Goal: Task Accomplishment & Management: Complete application form

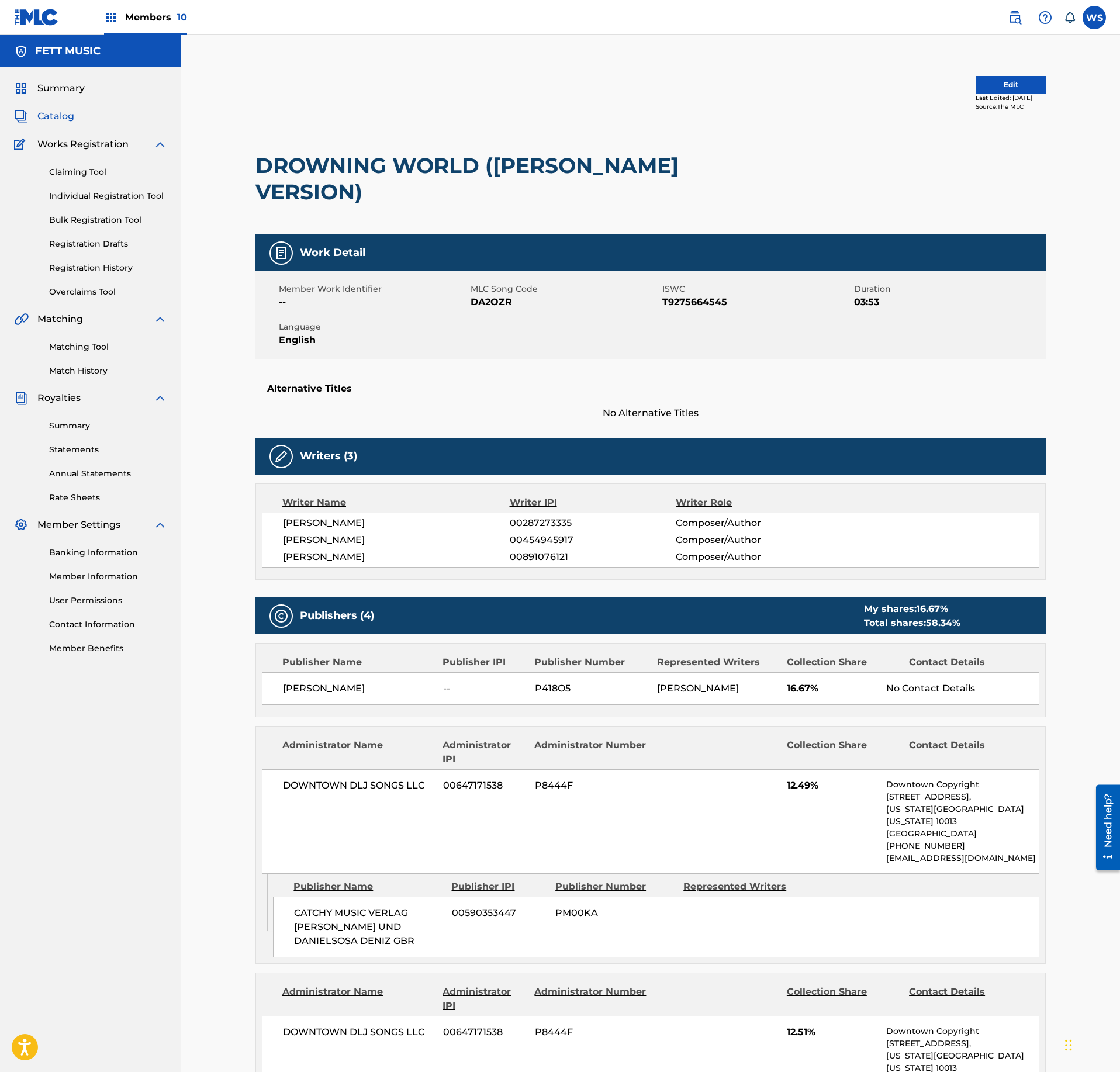
click at [60, 118] on span "Catalog" at bounding box center [56, 116] width 37 height 14
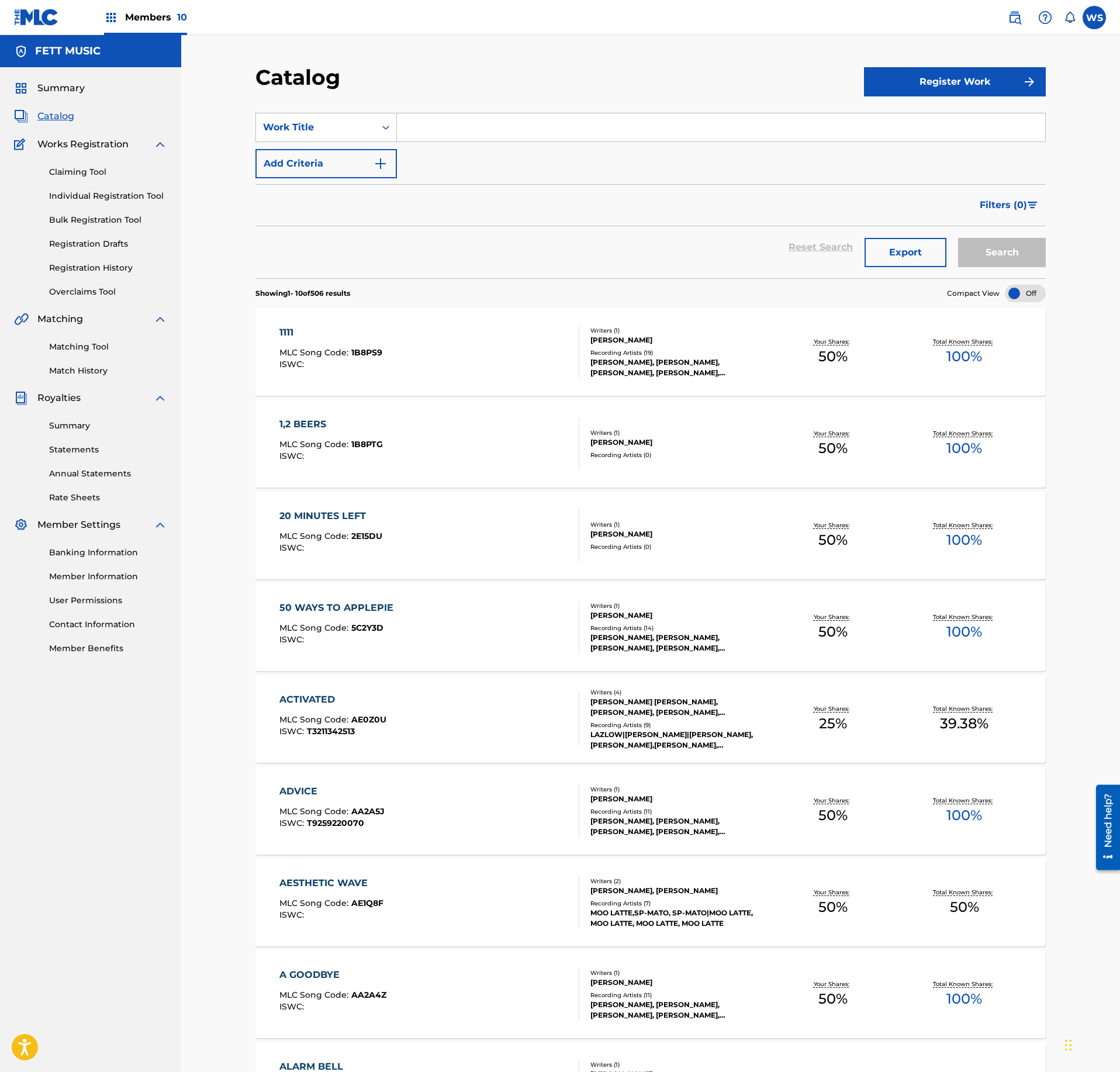
click at [62, 81] on div "Summary Catalog Works Registration Claiming Tool Individual Registration Tool B…" at bounding box center [91, 368] width 181 height 601
click at [61, 87] on span "Summary" at bounding box center [61, 88] width 47 height 14
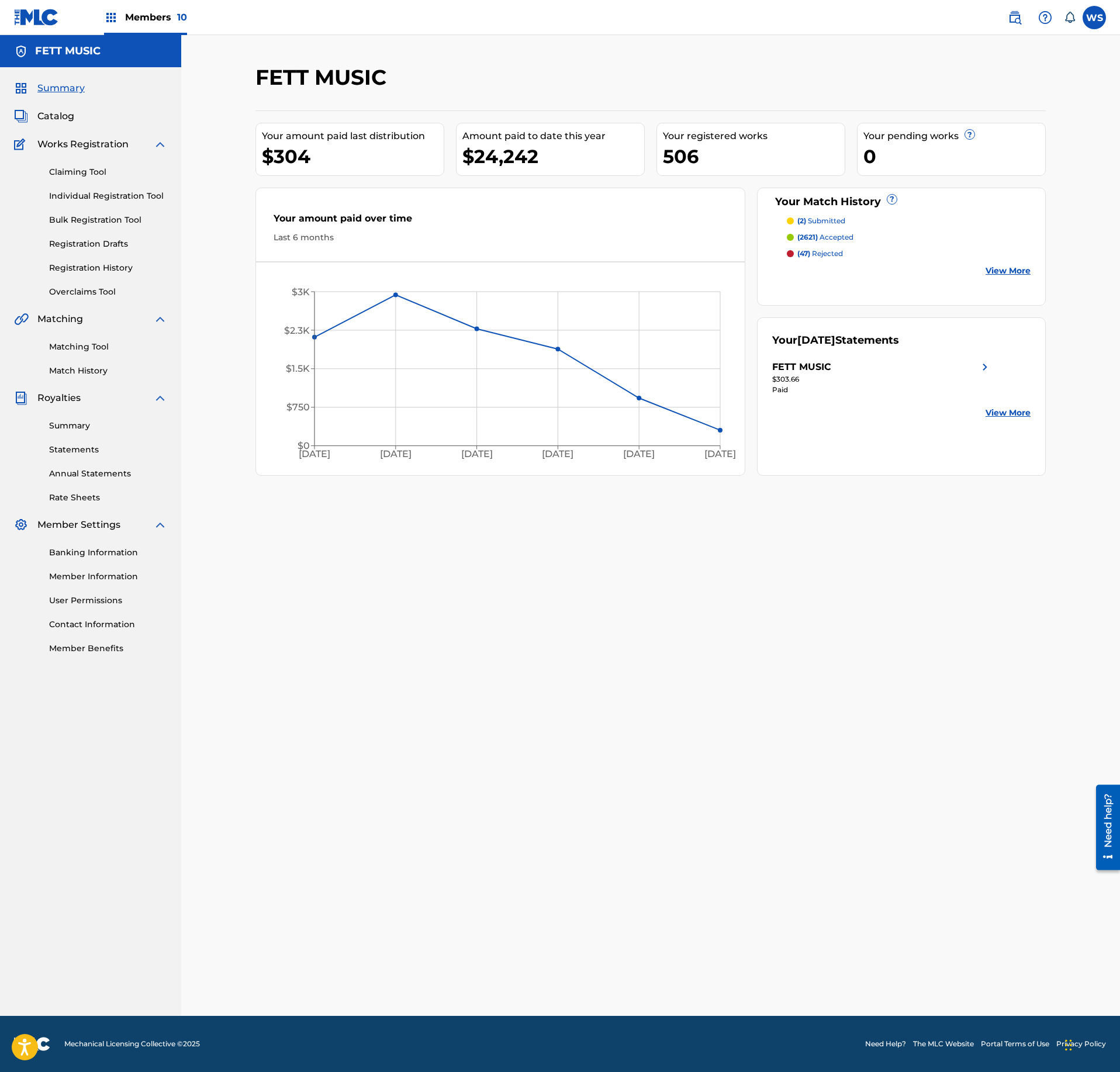
click at [57, 126] on div "Summary Catalog Works Registration Claiming Tool Individual Registration Tool B…" at bounding box center [91, 368] width 181 height 601
click at [63, 118] on span "Catalog" at bounding box center [56, 116] width 37 height 14
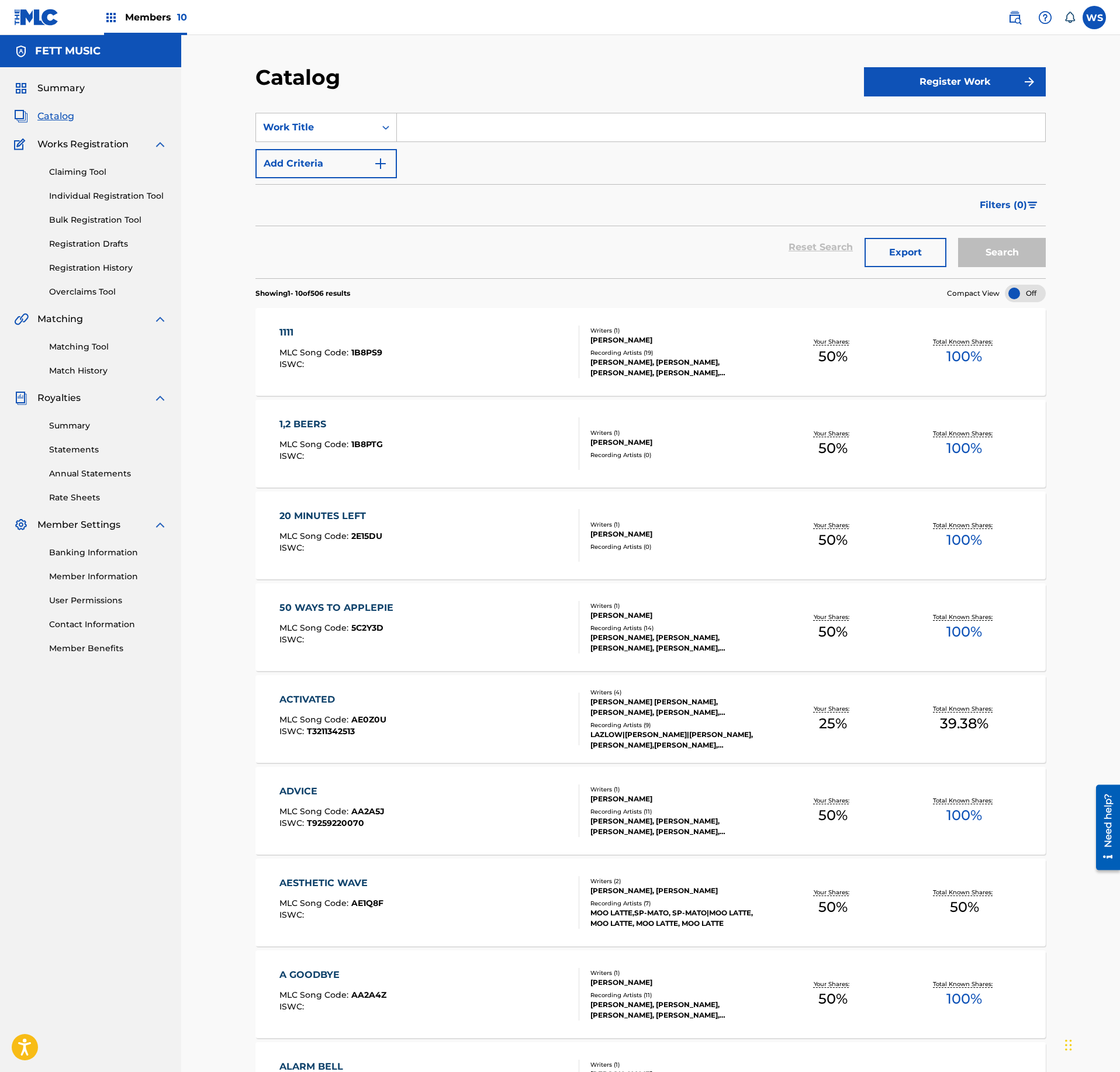
click at [65, 87] on span "Summary" at bounding box center [61, 88] width 47 height 14
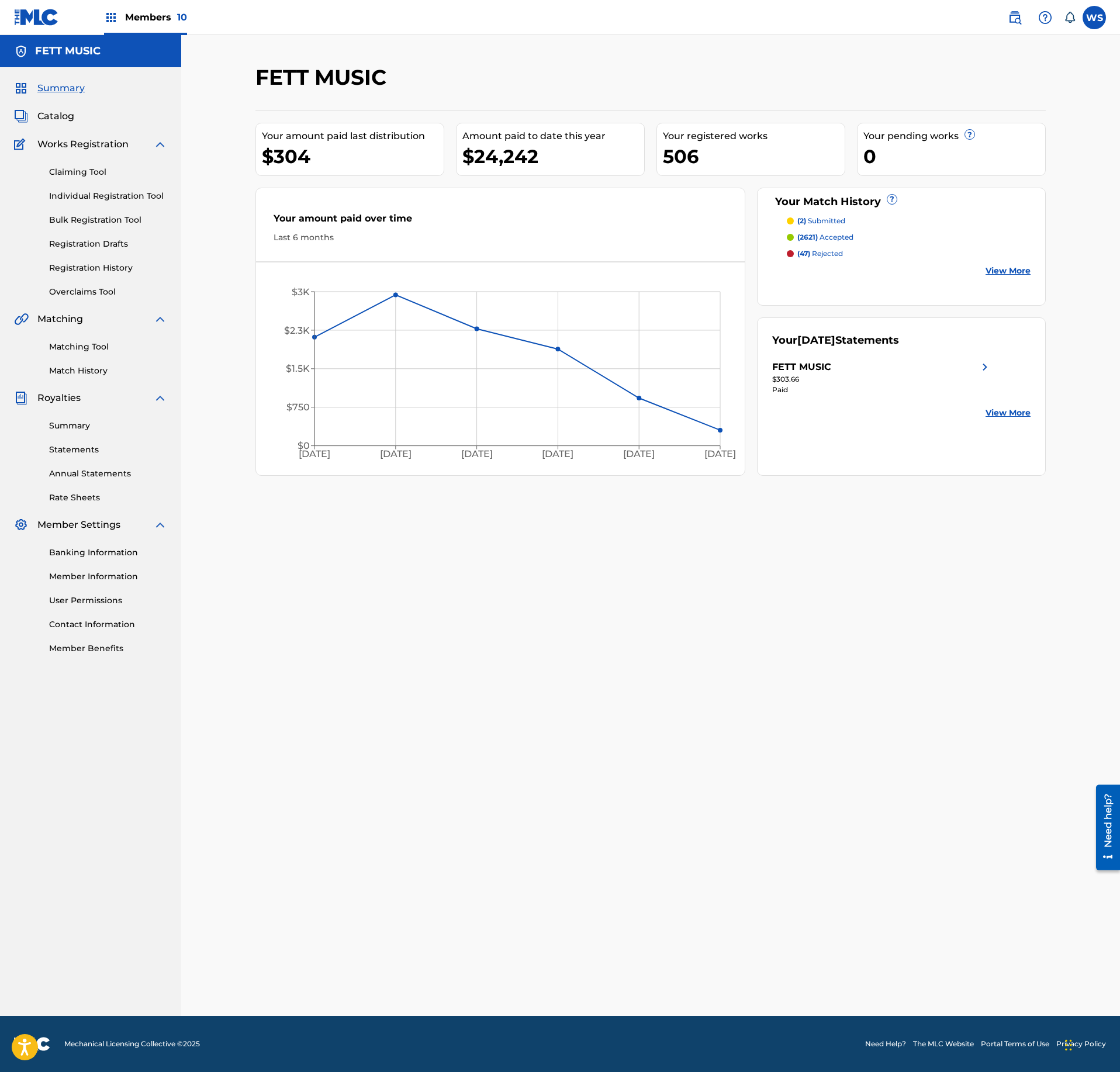
click at [53, 116] on span "Catalog" at bounding box center [56, 116] width 37 height 14
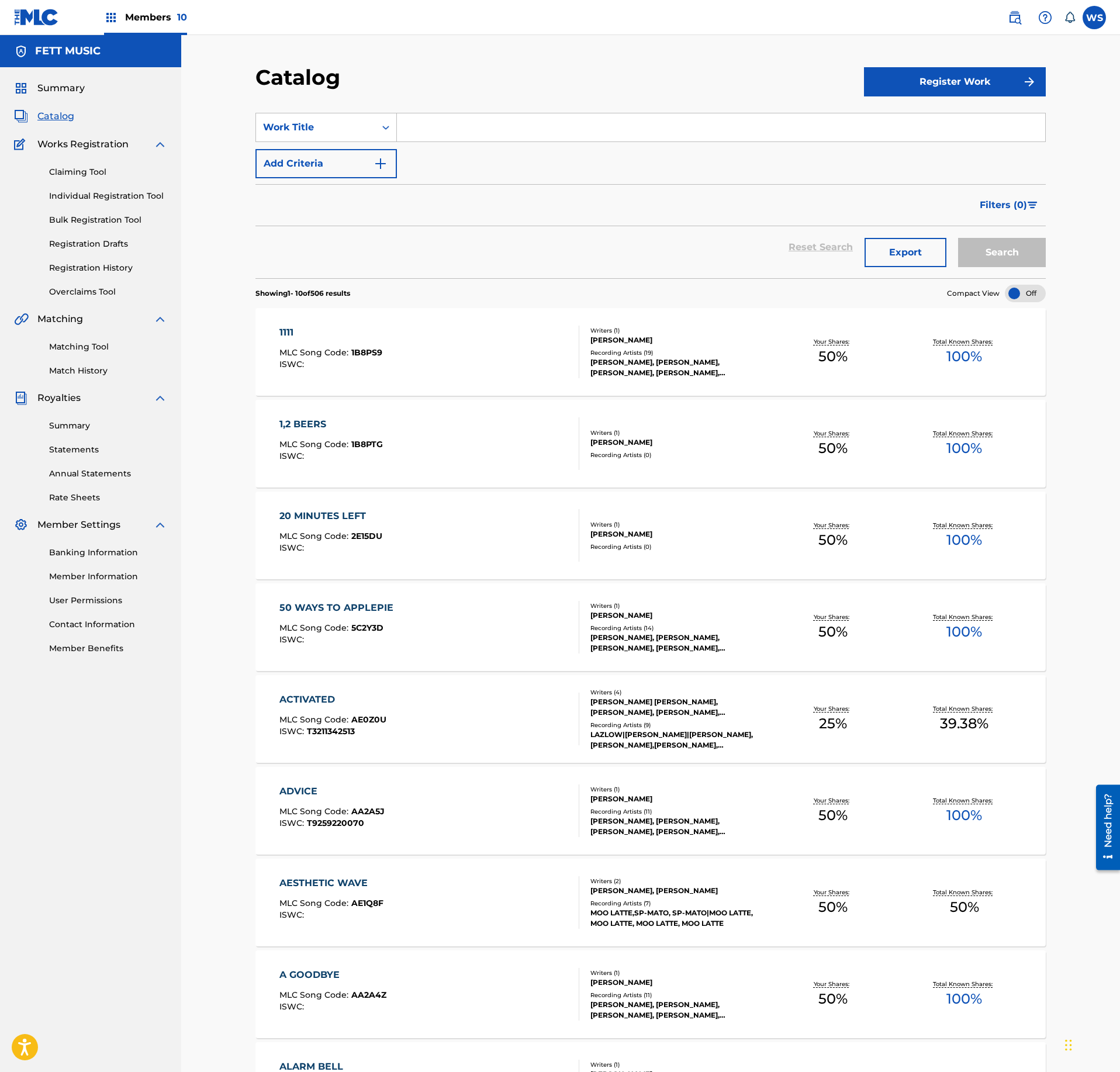
click at [186, 17] on span "10" at bounding box center [182, 17] width 10 height 11
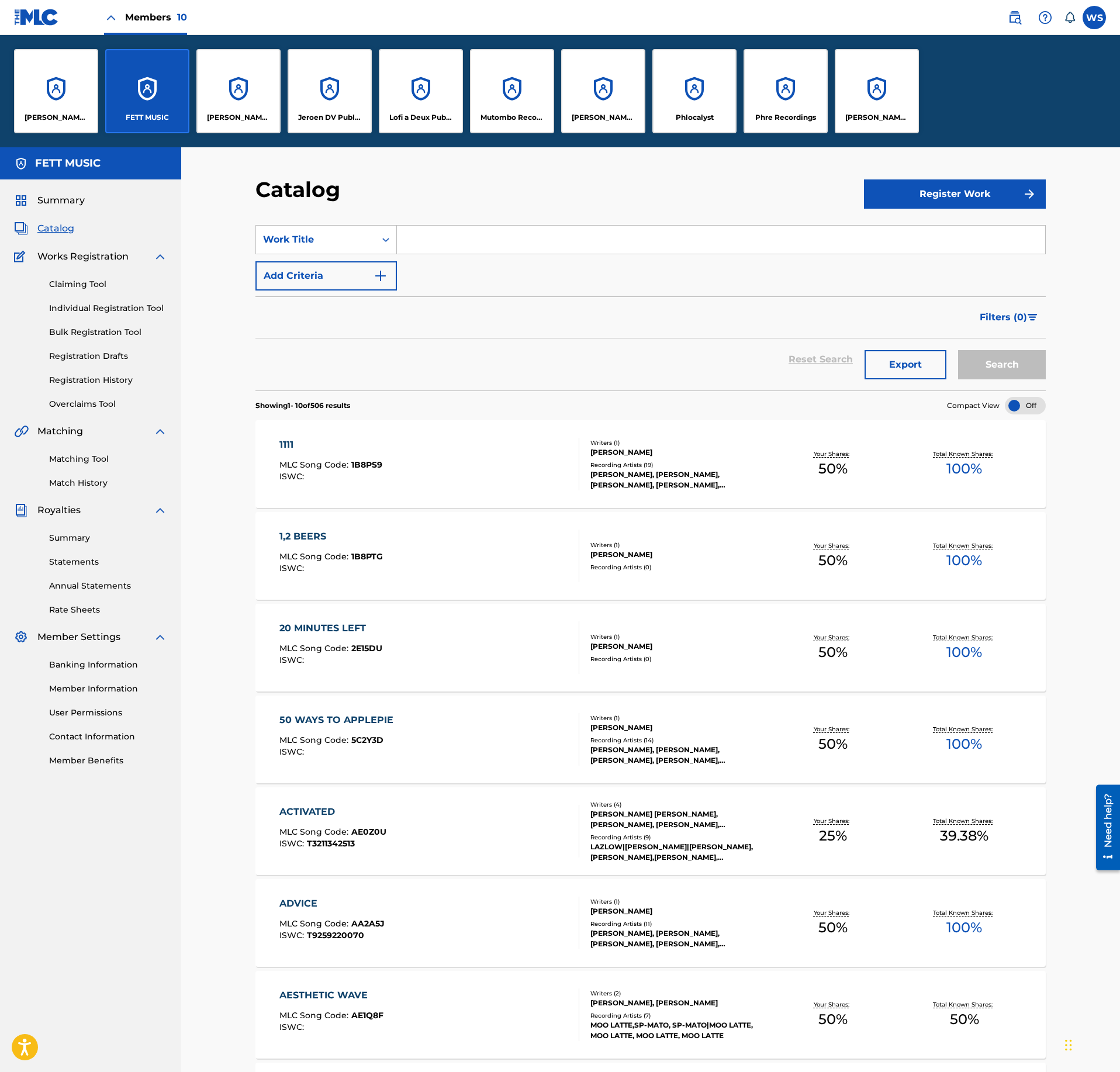
click at [677, 83] on div "Phlocalyst" at bounding box center [694, 91] width 84 height 84
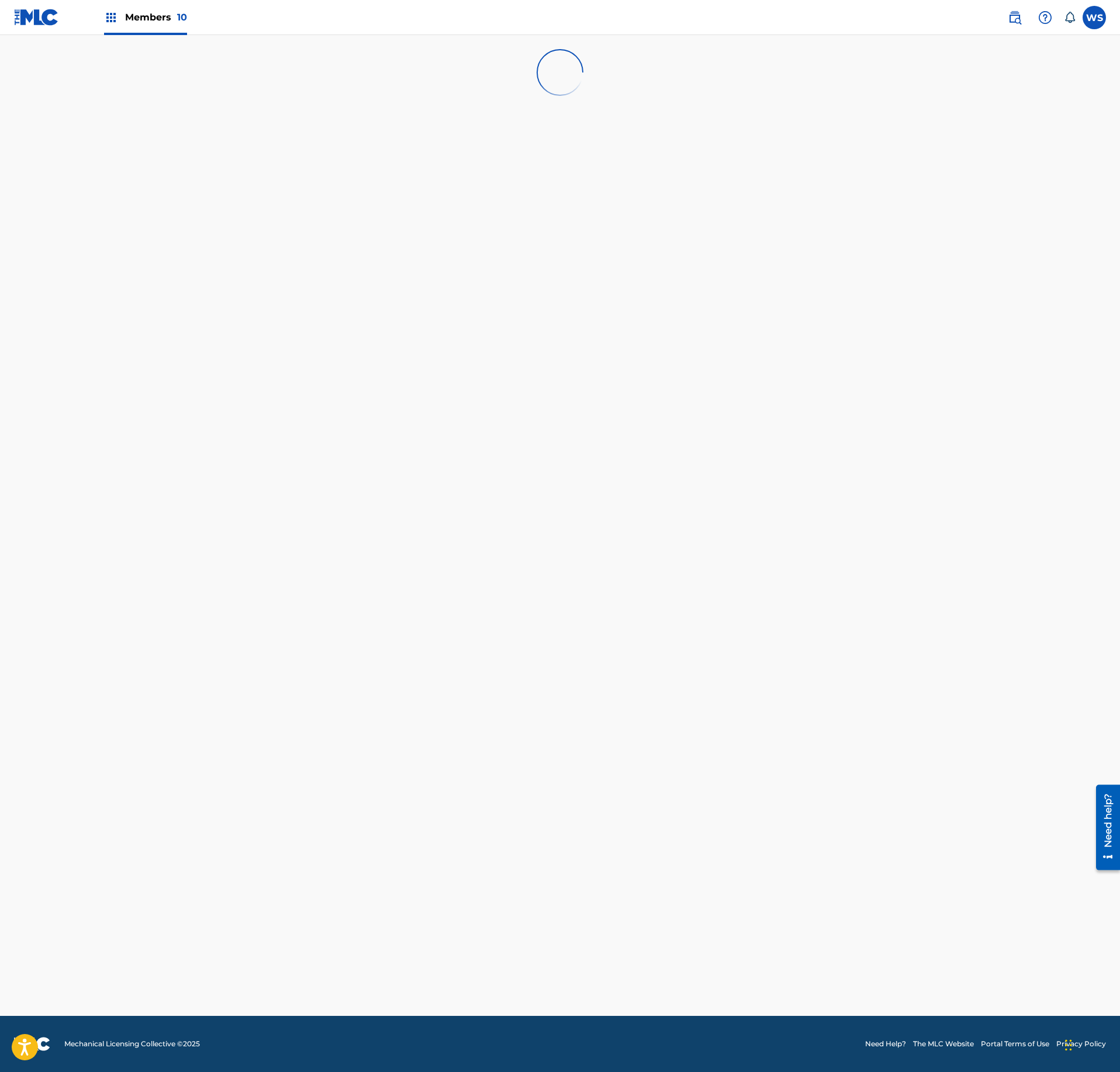
click at [1103, 24] on label at bounding box center [1095, 17] width 24 height 24
click at [1095, 17] on input "WS [PERSON_NAME] [PERSON_NAME][EMAIL_ADDRESS][DOMAIN_NAME] Notification Prefere…" at bounding box center [1095, 17] width 0 height 0
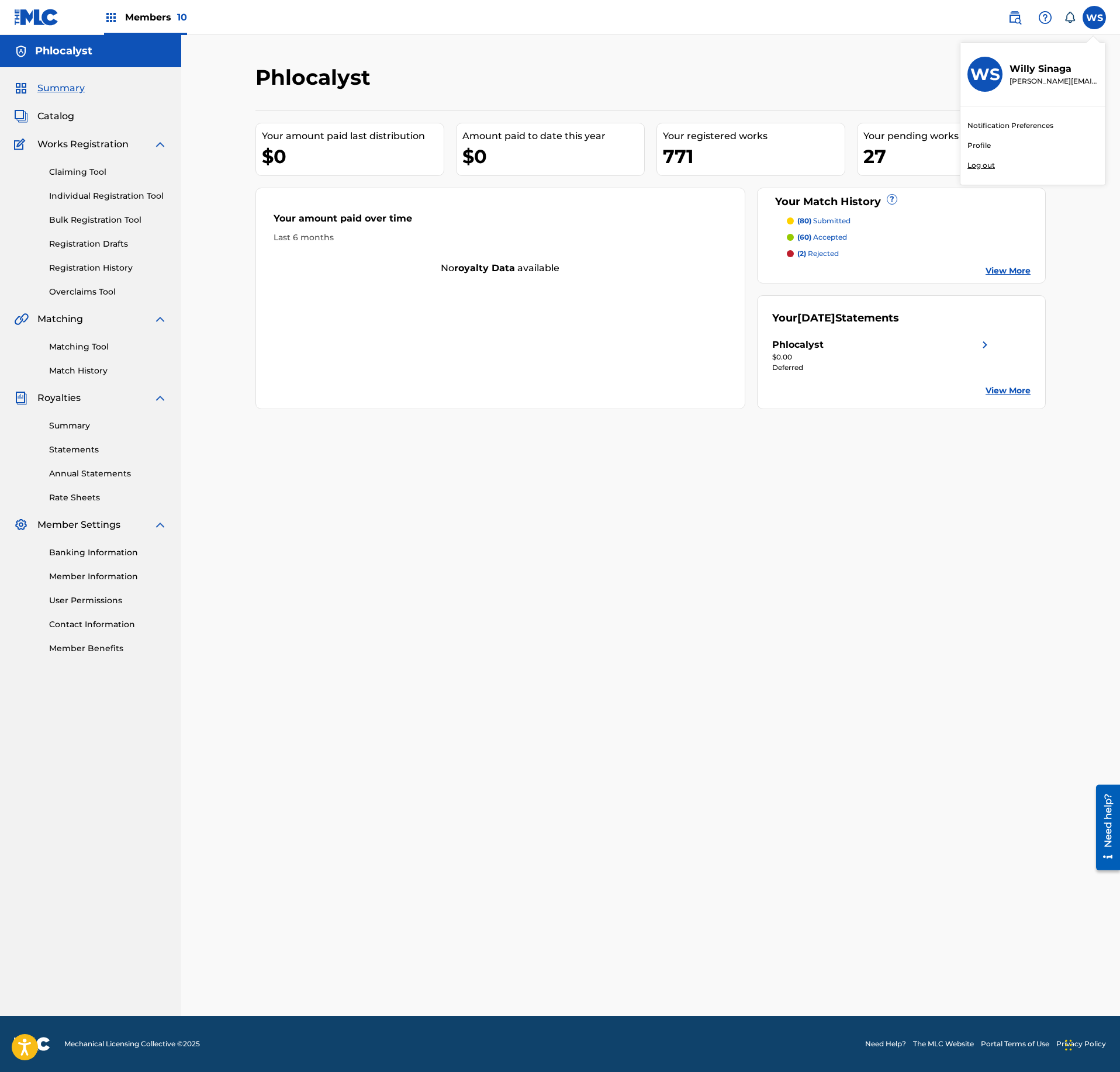
click at [629, 604] on div "Phlocalyst Your amount paid last distribution $0 Amount paid to date this year …" at bounding box center [651, 540] width 819 height 952
click at [67, 172] on link "Claiming Tool" at bounding box center [108, 172] width 118 height 13
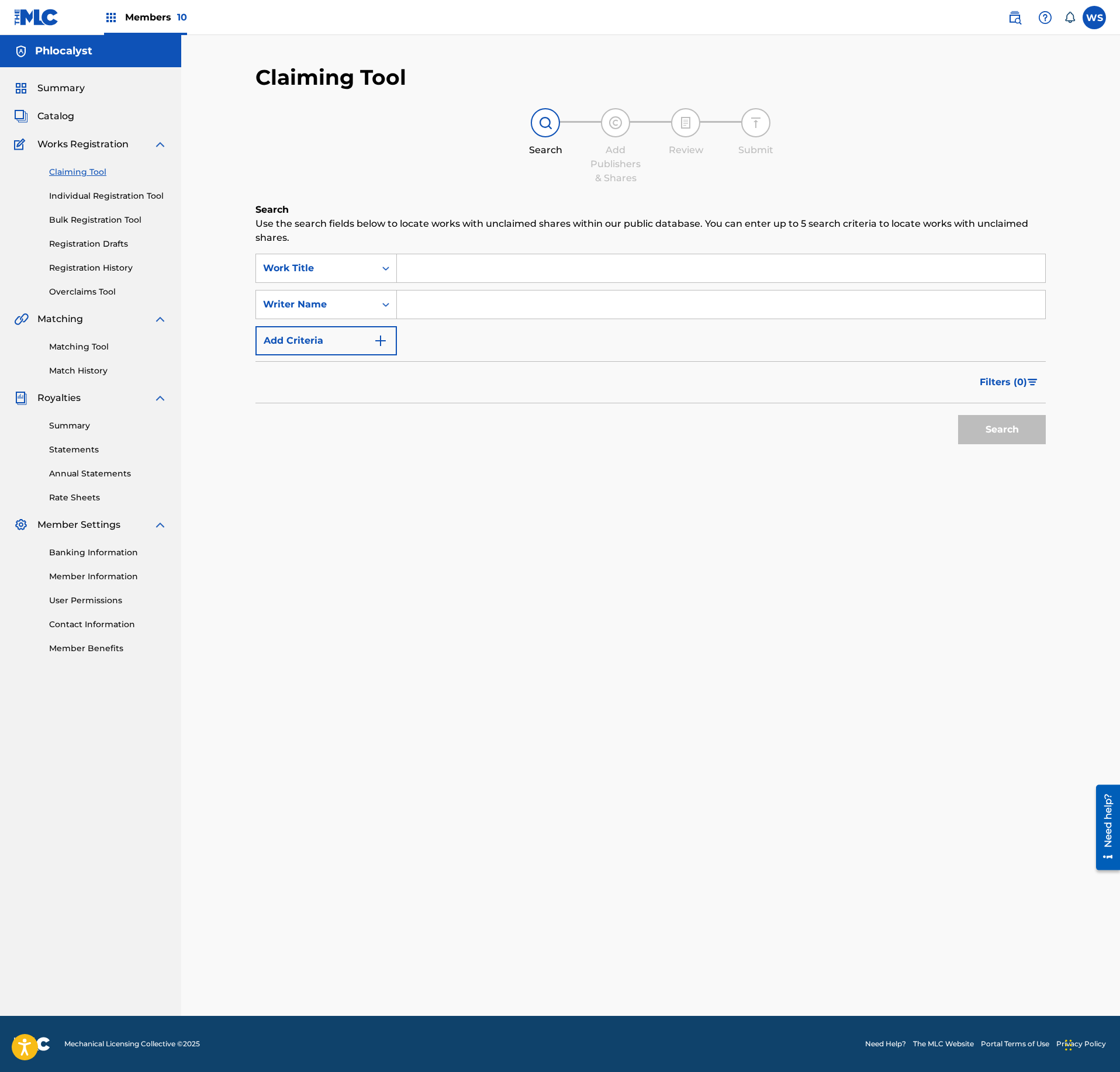
click at [65, 115] on span "Catalog" at bounding box center [56, 116] width 37 height 14
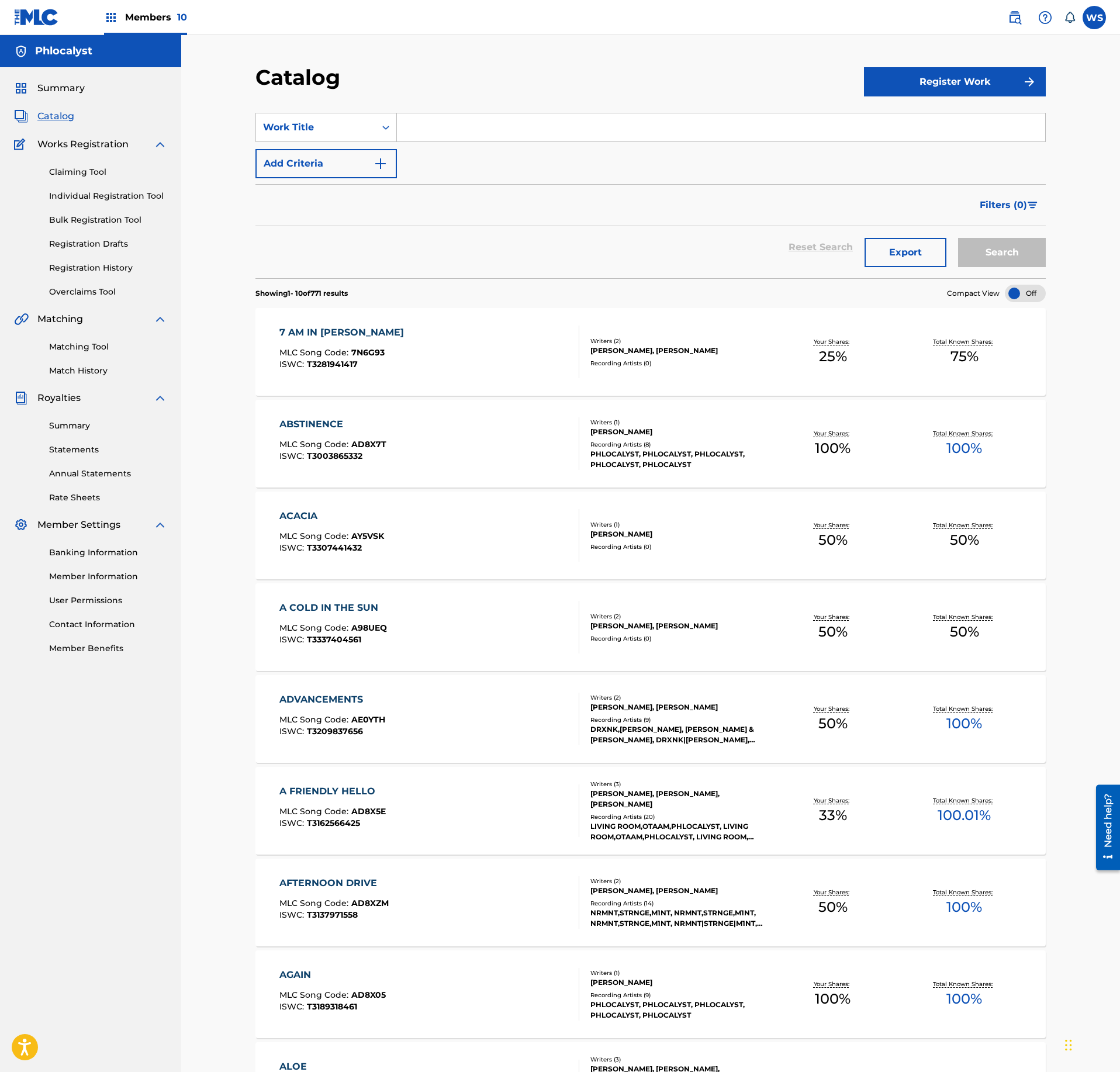
click at [510, 116] on input "Search Form" at bounding box center [721, 128] width 649 height 28
type input "grai"
click at [140, 26] on div "Members 10" at bounding box center [145, 17] width 83 height 35
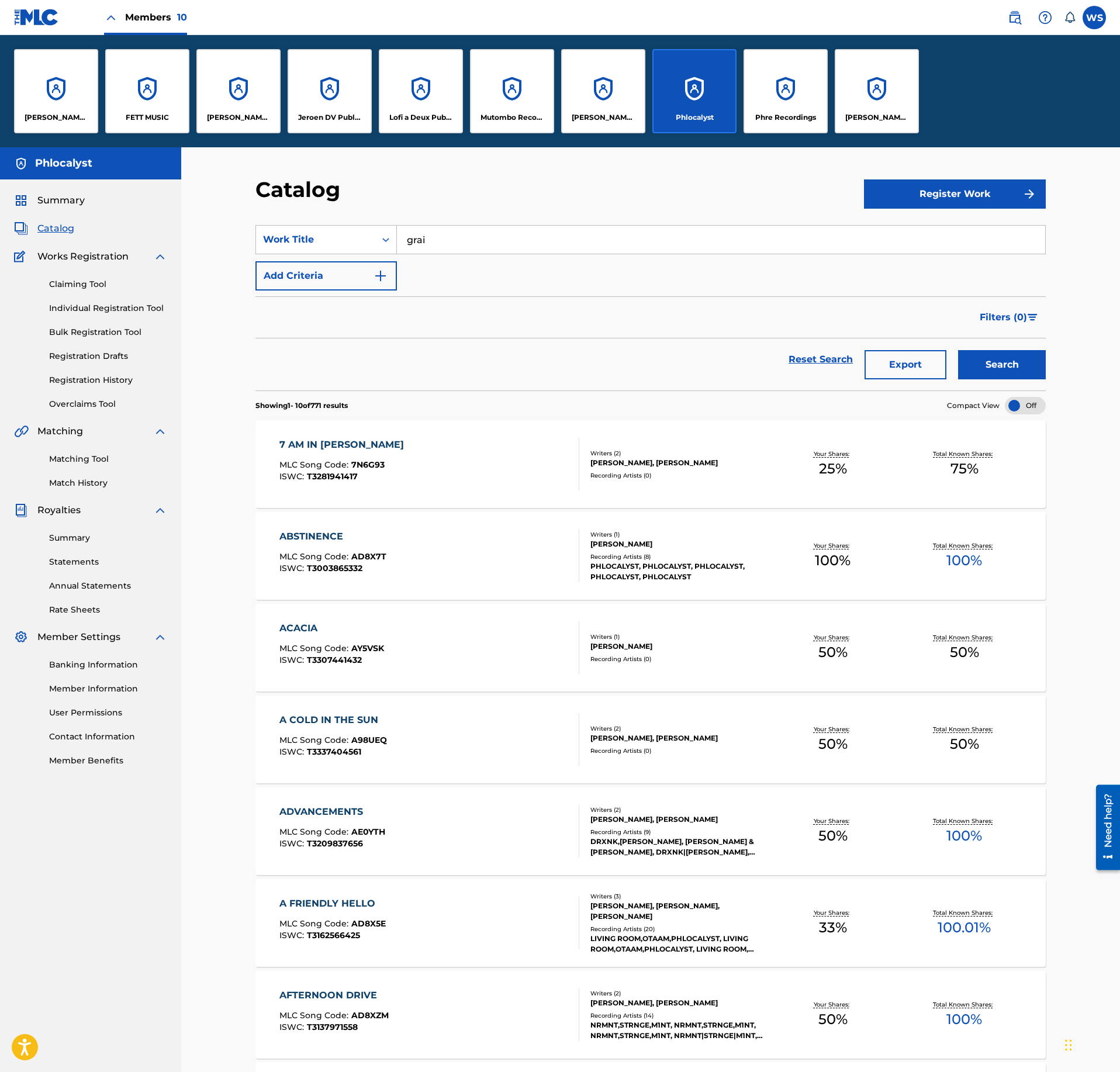
click at [137, 89] on div "FETT MUSIC" at bounding box center [147, 91] width 84 height 84
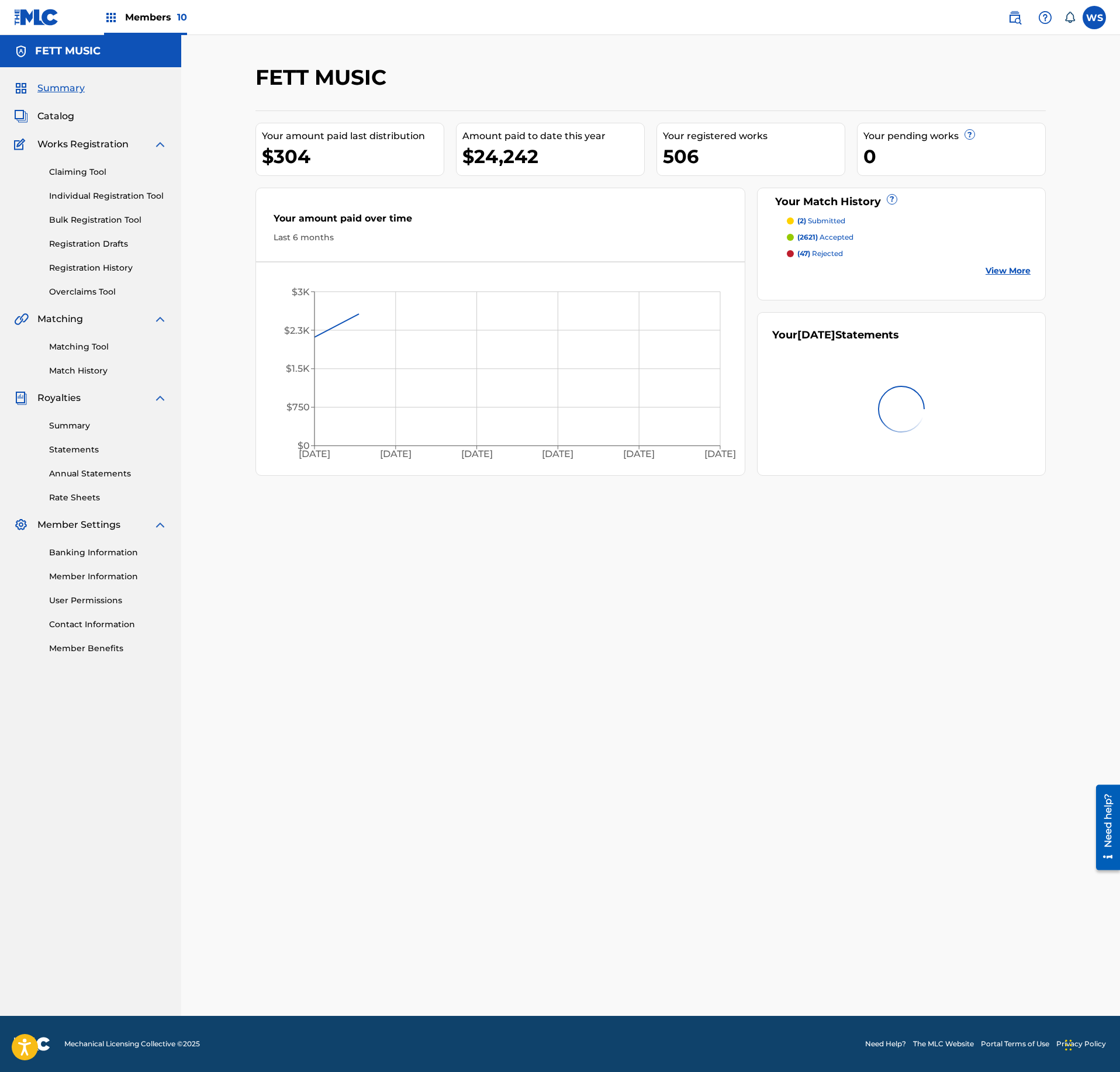
click at [58, 123] on div "Summary Catalog Works Registration Claiming Tool Individual Registration Tool B…" at bounding box center [91, 368] width 181 height 601
click at [35, 118] on link "Catalog" at bounding box center [44, 116] width 61 height 14
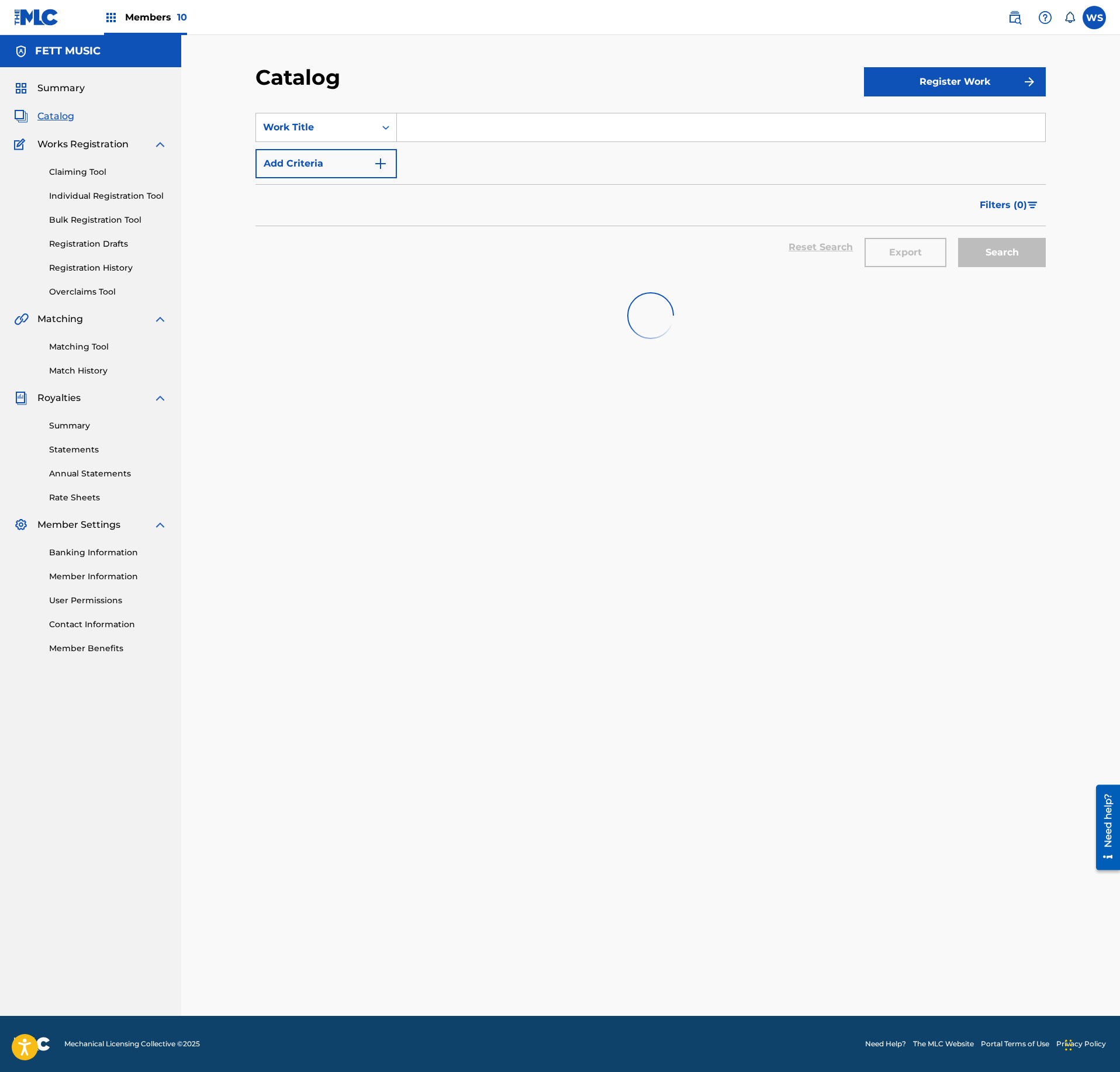
click at [479, 128] on input "Search Form" at bounding box center [721, 128] width 649 height 28
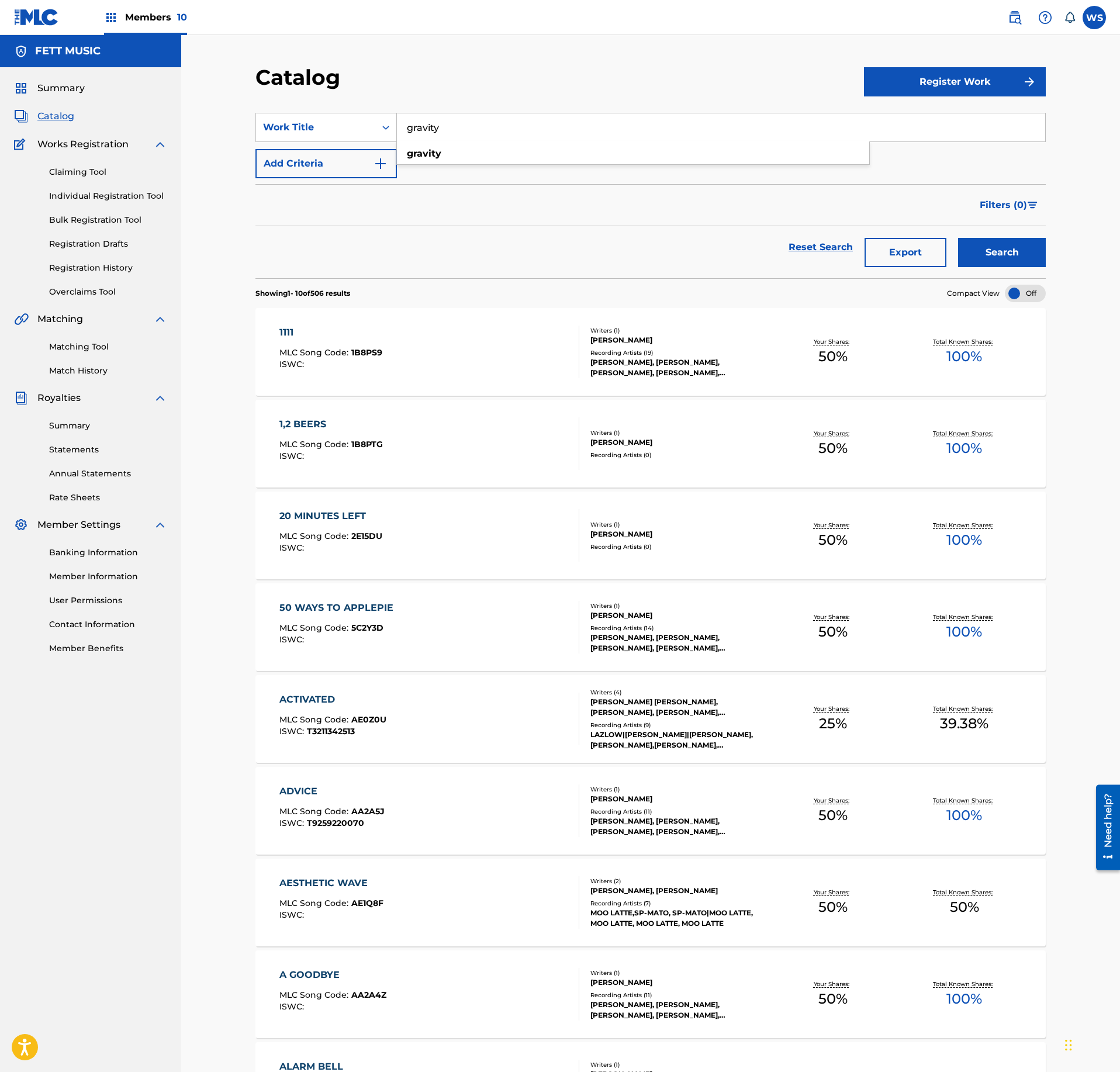
type input "gravity"
click at [959, 238] on button "Search" at bounding box center [1002, 252] width 87 height 29
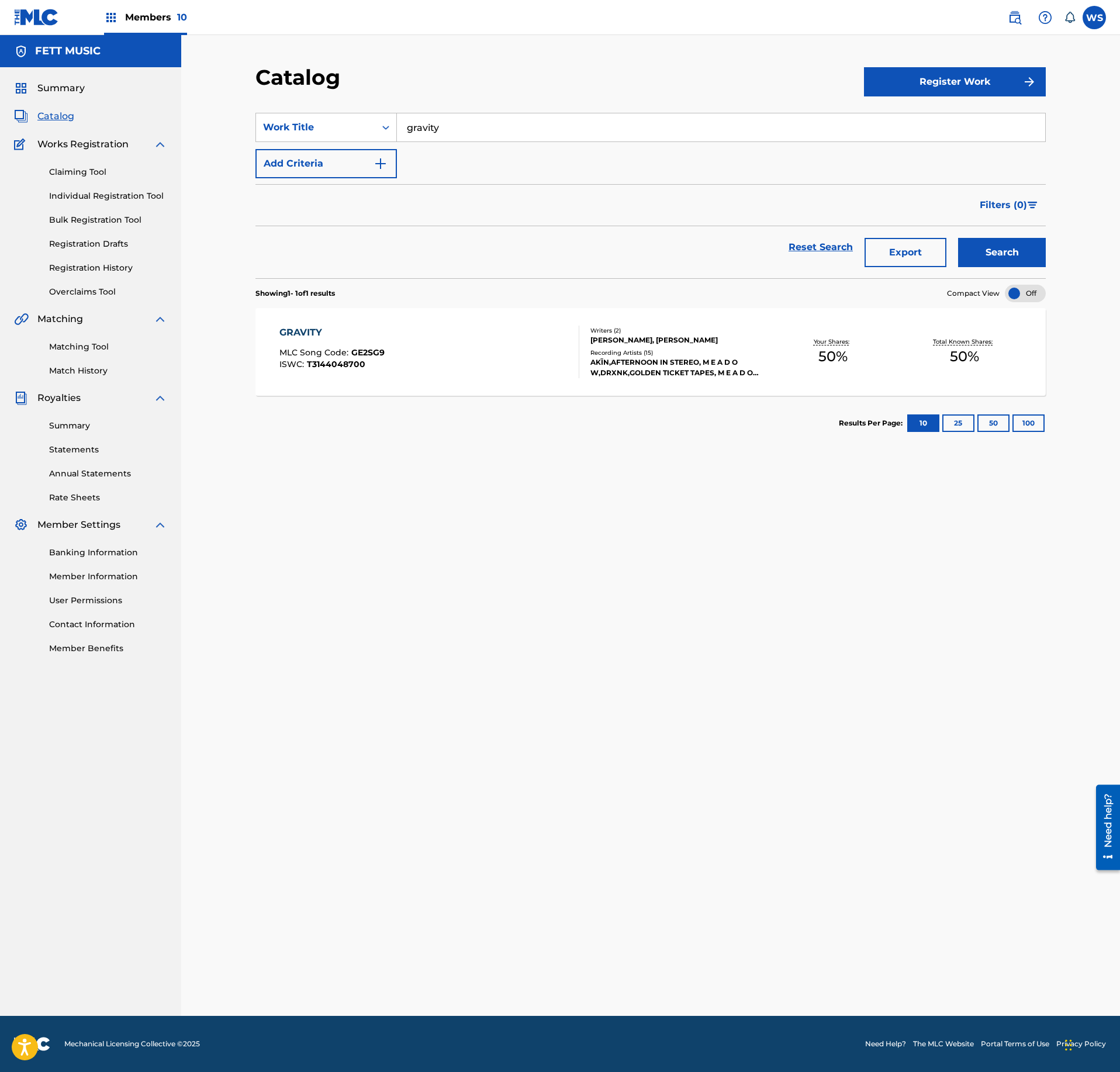
click at [435, 352] on div "GRAVITY MLC Song Code : GE2SG9 ISWC : T3144048700" at bounding box center [430, 352] width 301 height 53
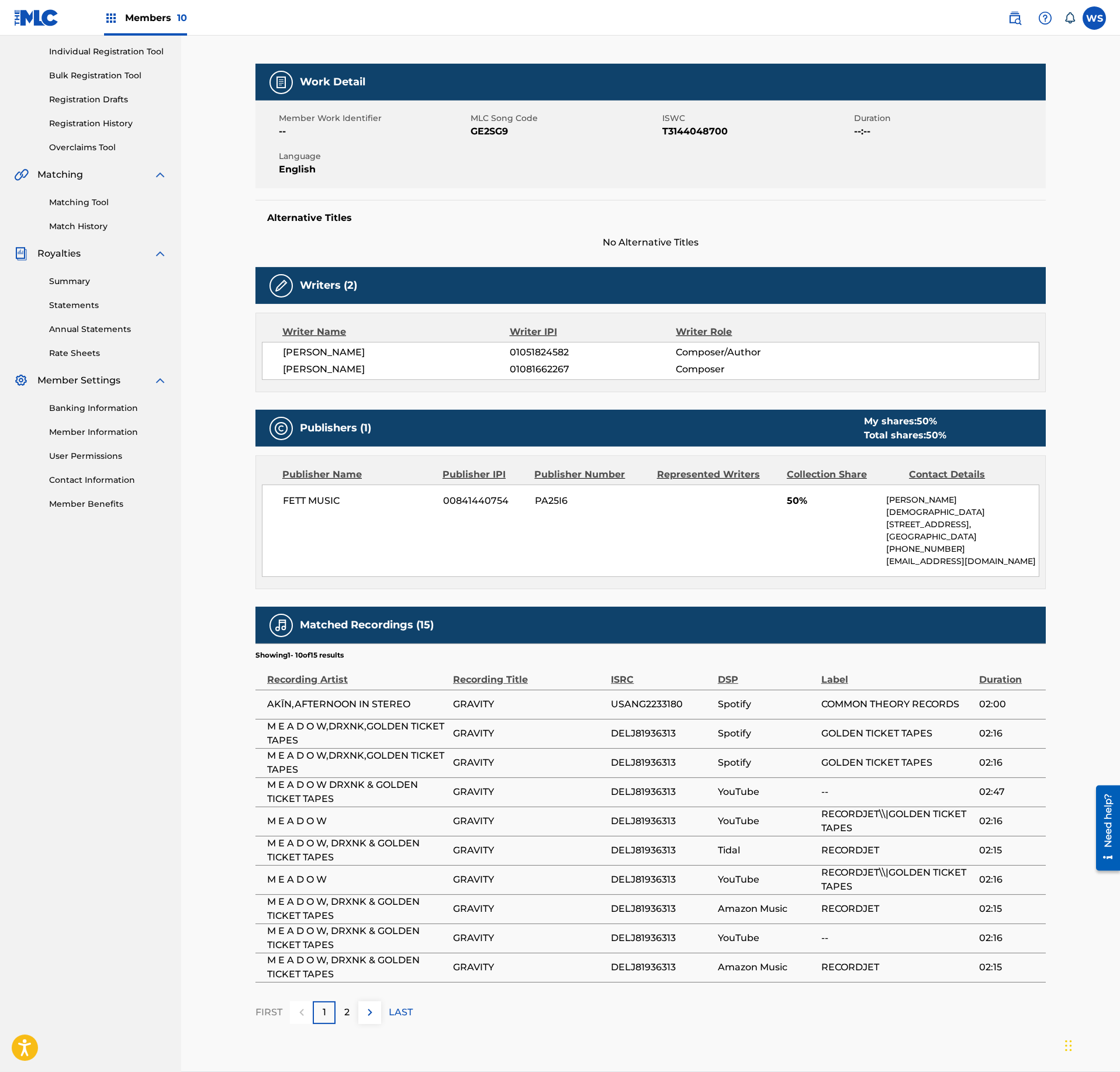
scroll to position [126, 0]
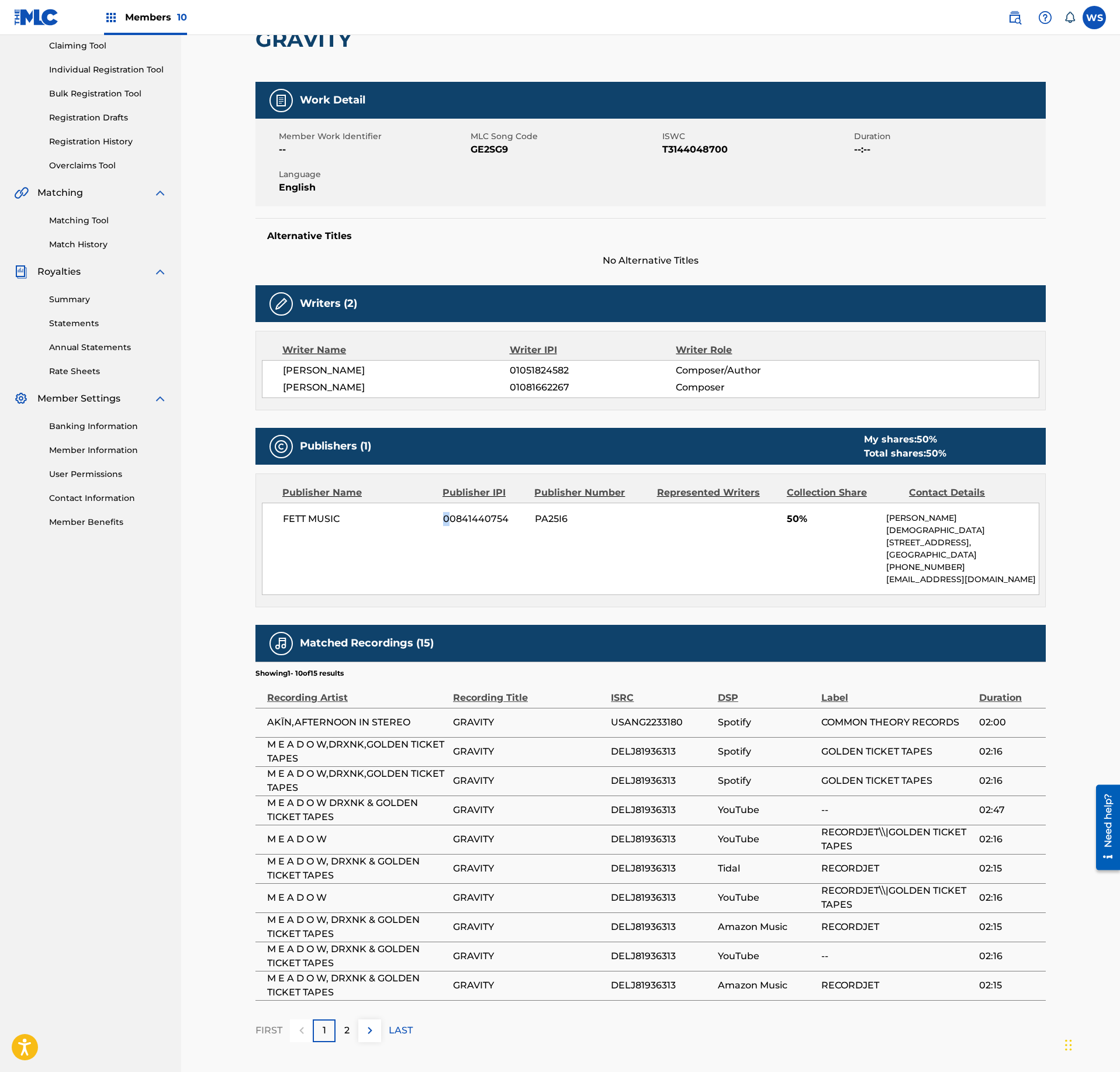
click at [449, 592] on div "Publisher Name Publisher IPI Publisher Number Represented Writers Collection Sh…" at bounding box center [650, 540] width 789 height 133
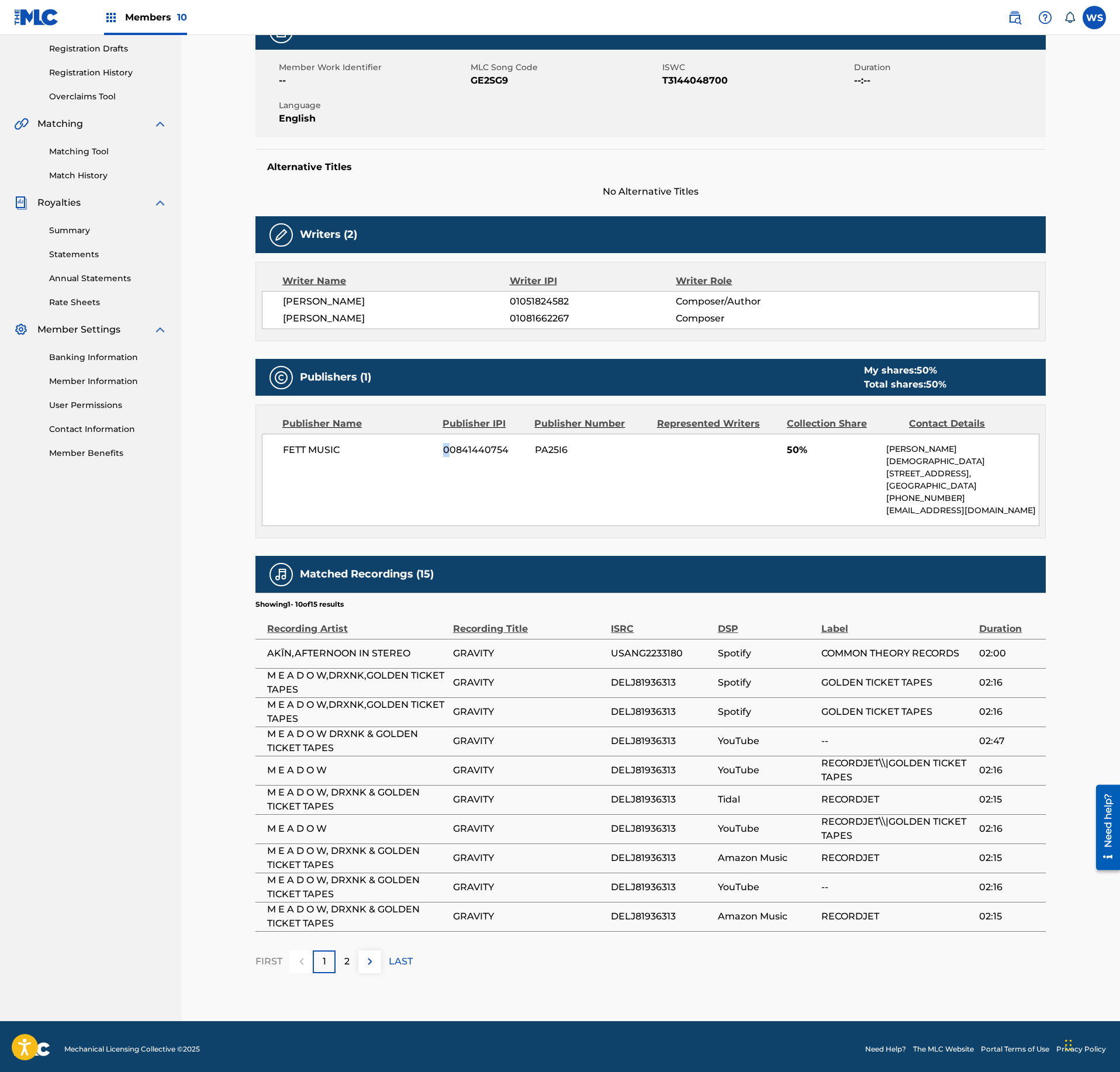
scroll to position [0, 0]
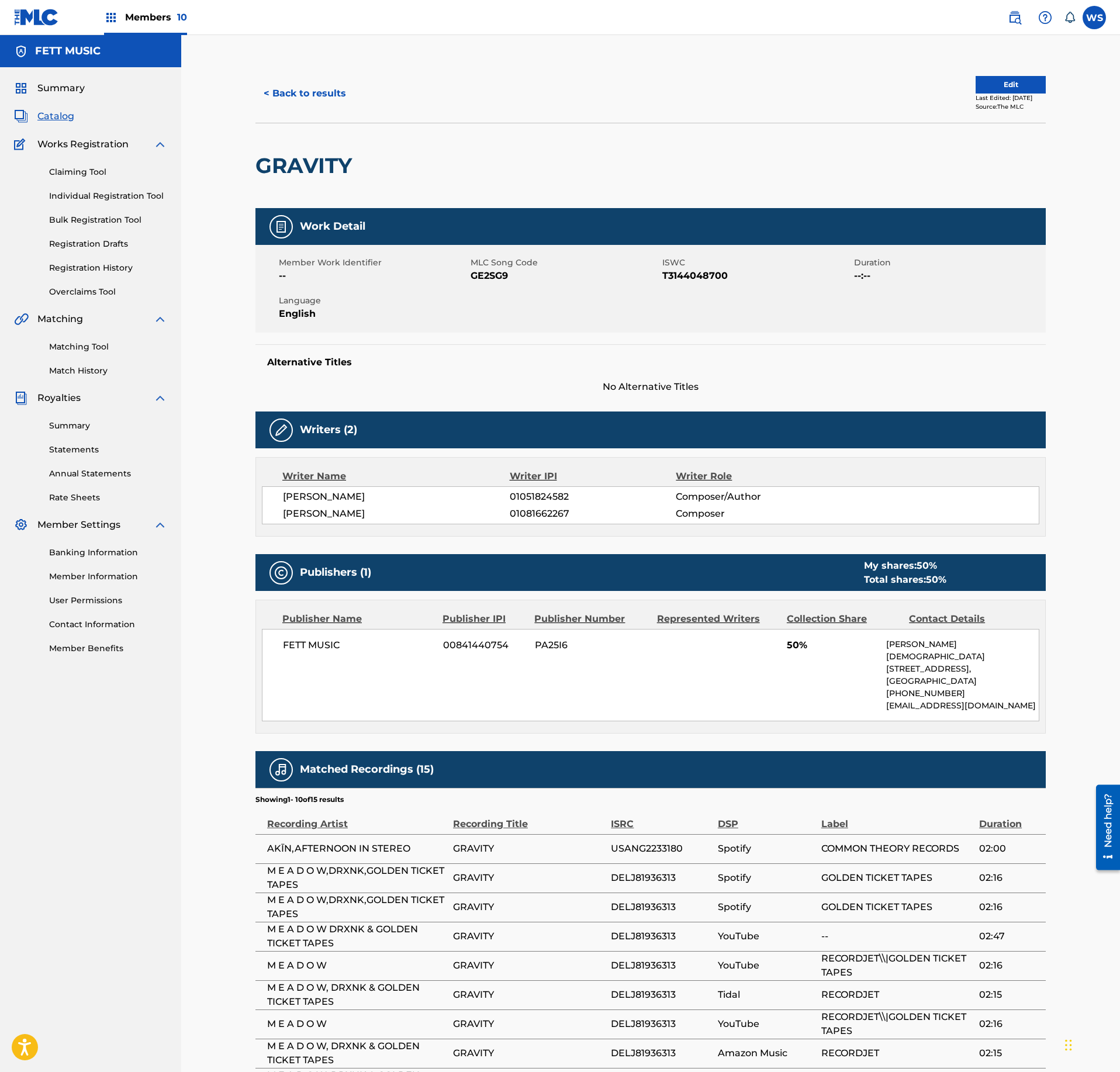
click at [187, 17] on nav "Members 10 WS WS [PERSON_NAME] [PERSON_NAME][EMAIL_ADDRESS][DOMAIN_NAME] Notifi…" at bounding box center [560, 17] width 1120 height 35
click at [171, 17] on span "Members 10" at bounding box center [156, 17] width 62 height 13
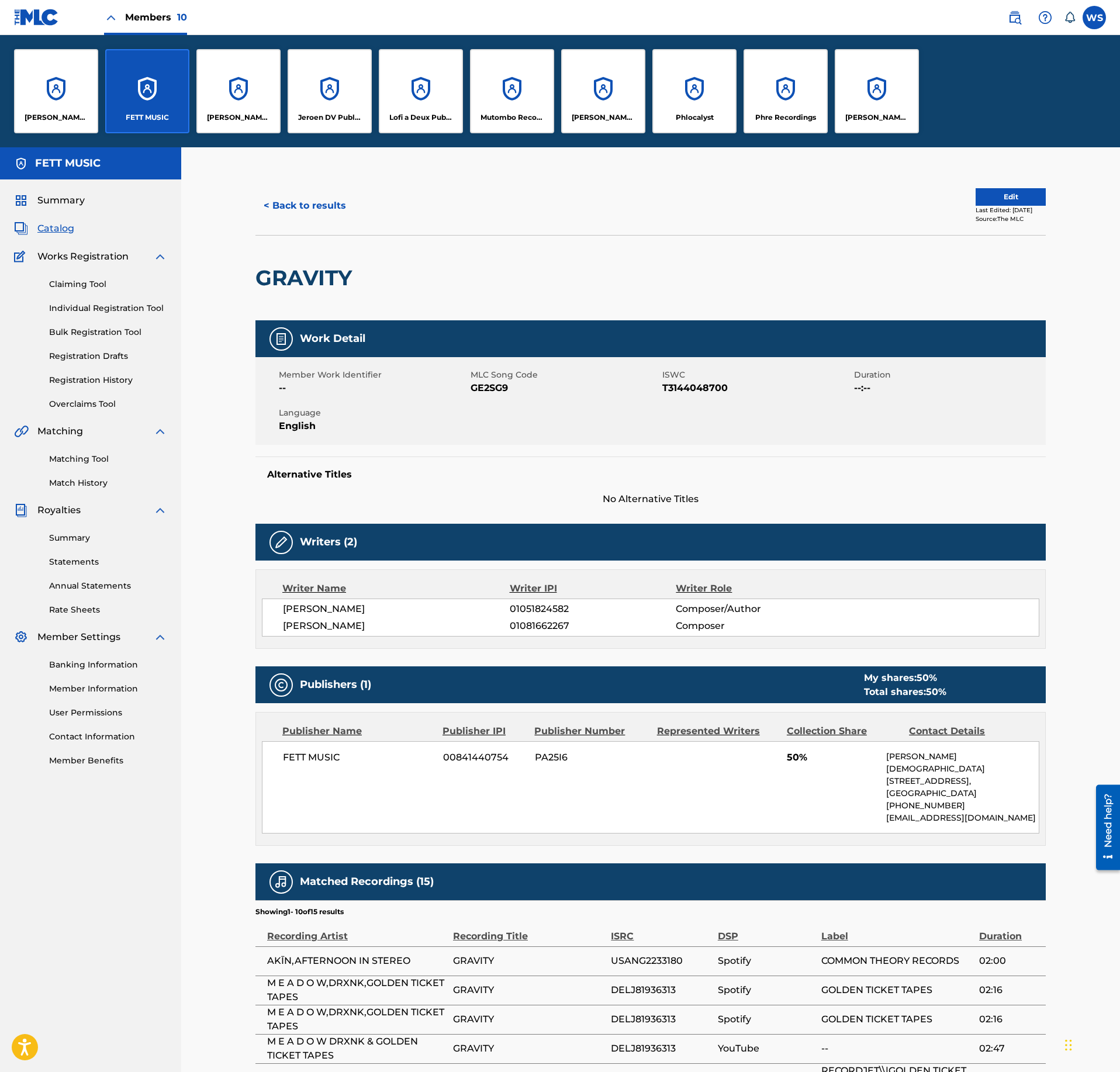
click at [338, 106] on div "Jeroen DV Publishing" at bounding box center [329, 91] width 84 height 84
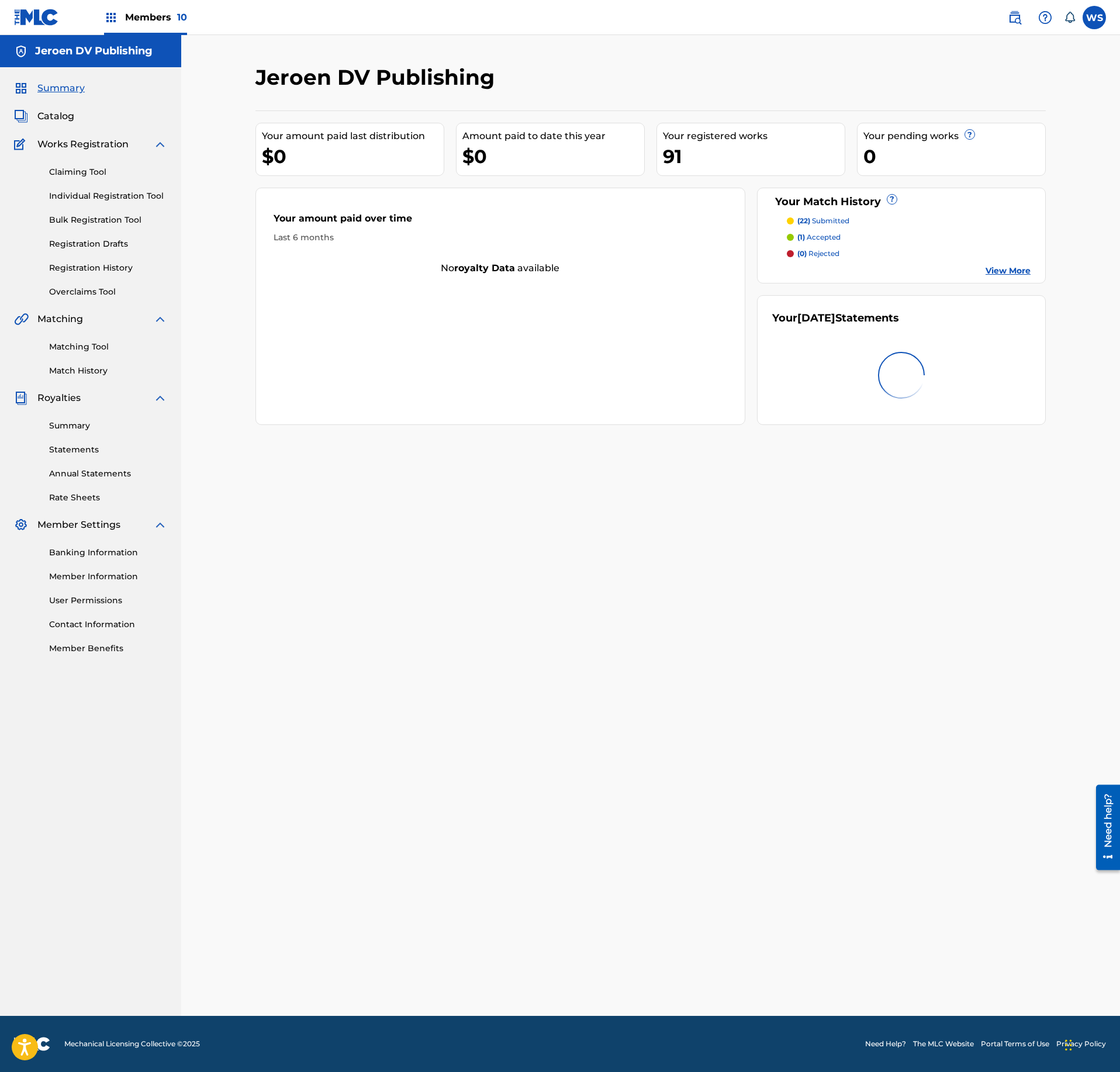
click at [58, 123] on span "Catalog" at bounding box center [56, 116] width 37 height 14
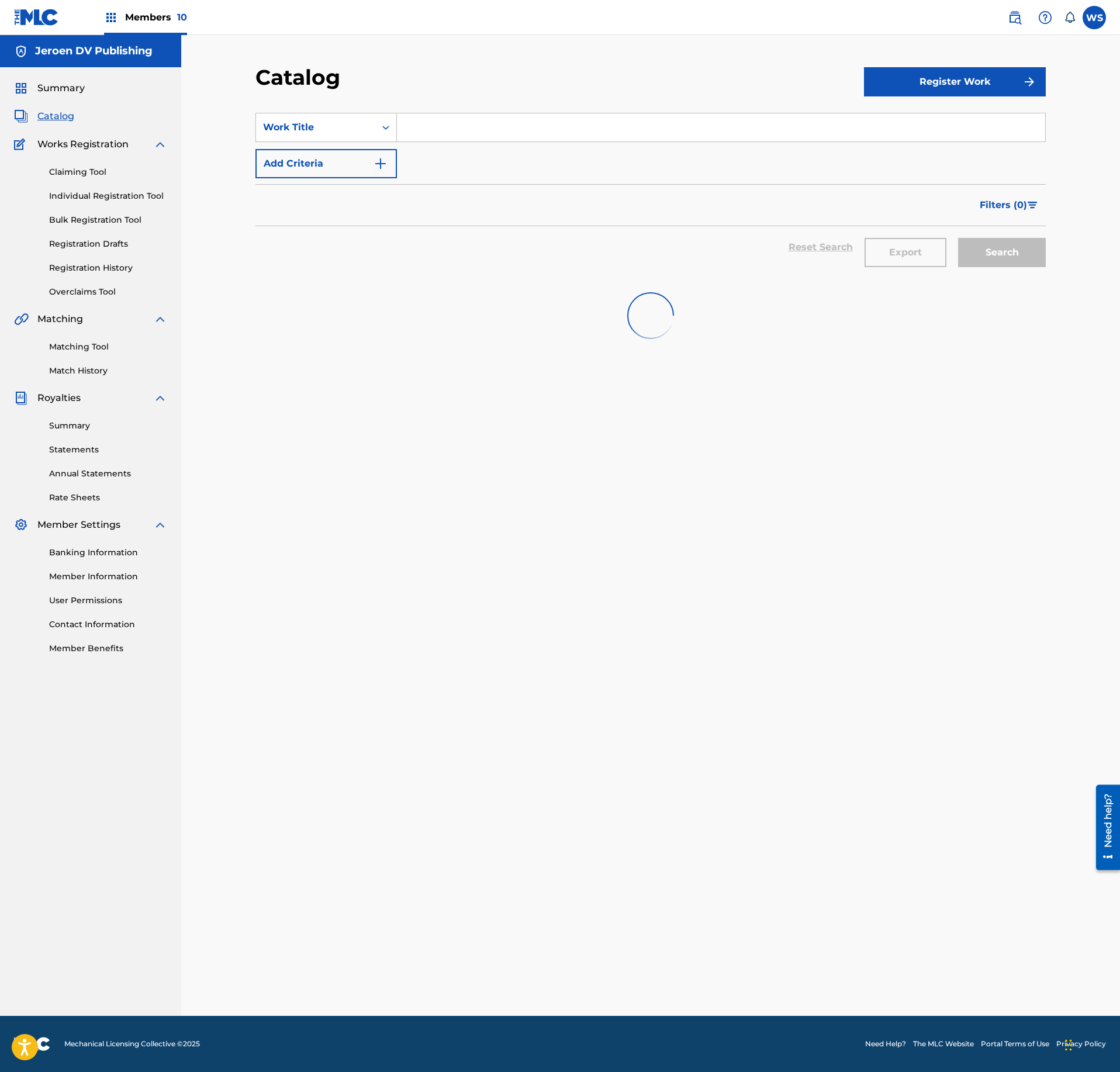
click at [472, 132] on input "Search Form" at bounding box center [721, 128] width 649 height 28
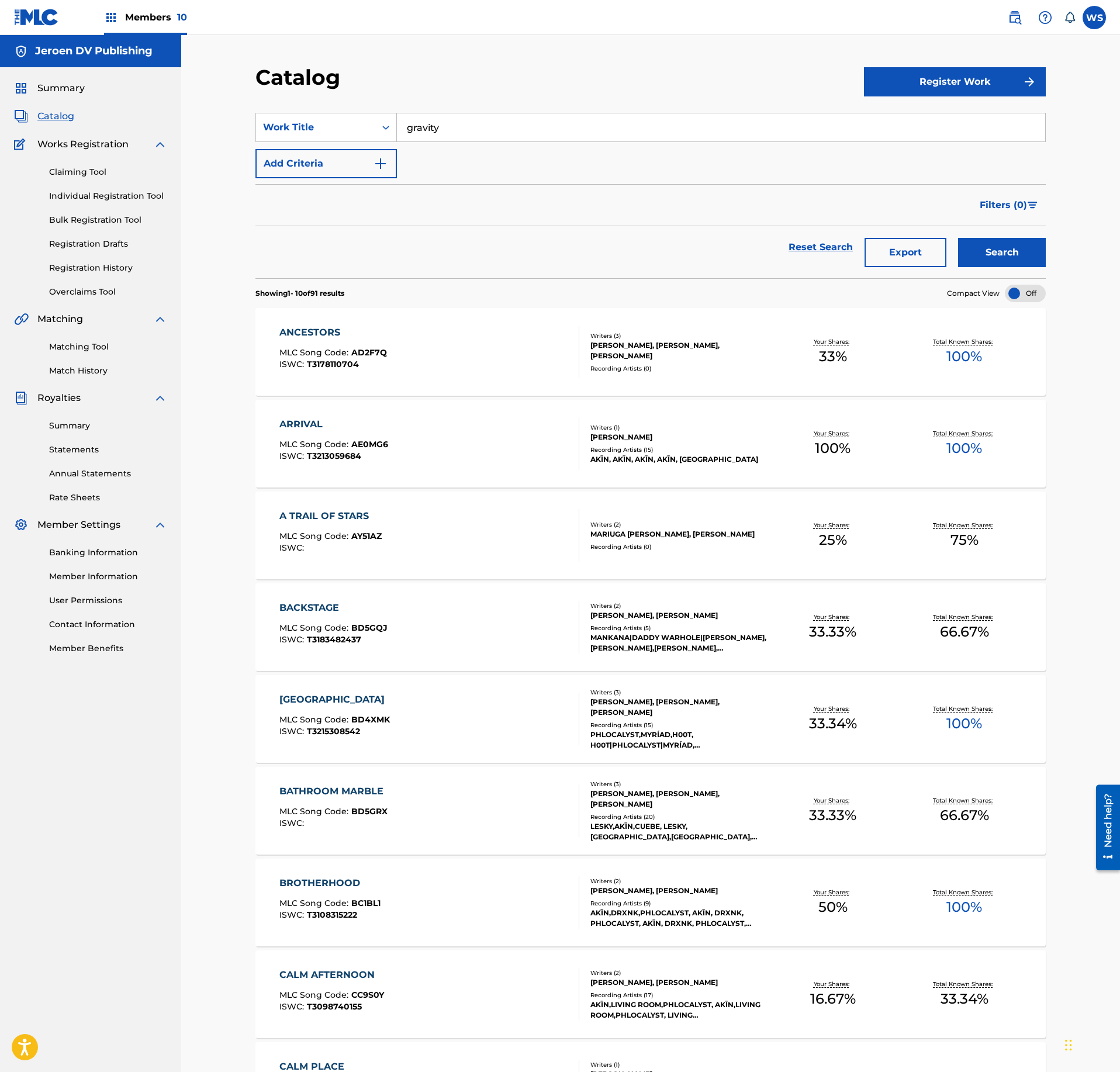
type input "gravity"
click at [959, 238] on button "Search" at bounding box center [1002, 252] width 87 height 29
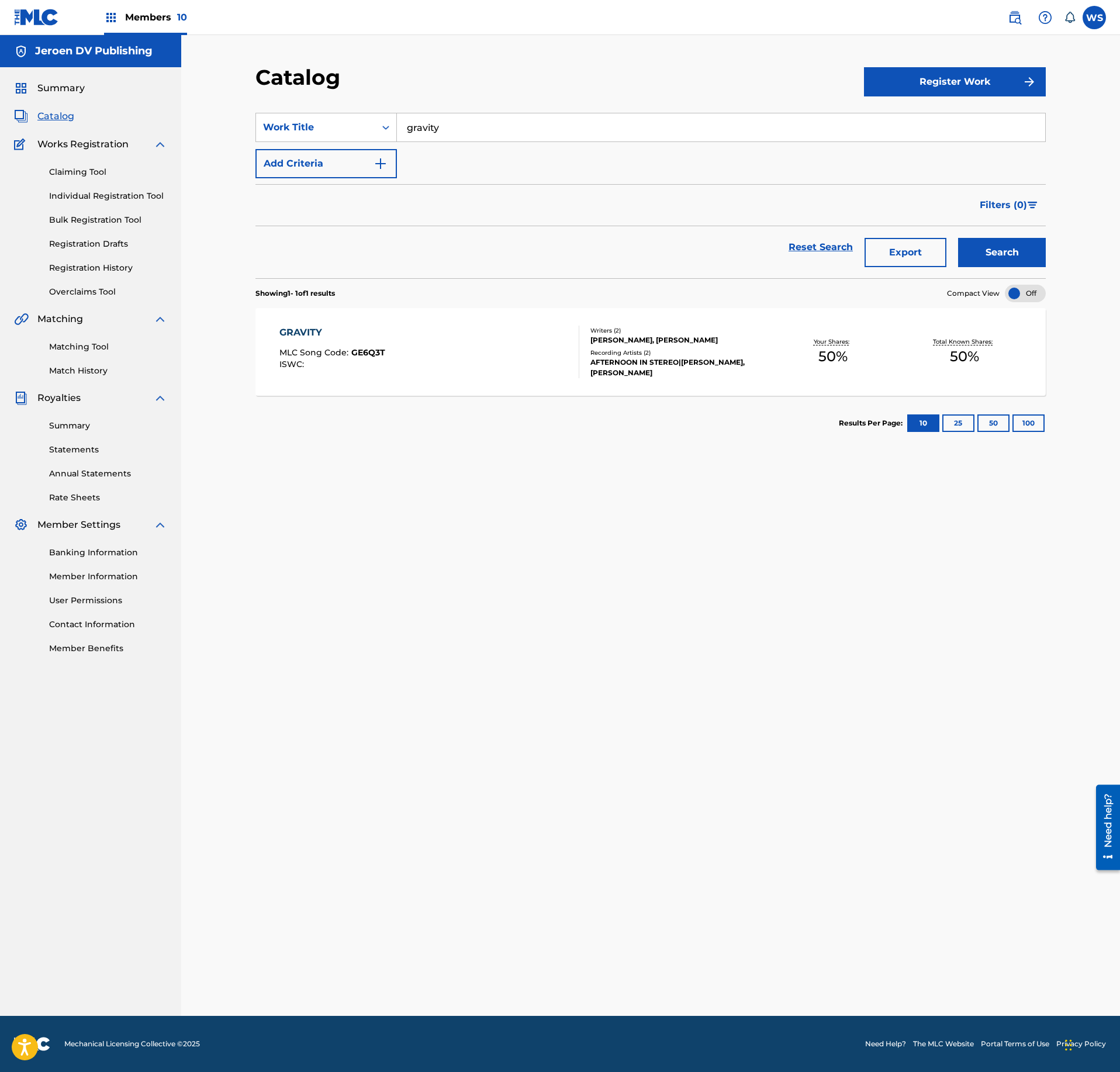
click at [486, 360] on div "GRAVITY MLC Song Code : GE6Q3T ISWC :" at bounding box center [430, 352] width 301 height 53
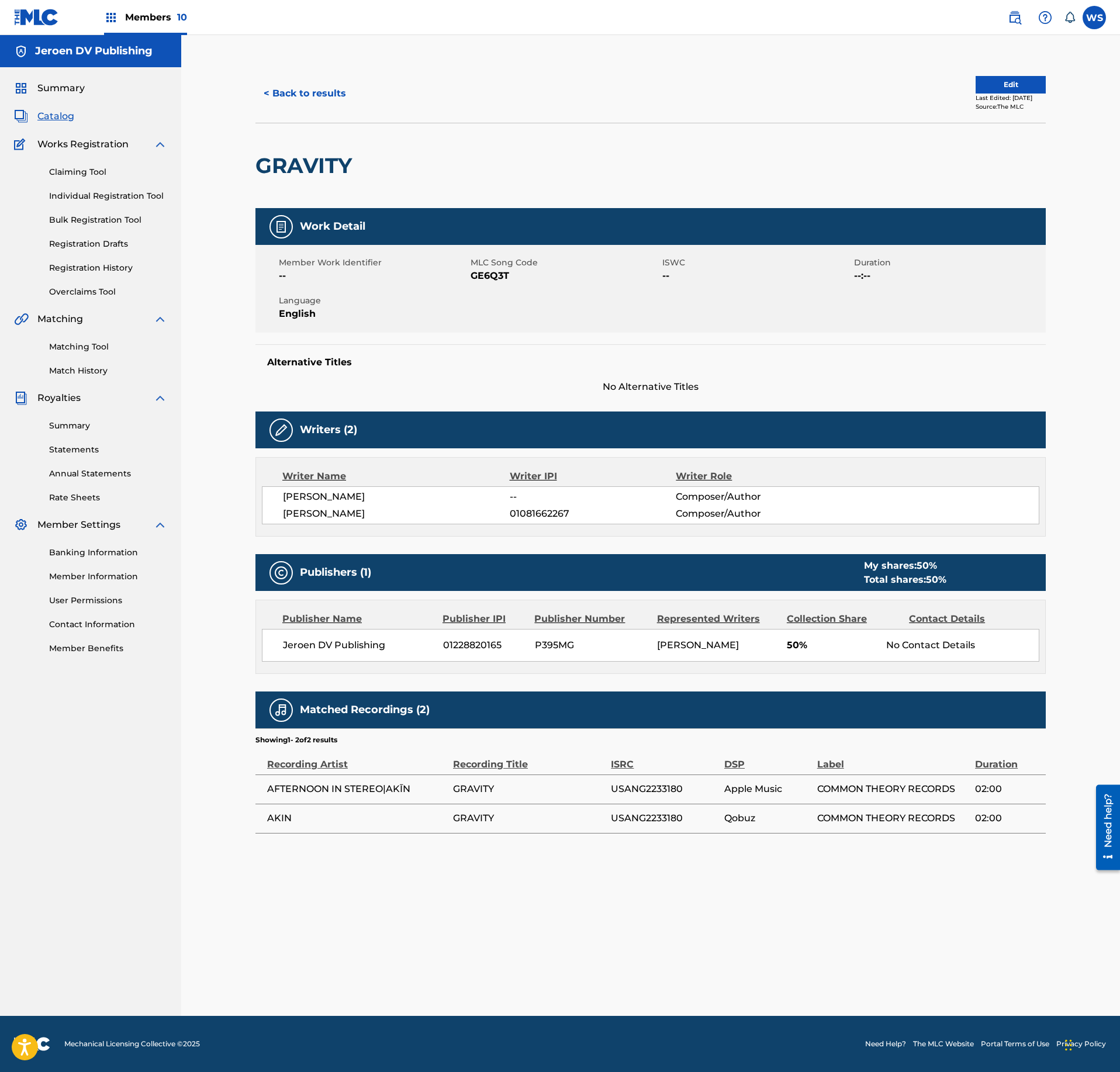
click at [55, 120] on span "Catalog" at bounding box center [56, 116] width 37 height 14
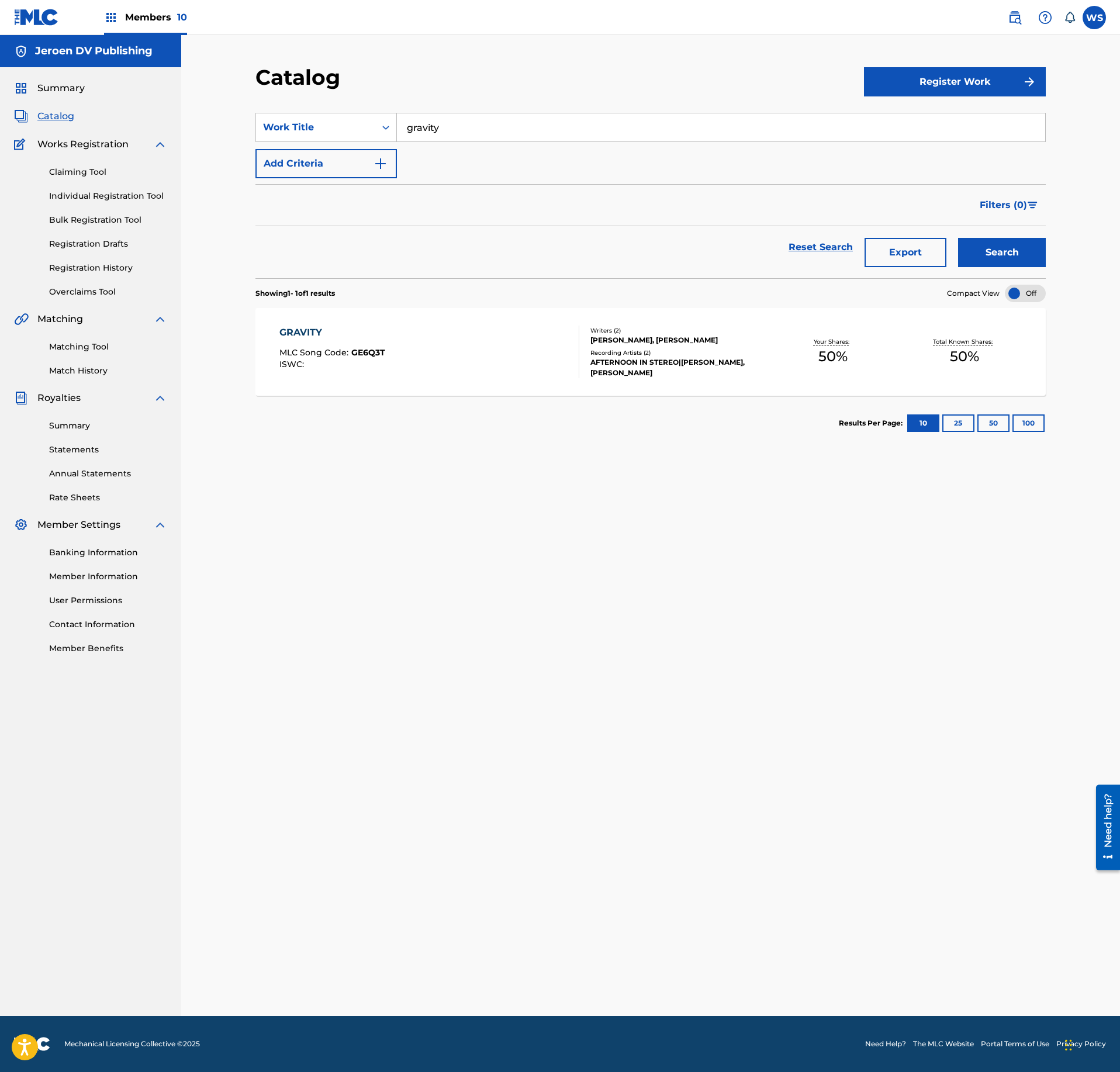
click at [967, 85] on button "Register Work" at bounding box center [955, 81] width 182 height 29
click at [932, 110] on link "Individual" at bounding box center [955, 120] width 182 height 28
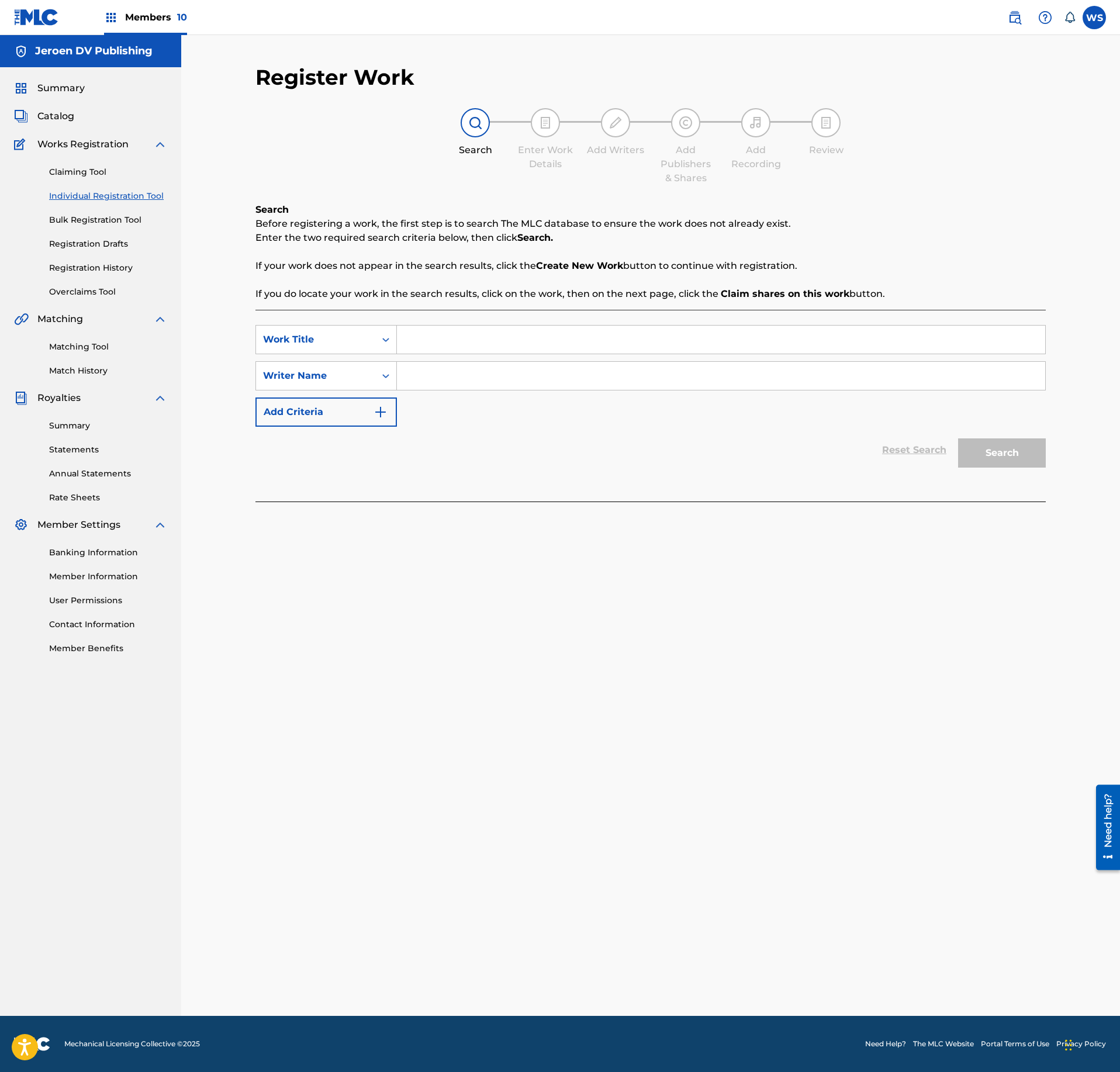
click at [465, 344] on input "Search Form" at bounding box center [721, 340] width 649 height 28
type input "gravity"
click at [458, 385] on input "Search Form" at bounding box center [721, 376] width 649 height 28
click at [476, 371] on input "Search Form" at bounding box center [721, 376] width 649 height 28
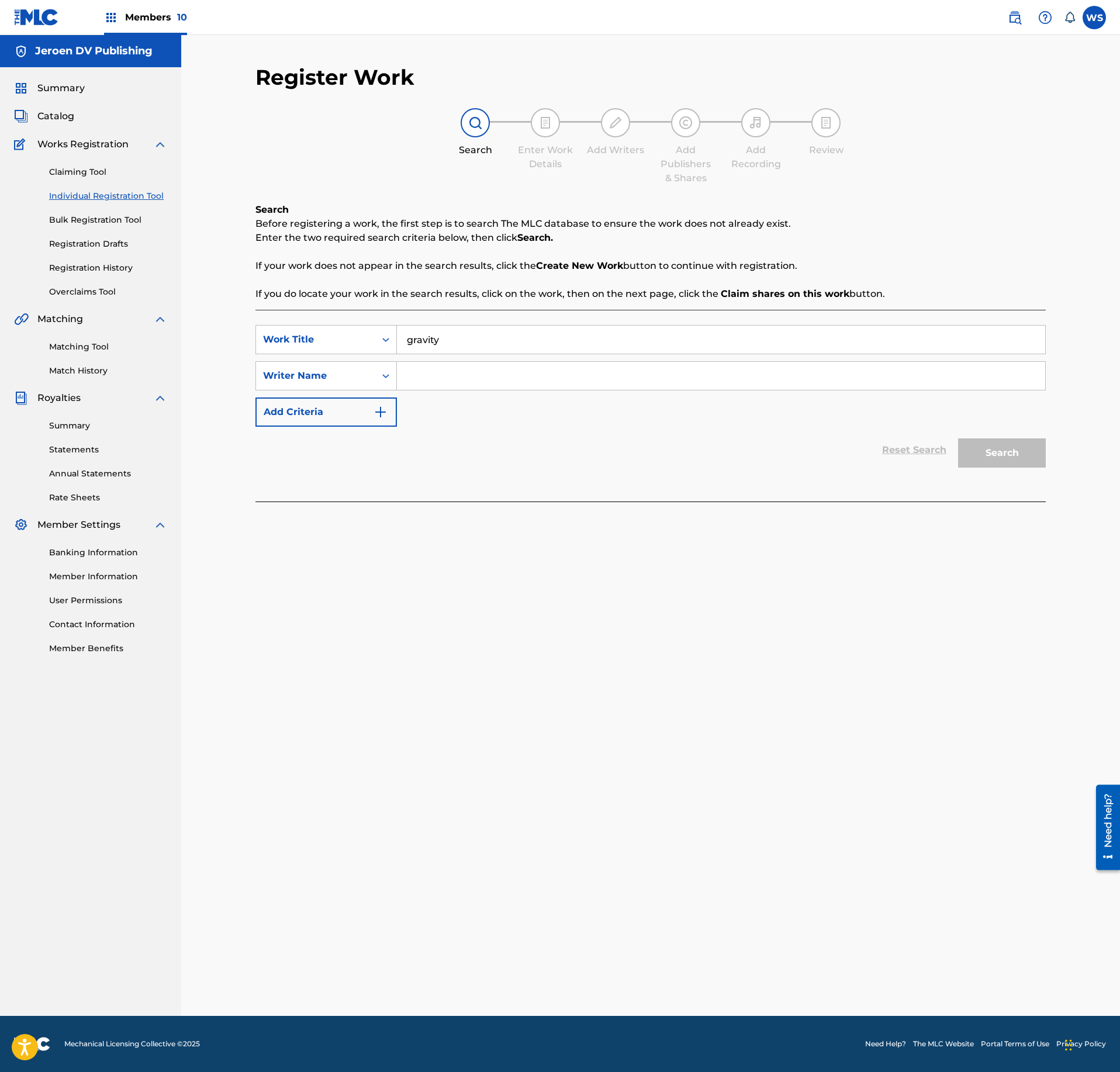
click at [481, 385] on input "Search Form" at bounding box center [721, 376] width 649 height 28
click at [518, 402] on div "SearchWithCriteriadd4abab7-ea87-466e-b255-c7aafffde36d Work Title gravity Searc…" at bounding box center [651, 375] width 790 height 102
click at [523, 388] on input "Search Form" at bounding box center [721, 376] width 649 height 28
click at [524, 387] on input "Search Form" at bounding box center [721, 376] width 649 height 28
click at [476, 379] on input "Search Form" at bounding box center [721, 376] width 649 height 28
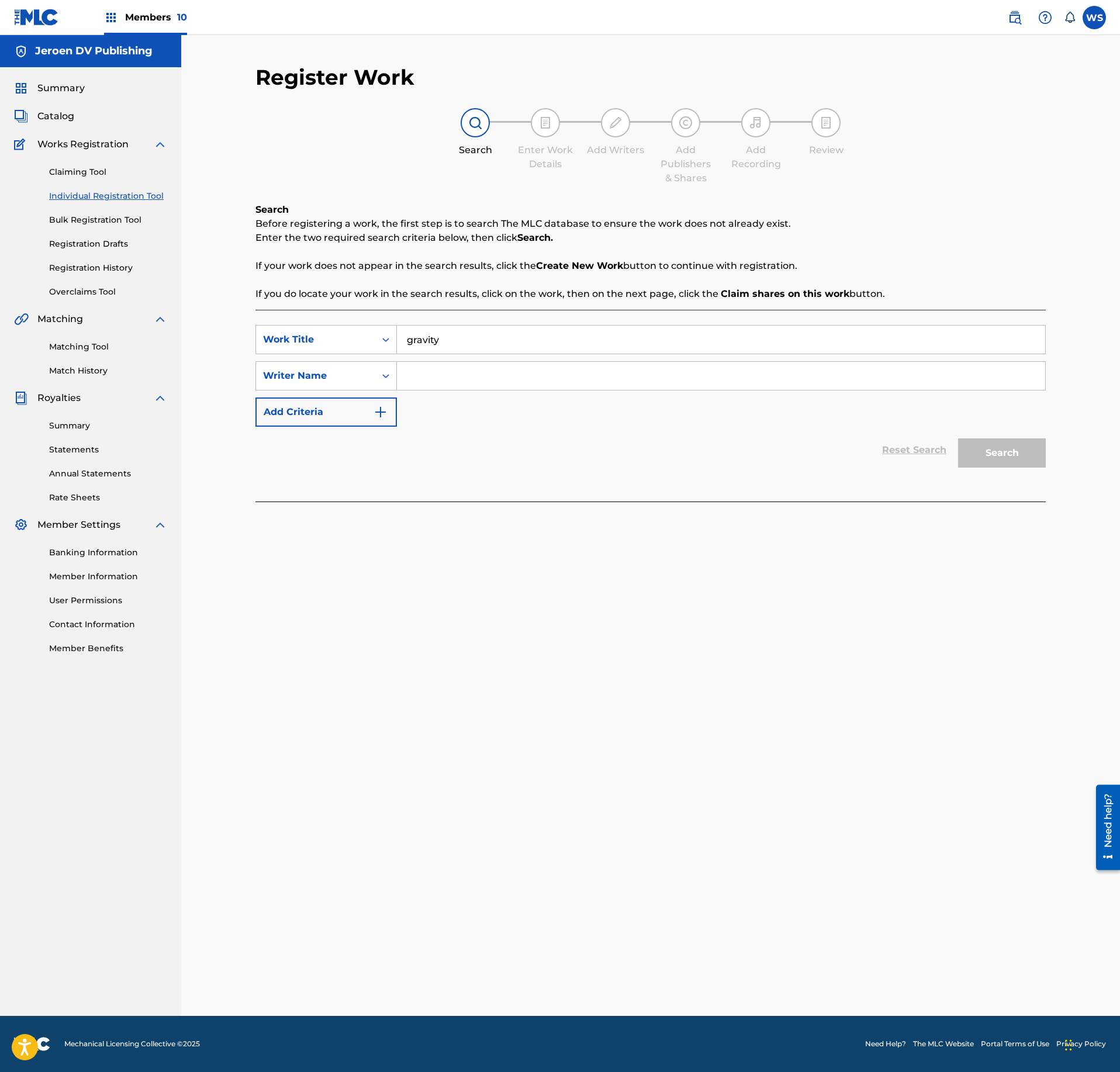
click at [426, 378] on input "Search Form" at bounding box center [721, 376] width 649 height 28
click at [475, 364] on input "Search Form" at bounding box center [721, 376] width 649 height 28
click at [468, 374] on input "Search Form" at bounding box center [721, 376] width 649 height 28
click at [463, 376] on input "Search Form" at bounding box center [721, 376] width 649 height 28
click at [139, 28] on div "Members 10" at bounding box center [145, 17] width 83 height 35
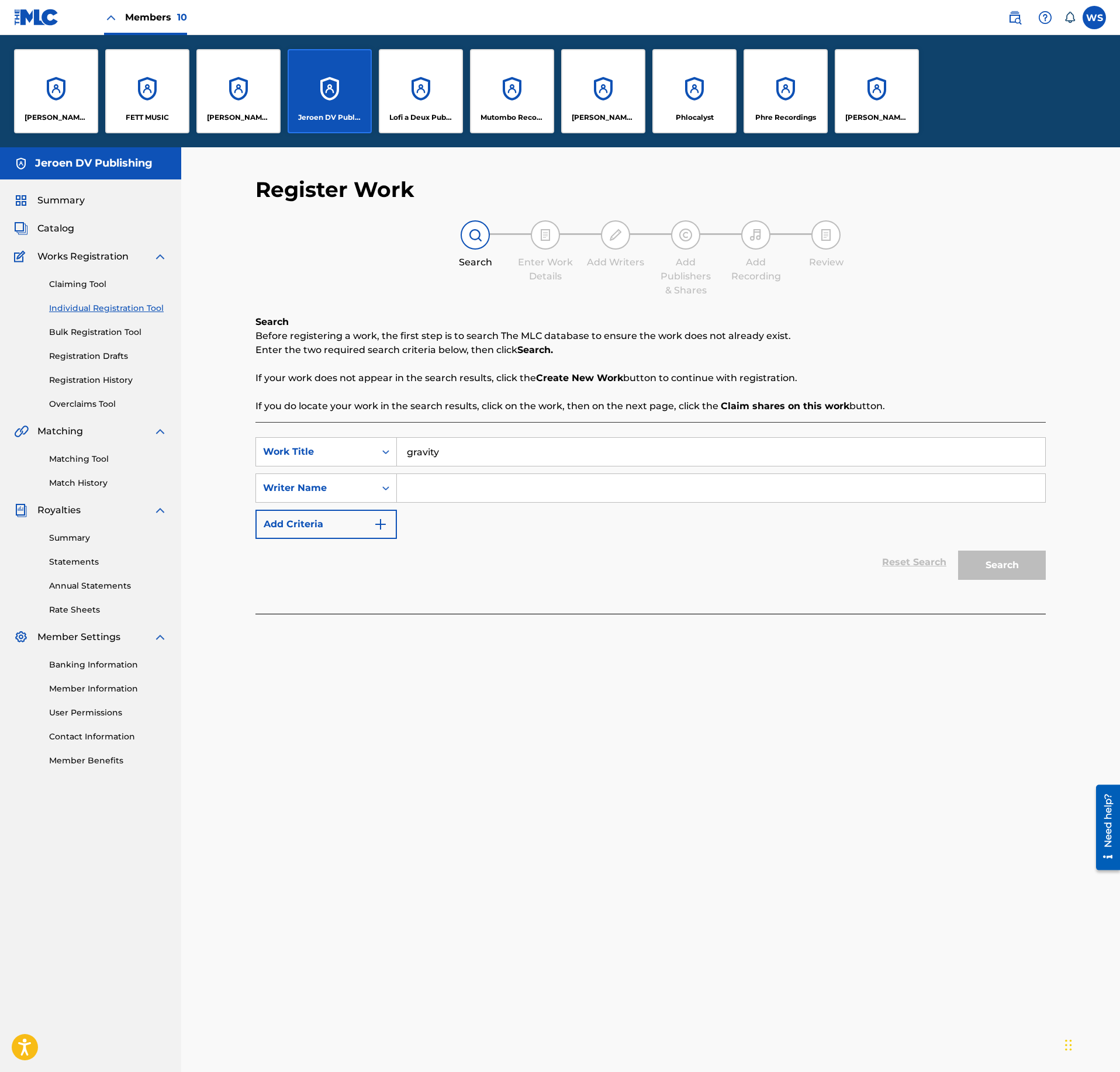
click at [431, 484] on input "Search Form" at bounding box center [721, 488] width 649 height 28
type input "[PERSON_NAME]"
click at [959, 551] on button "Search" at bounding box center [1002, 565] width 87 height 29
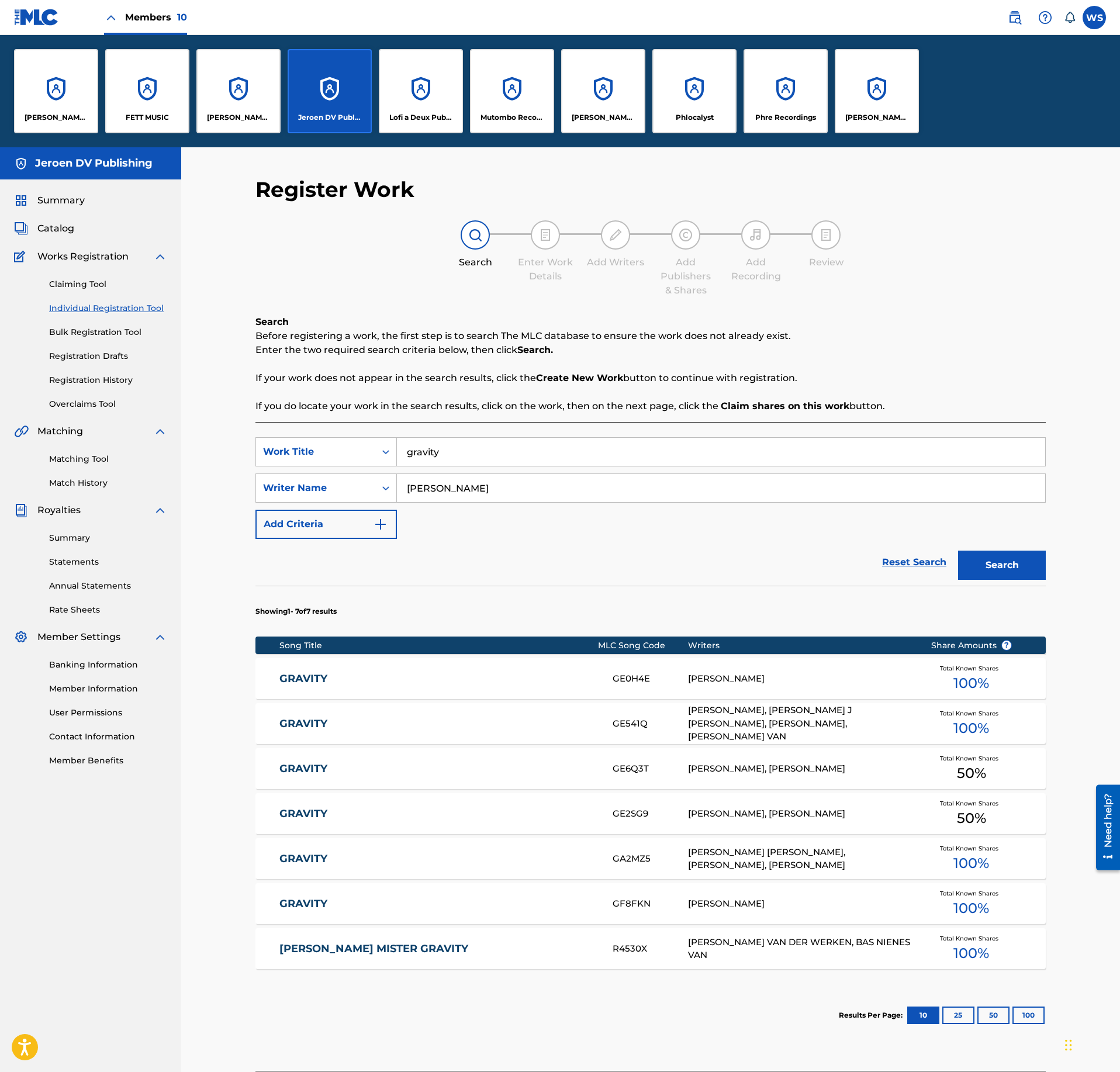
click at [674, 775] on div "GE6Q3T" at bounding box center [650, 769] width 75 height 13
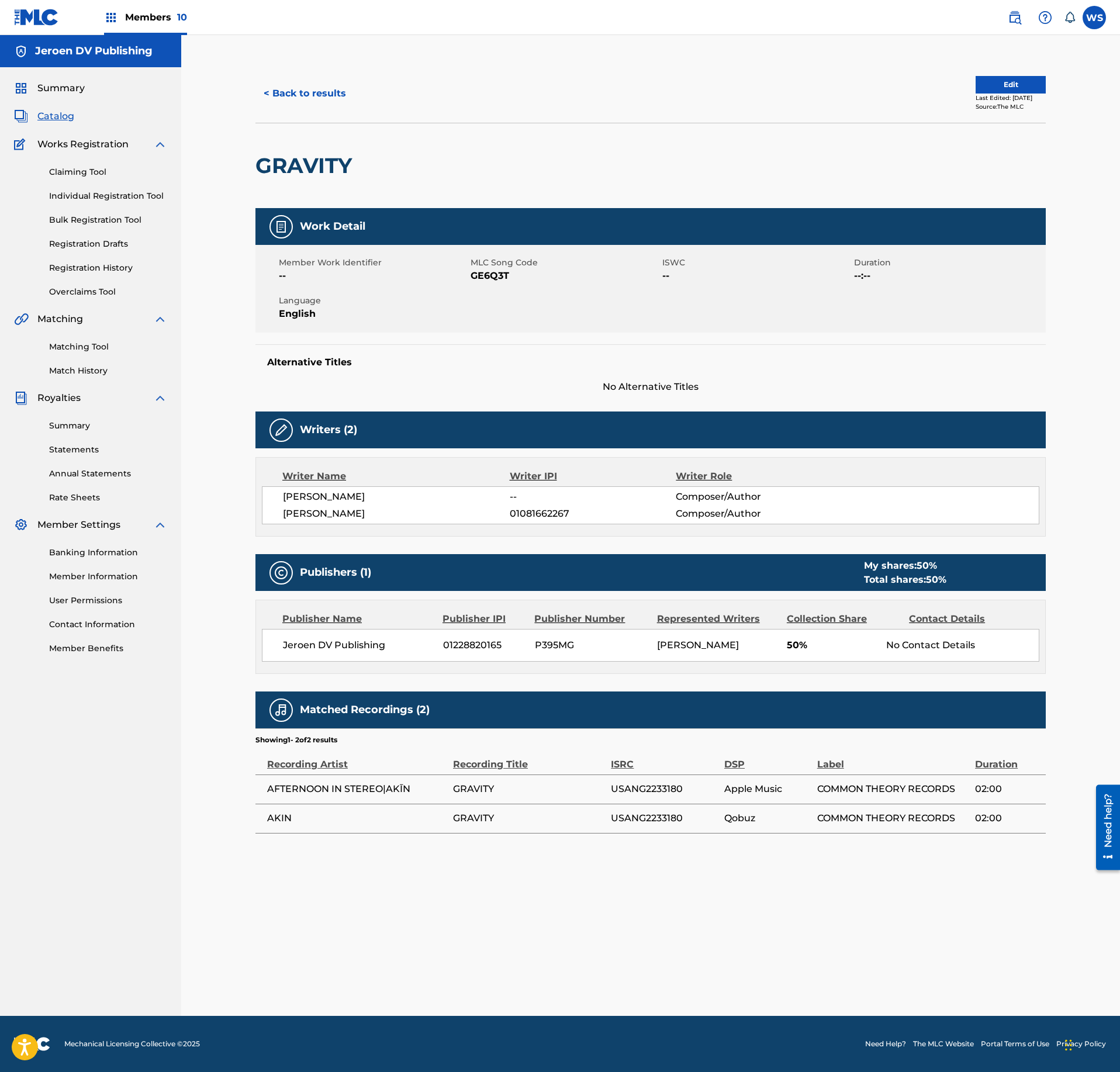
click at [1000, 89] on button "Edit" at bounding box center [1011, 85] width 70 height 17
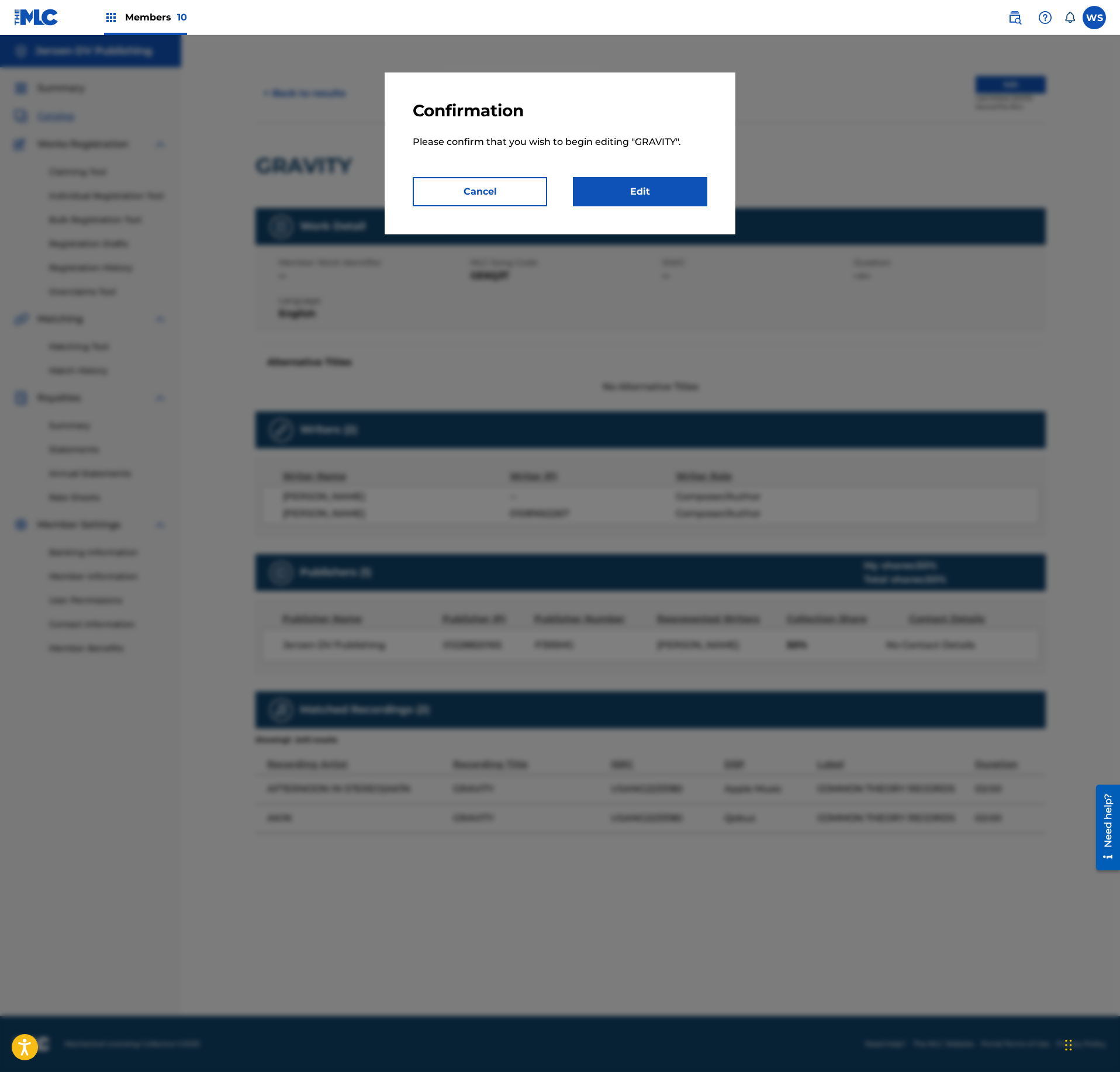
click at [842, 383] on div at bounding box center [560, 571] width 1120 height 1072
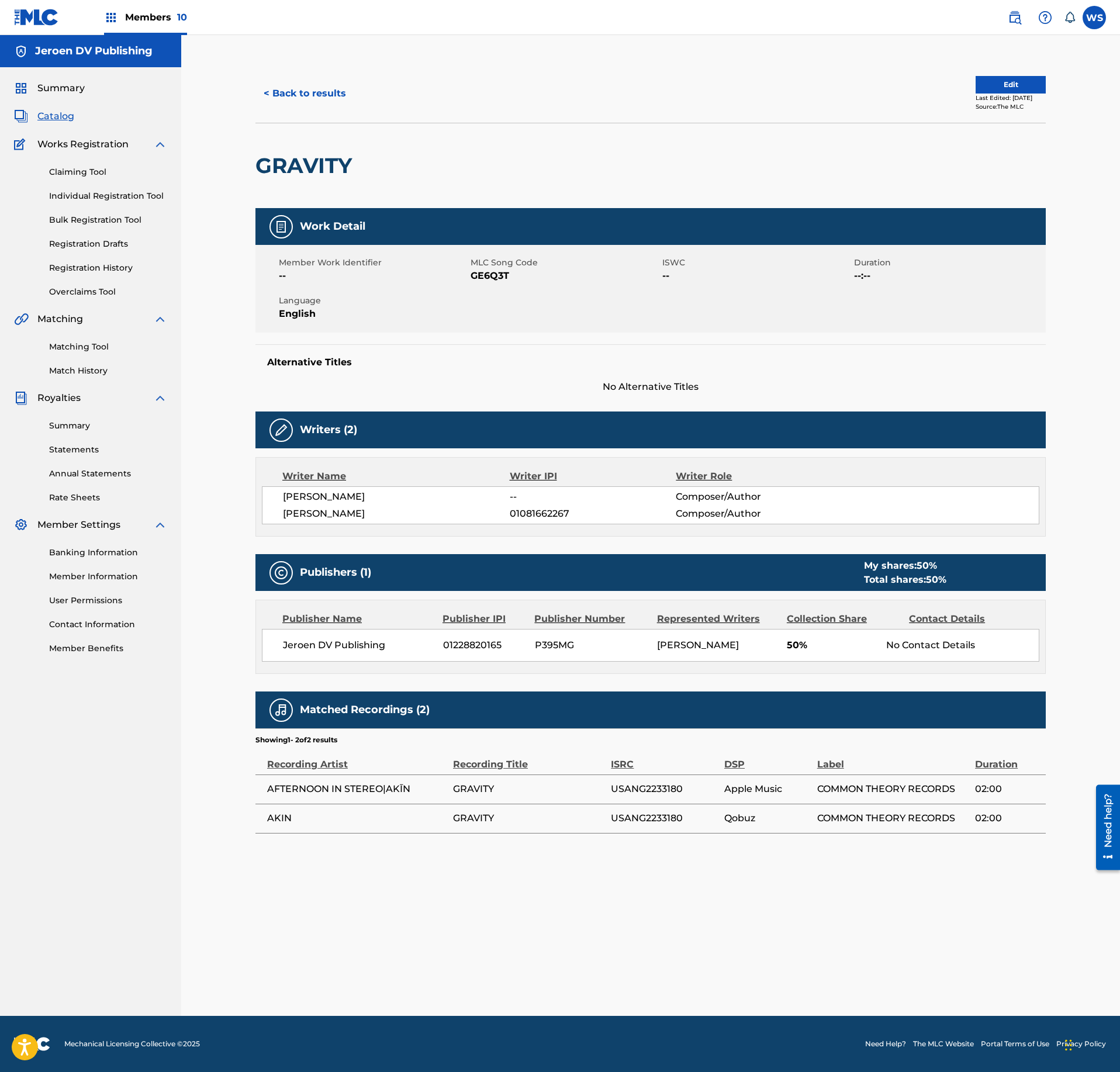
click at [48, 122] on span "Catalog" at bounding box center [56, 116] width 37 height 14
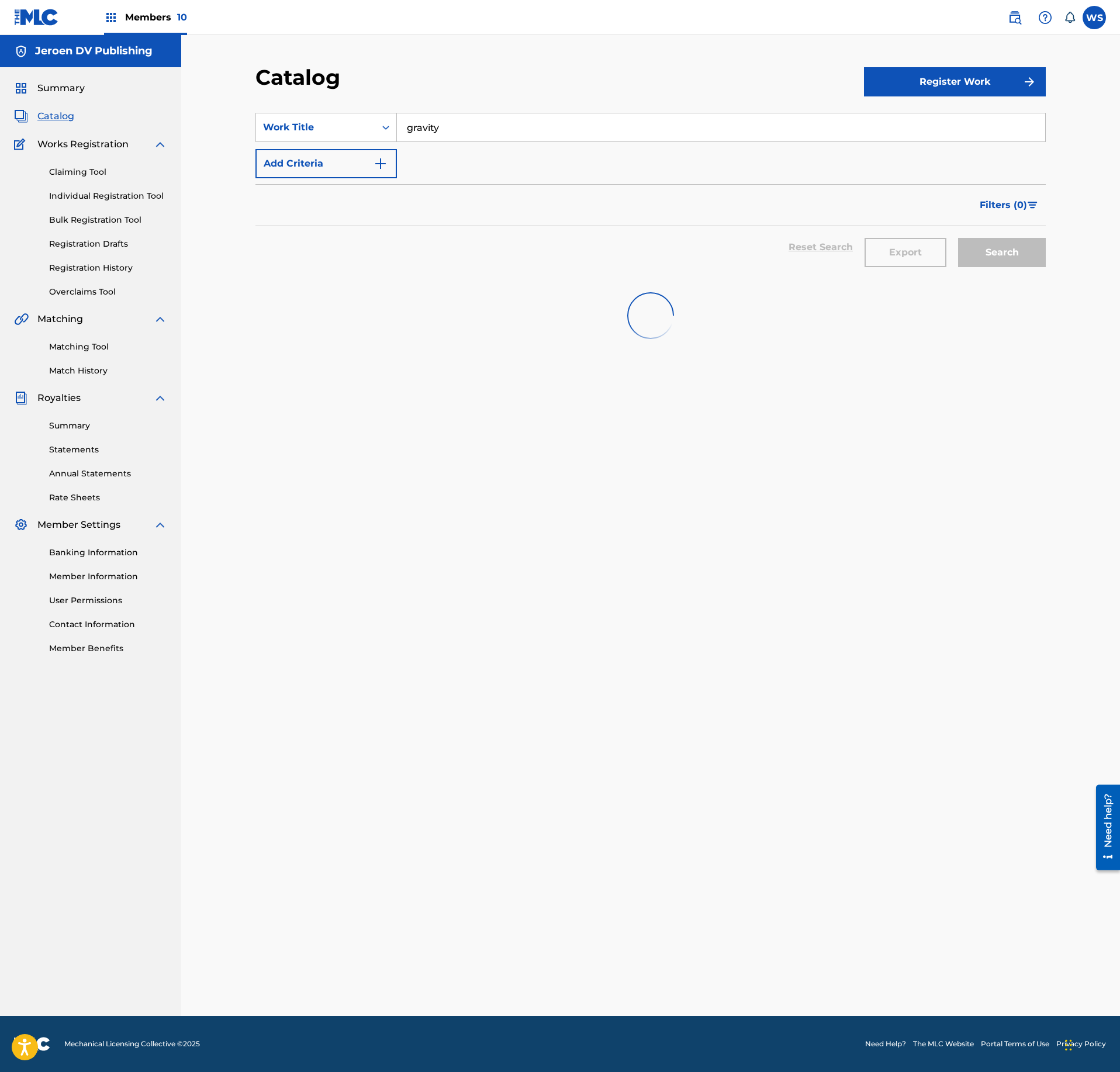
click at [460, 124] on input "gravity" at bounding box center [721, 128] width 649 height 28
click at [156, 17] on span "Members 10" at bounding box center [156, 17] width 62 height 13
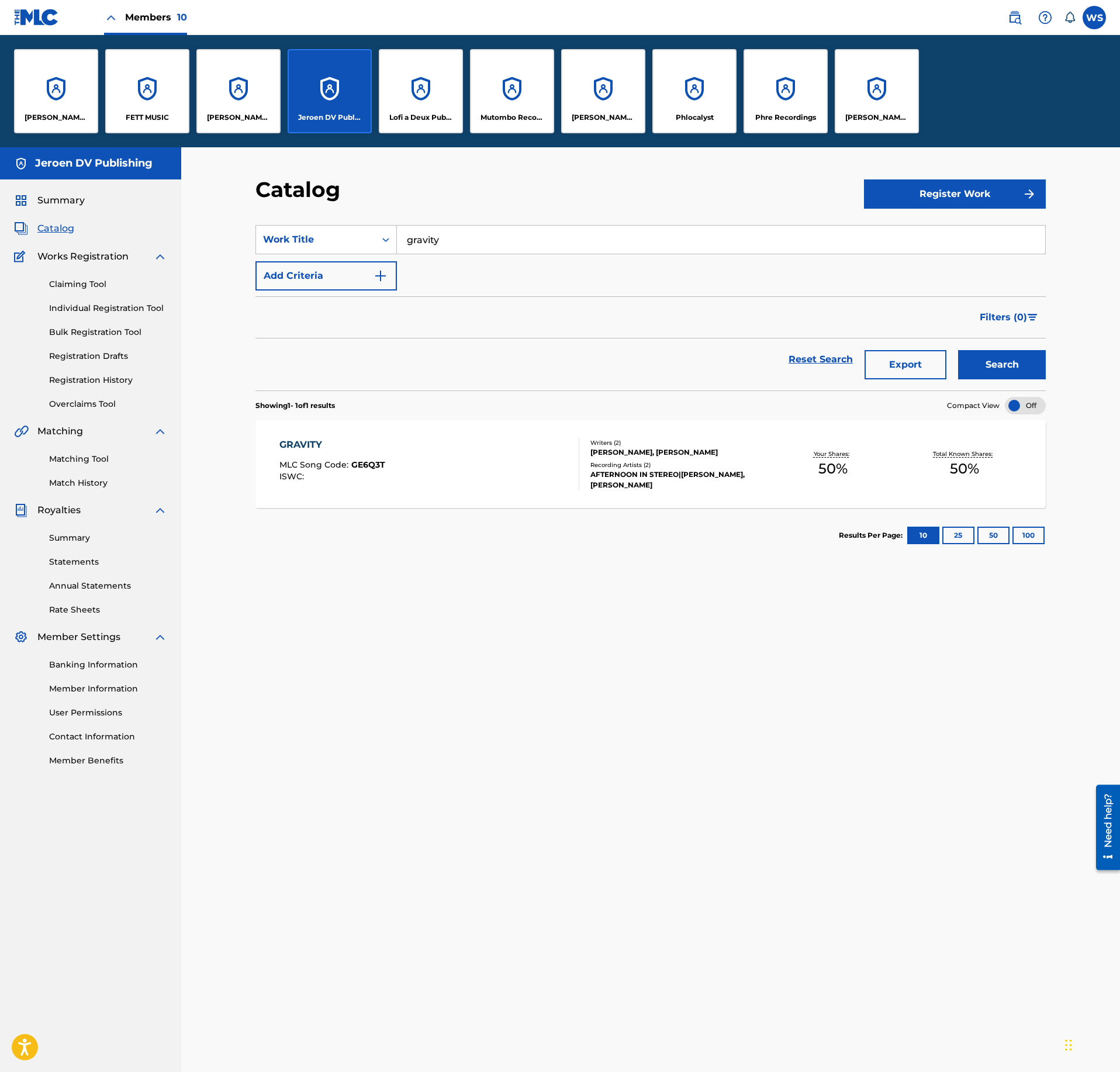
click at [699, 104] on div "Phlocalyst" at bounding box center [694, 91] width 84 height 84
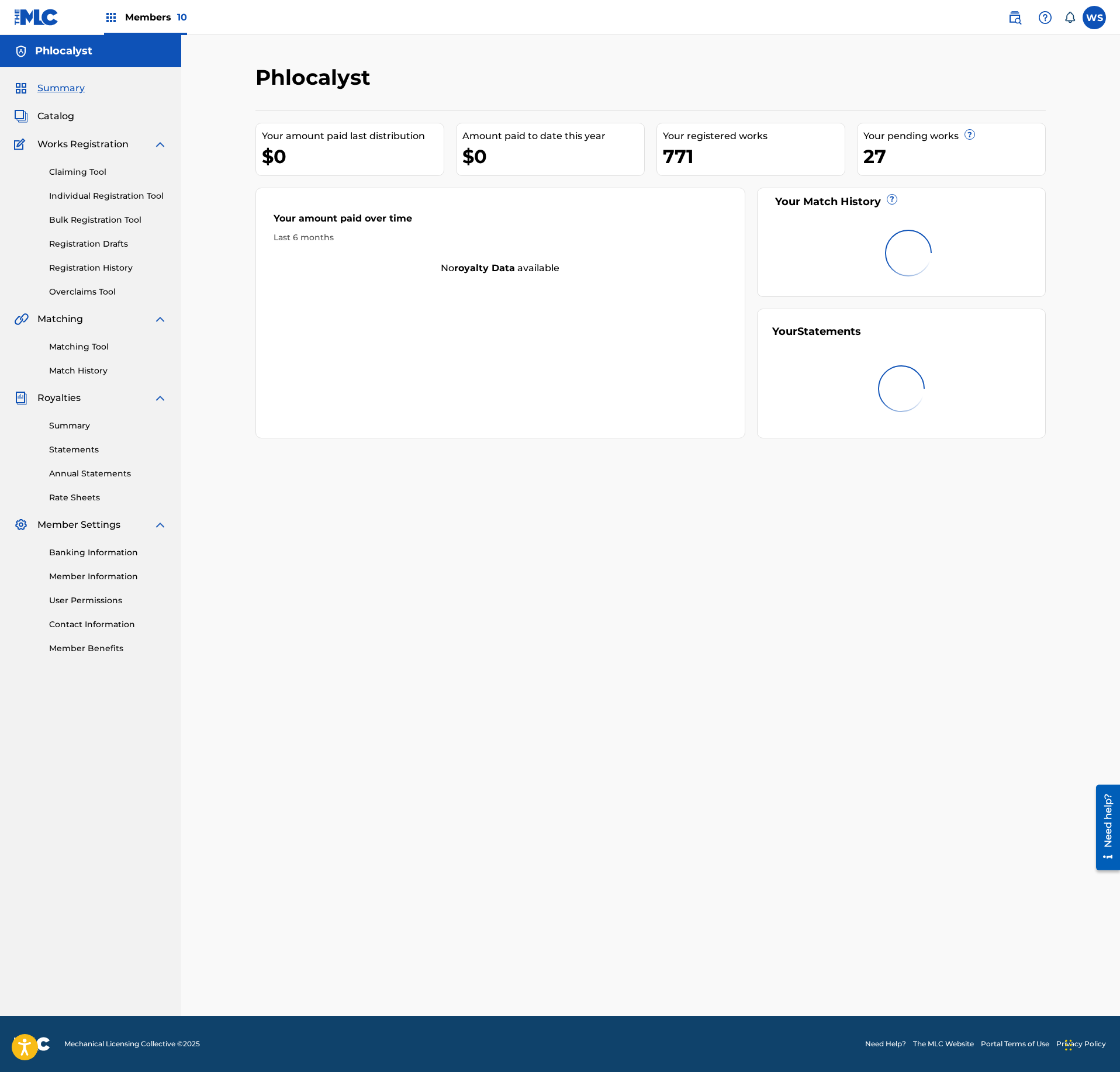
click at [69, 118] on span "Catalog" at bounding box center [56, 116] width 37 height 14
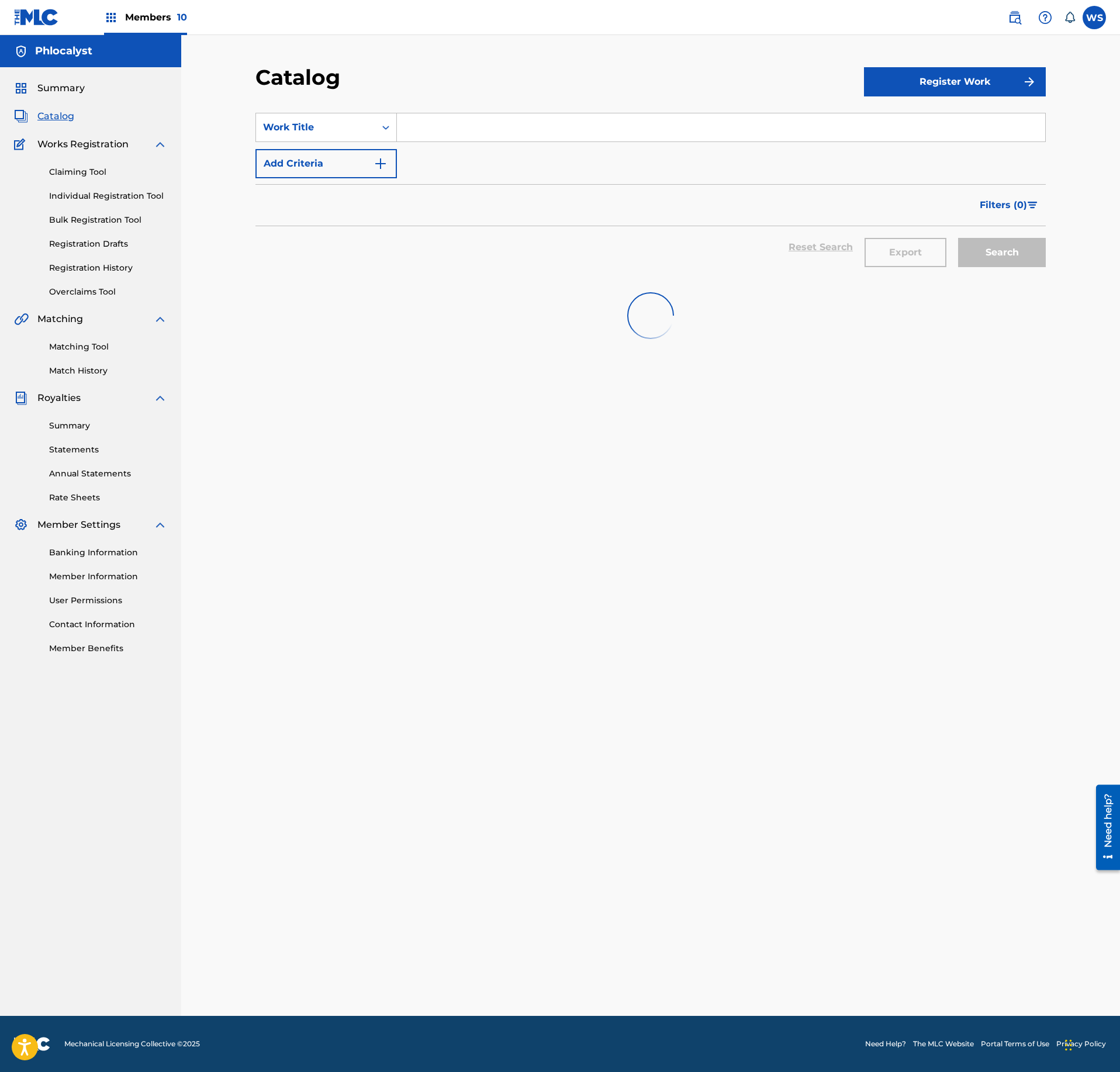
click at [484, 137] on input "Search Form" at bounding box center [721, 128] width 649 height 28
click at [490, 131] on input "Search Form" at bounding box center [721, 128] width 649 height 28
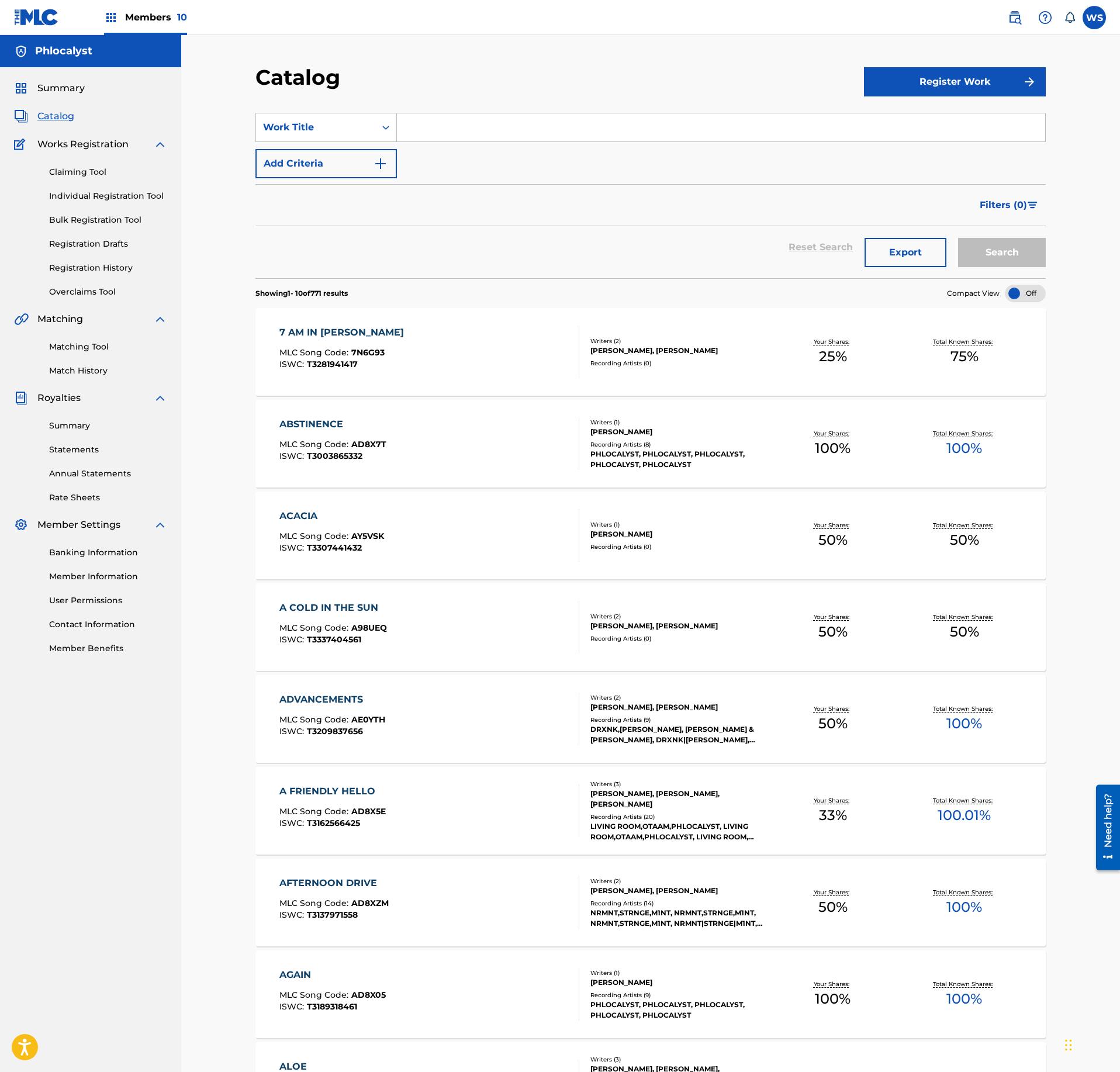
click at [498, 132] on input "Search Form" at bounding box center [721, 128] width 649 height 28
type input "pi"
click at [960, 99] on section "SearchWithCriteriafeace96e-0a86-47e0-8a94-bb6061cb3833 Work Title pi Add Criter…" at bounding box center [651, 189] width 790 height 179
click at [927, 67] on div "Register Work" at bounding box center [955, 82] width 182 height 35
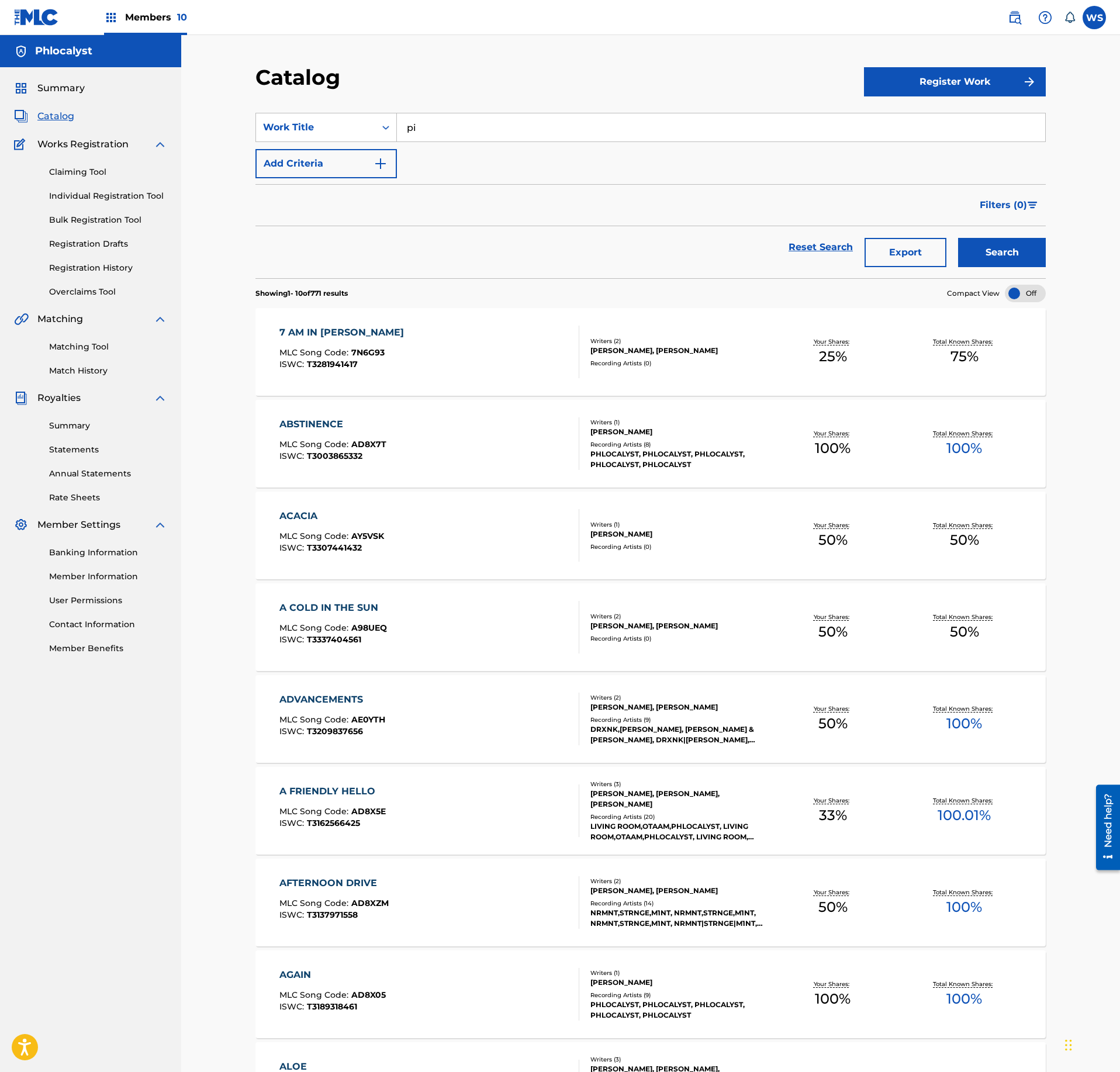
click at [910, 72] on button "Register Work" at bounding box center [955, 81] width 182 height 29
click at [876, 104] on section "SearchWithCriteriafeace96e-0a86-47e0-8a94-bb6061cb3833 Work Title pi Add Criter…" at bounding box center [651, 189] width 790 height 179
click at [900, 108] on link "Individual" at bounding box center [955, 120] width 182 height 28
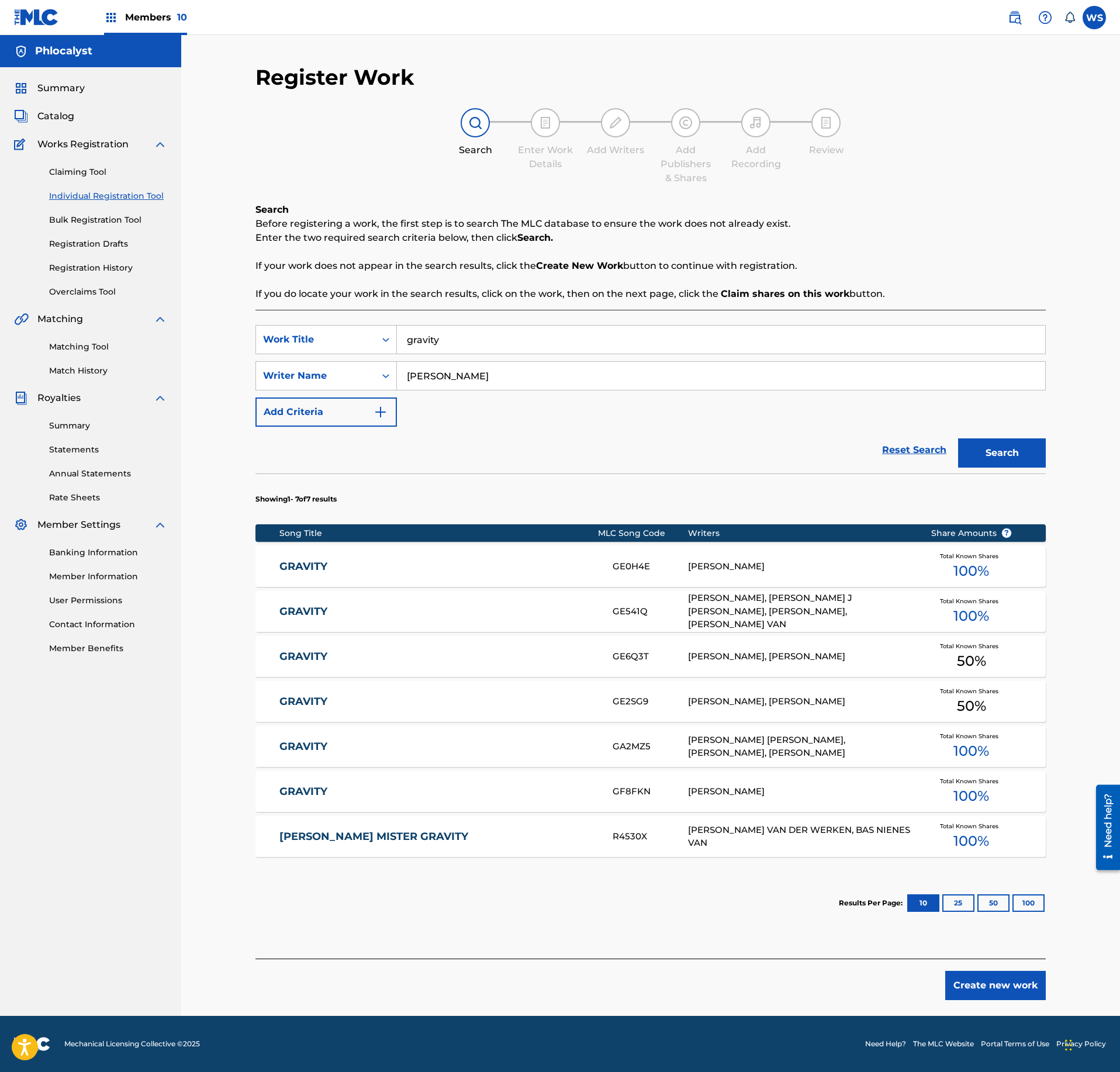
click at [451, 344] on input "gravity" at bounding box center [721, 340] width 649 height 28
type input "pilot"
click at [496, 390] on input "[PERSON_NAME]" at bounding box center [721, 376] width 649 height 28
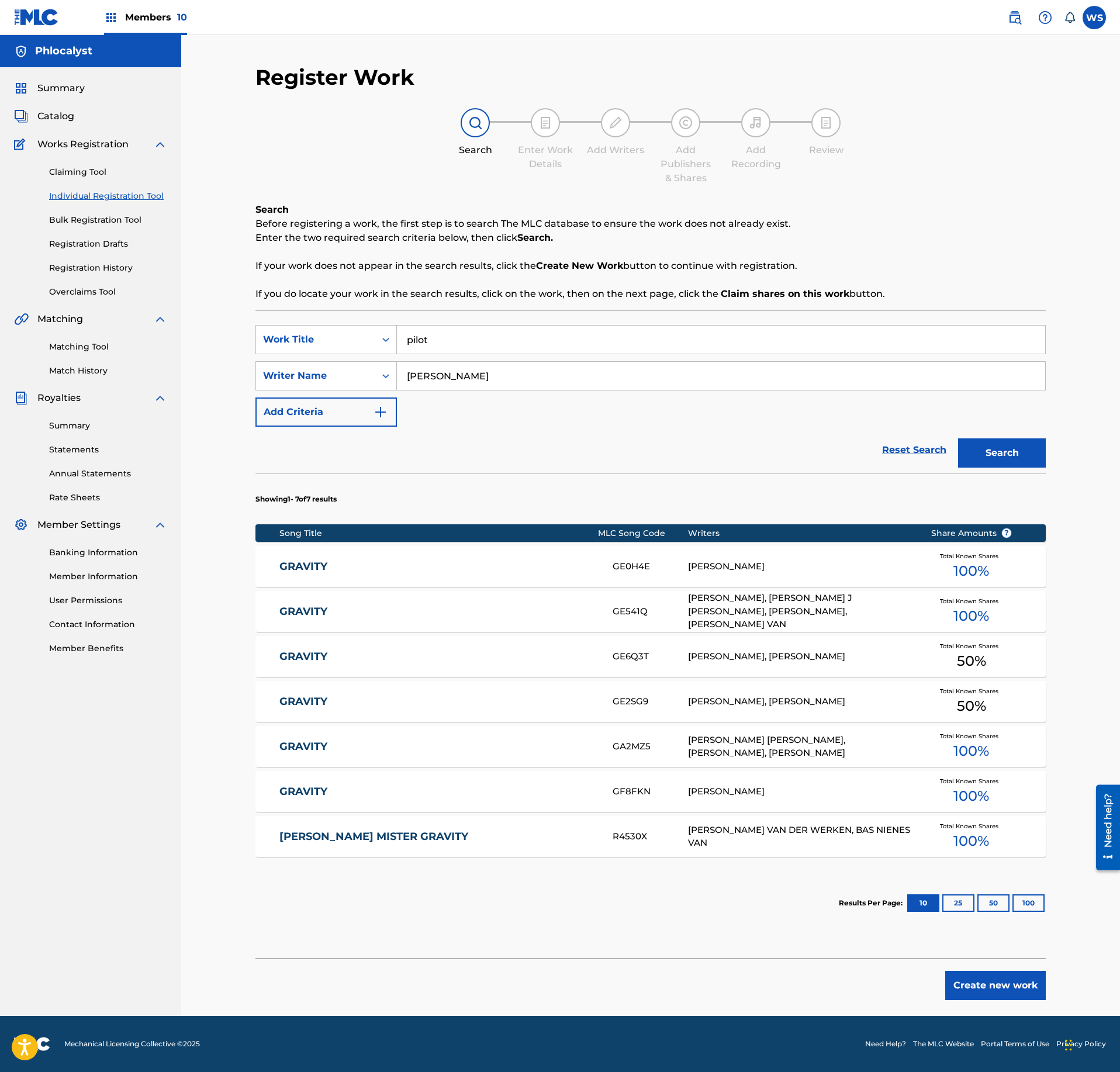
click at [496, 390] on input "[PERSON_NAME]" at bounding box center [721, 376] width 649 height 28
type input "v"
drag, startPoint x: 780, startPoint y: 667, endPoint x: 689, endPoint y: 667, distance: 91.0
click at [689, 664] on div "[PERSON_NAME], [PERSON_NAME]" at bounding box center [800, 656] width 225 height 13
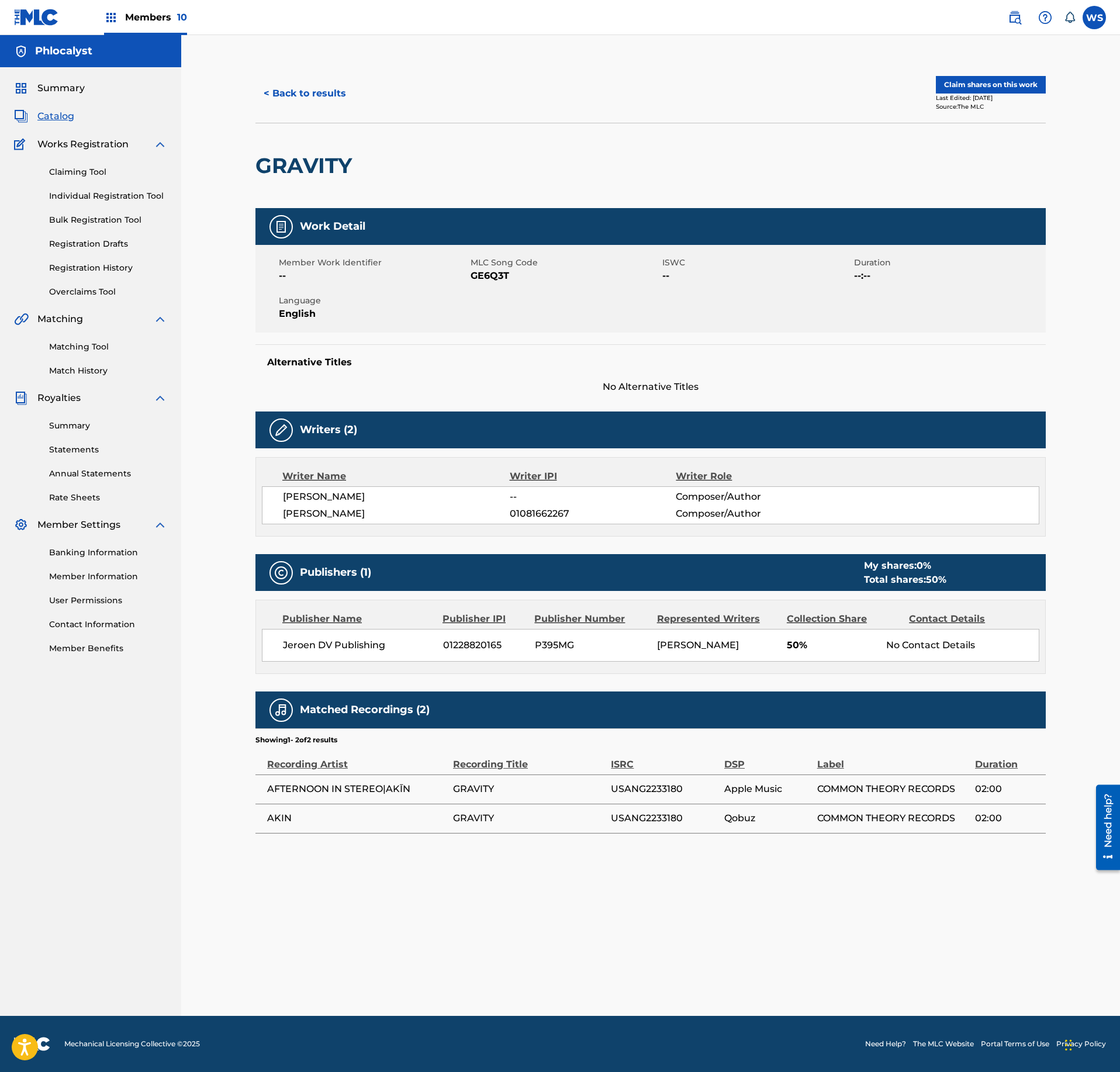
drag, startPoint x: 422, startPoint y: 519, endPoint x: 345, endPoint y: 519, distance: 77.0
click at [345, 519] on span "[PERSON_NAME]" at bounding box center [397, 514] width 227 height 14
copy span "VLEESCHHOUWER"
click at [294, 96] on button "< Back to results" at bounding box center [305, 93] width 99 height 29
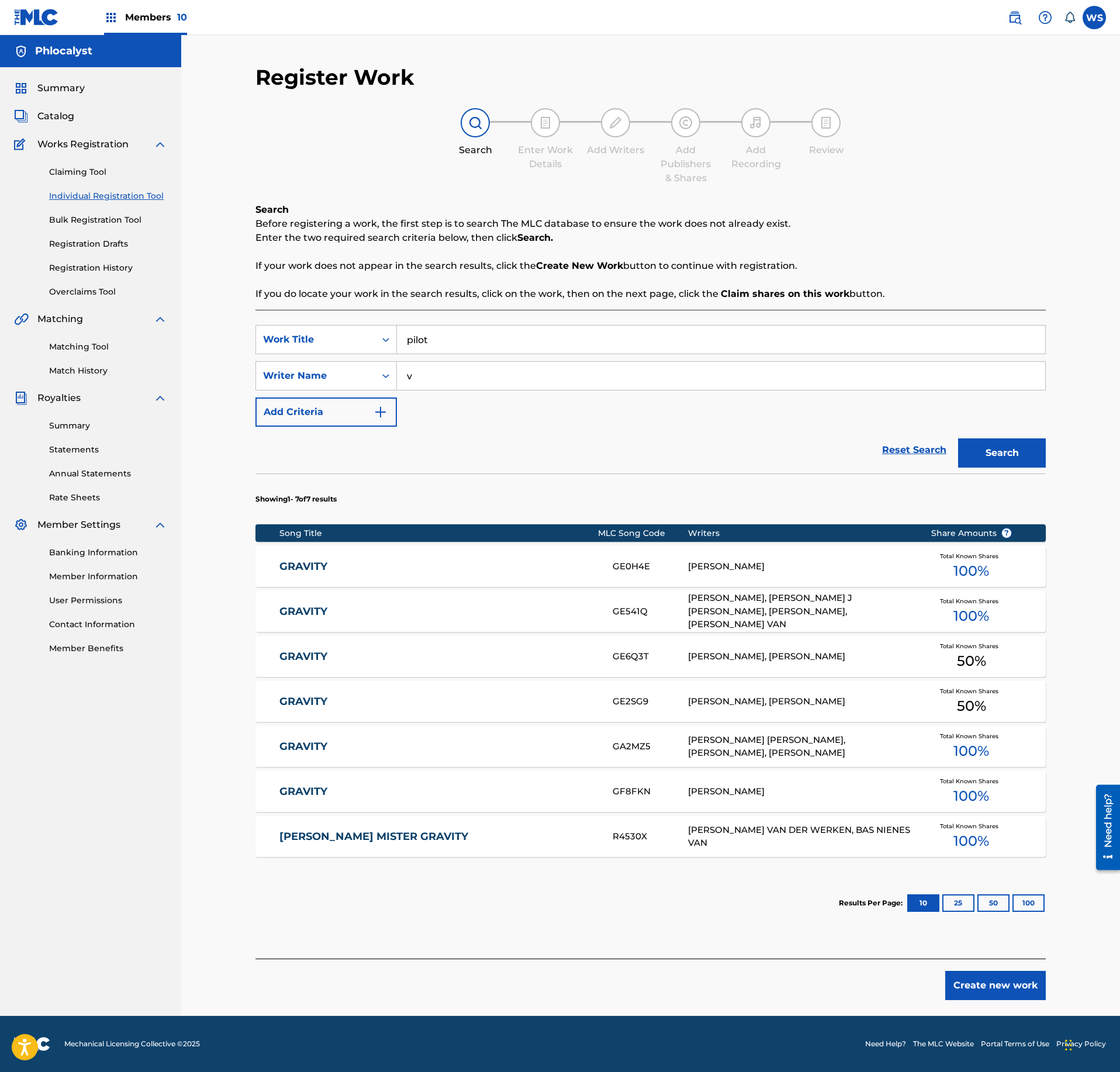
click at [475, 380] on input "v" at bounding box center [721, 376] width 649 height 28
paste input "VLEESCHHOUWER"
type input "VLEESCHHOUWER"
click at [1045, 449] on button "Search" at bounding box center [1002, 453] width 87 height 29
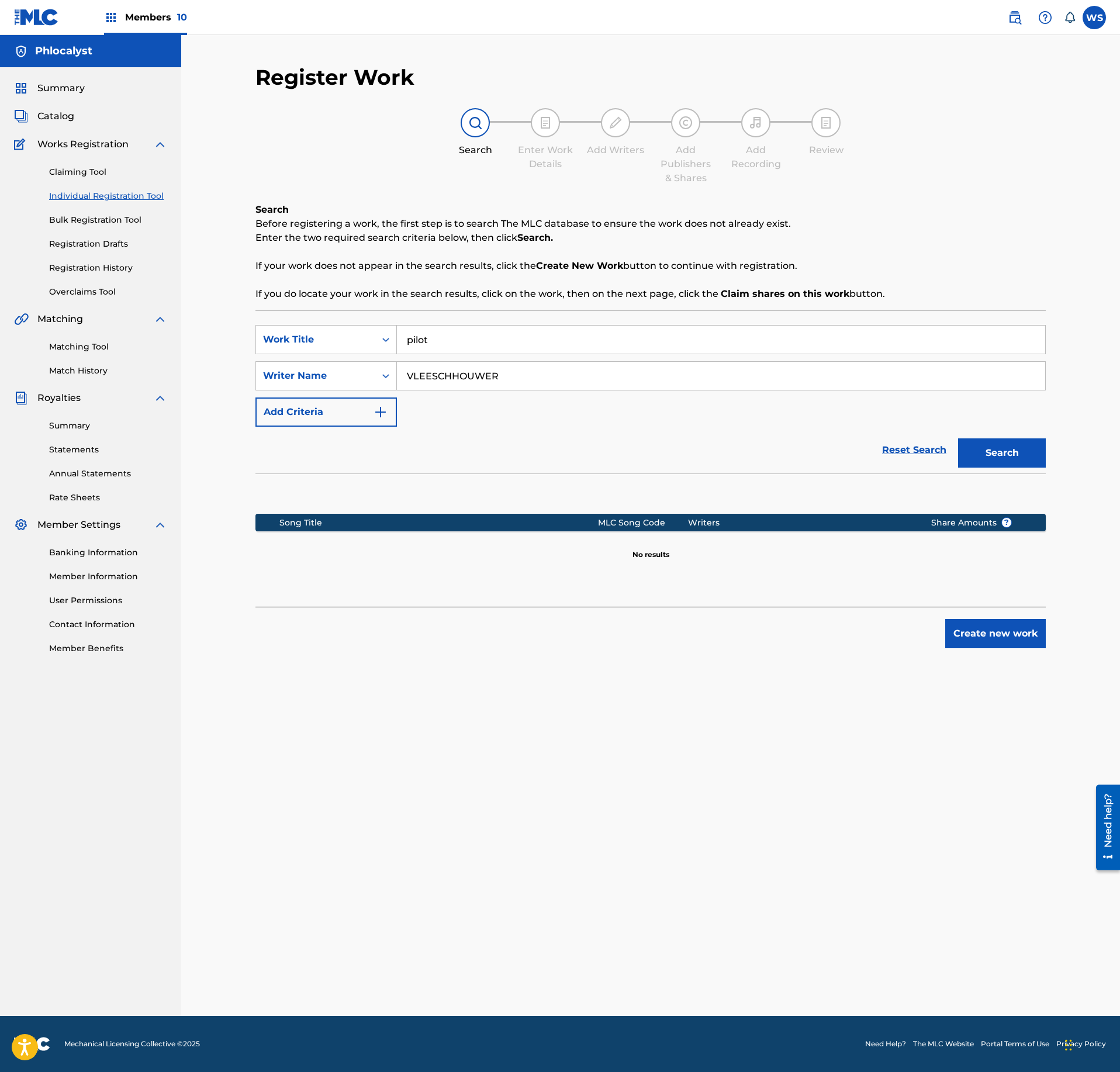
drag, startPoint x: 445, startPoint y: 333, endPoint x: 332, endPoint y: 332, distance: 113.0
click at [397, 332] on input "pilot" at bounding box center [721, 340] width 649 height 28
type input "gravity"
click at [959, 438] on button "Search" at bounding box center [1002, 453] width 87 height 29
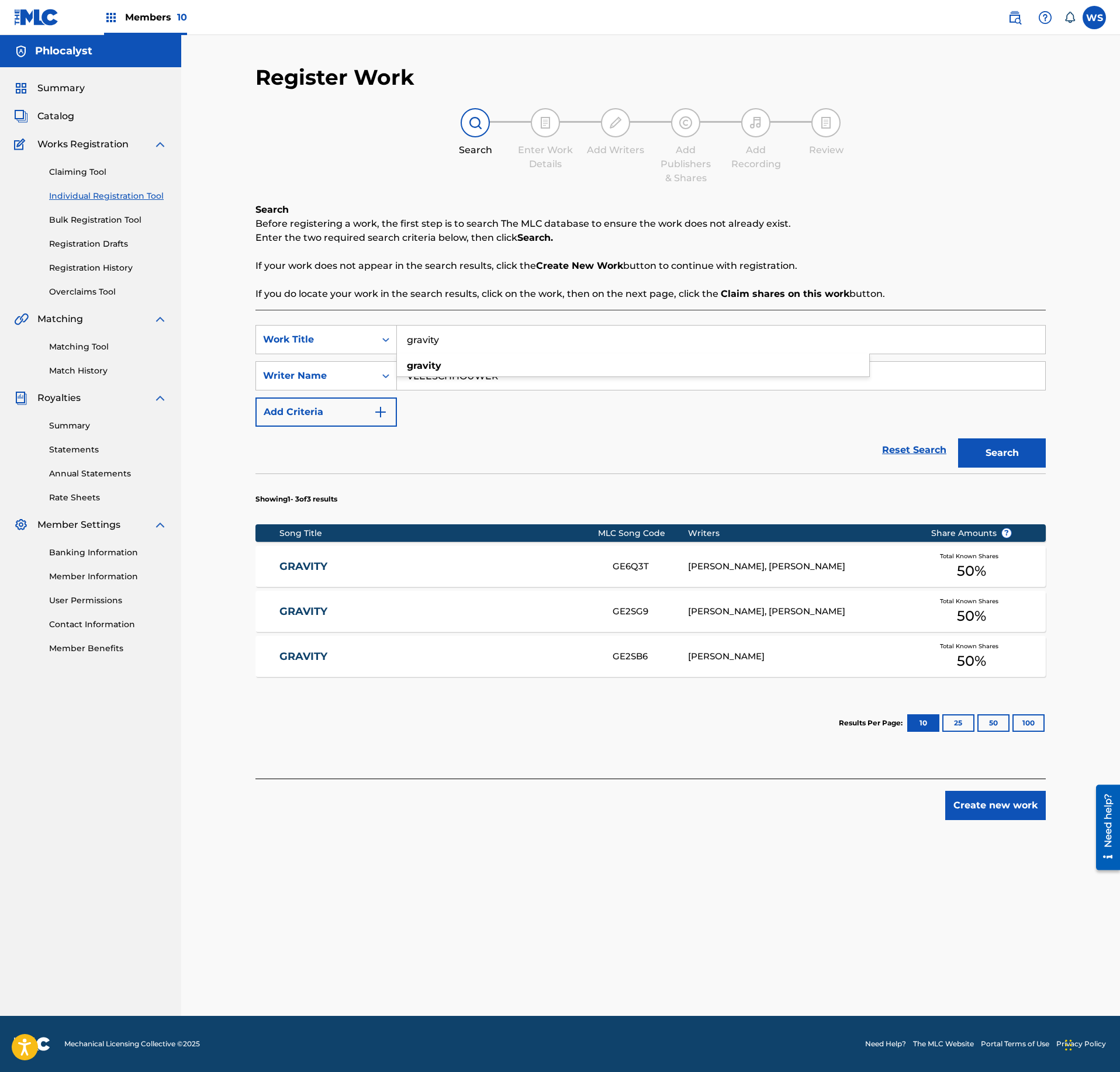
click at [759, 660] on div "[PERSON_NAME]" at bounding box center [800, 656] width 225 height 13
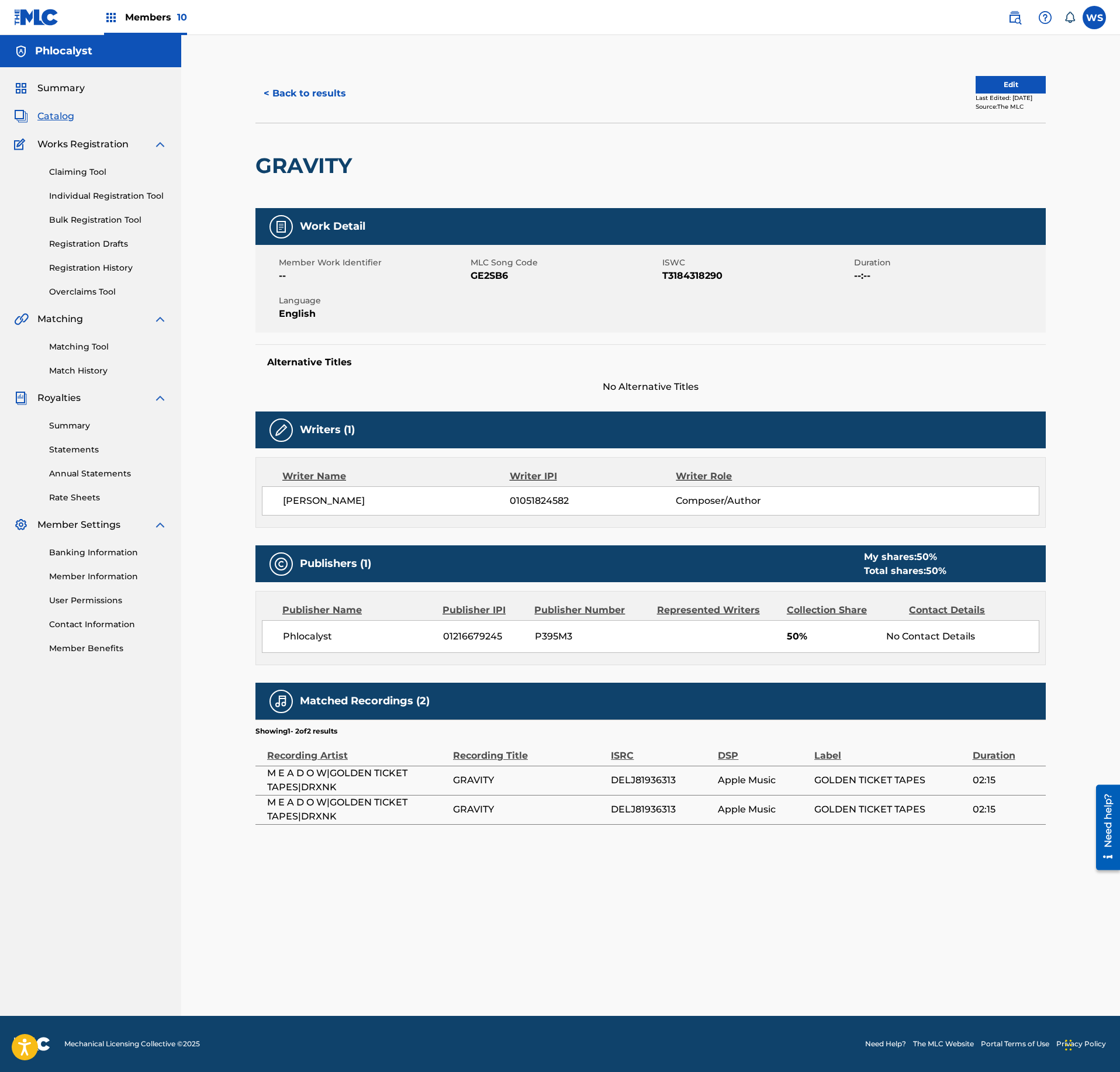
click at [281, 87] on button "< Back to results" at bounding box center [305, 93] width 99 height 29
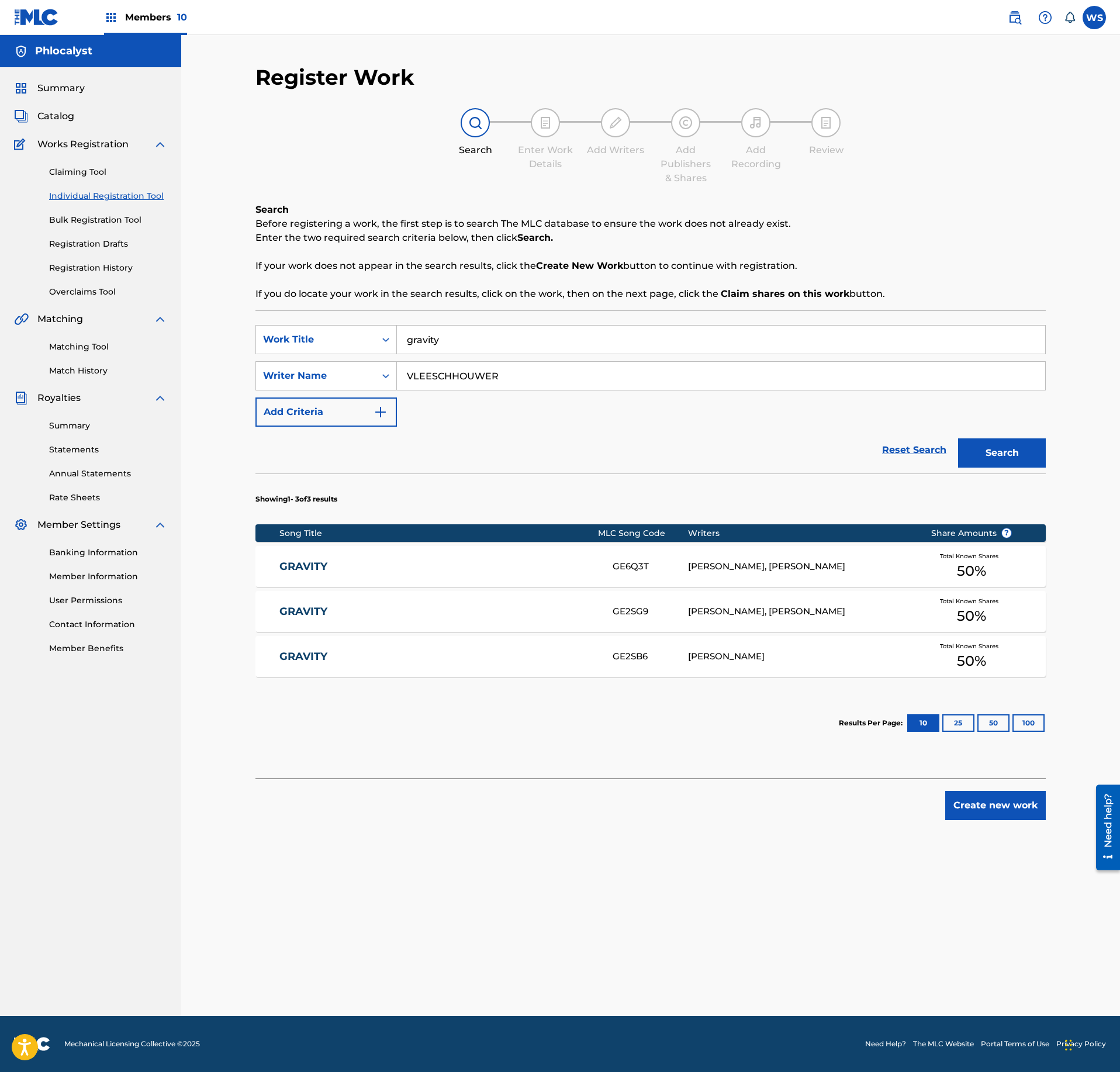
click at [621, 597] on div "GRAVITY GE2SG9 [PERSON_NAME], [PERSON_NAME] Total Known Shares 50 %" at bounding box center [651, 612] width 790 height 41
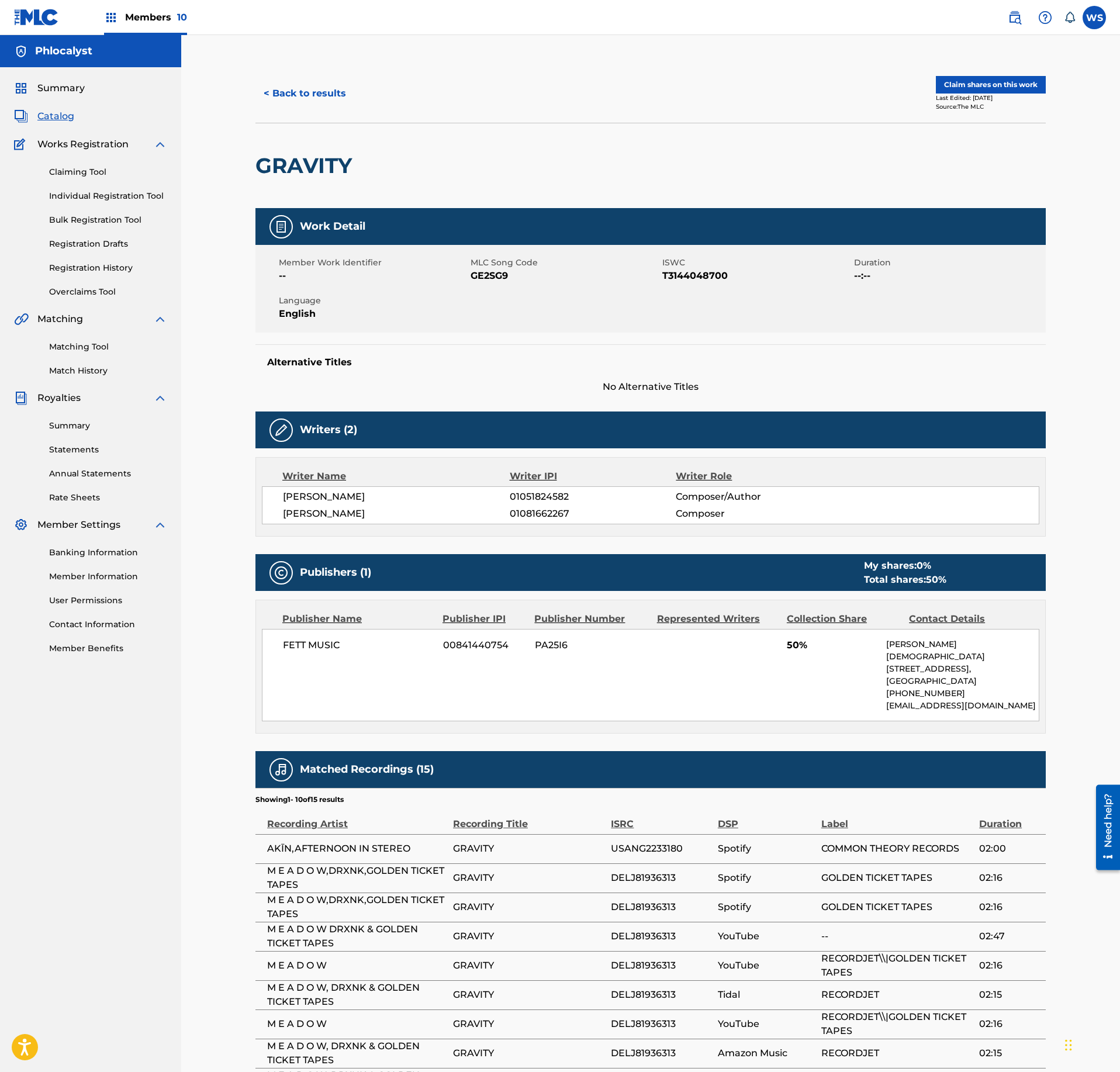
click at [320, 96] on button "< Back to results" at bounding box center [305, 93] width 99 height 29
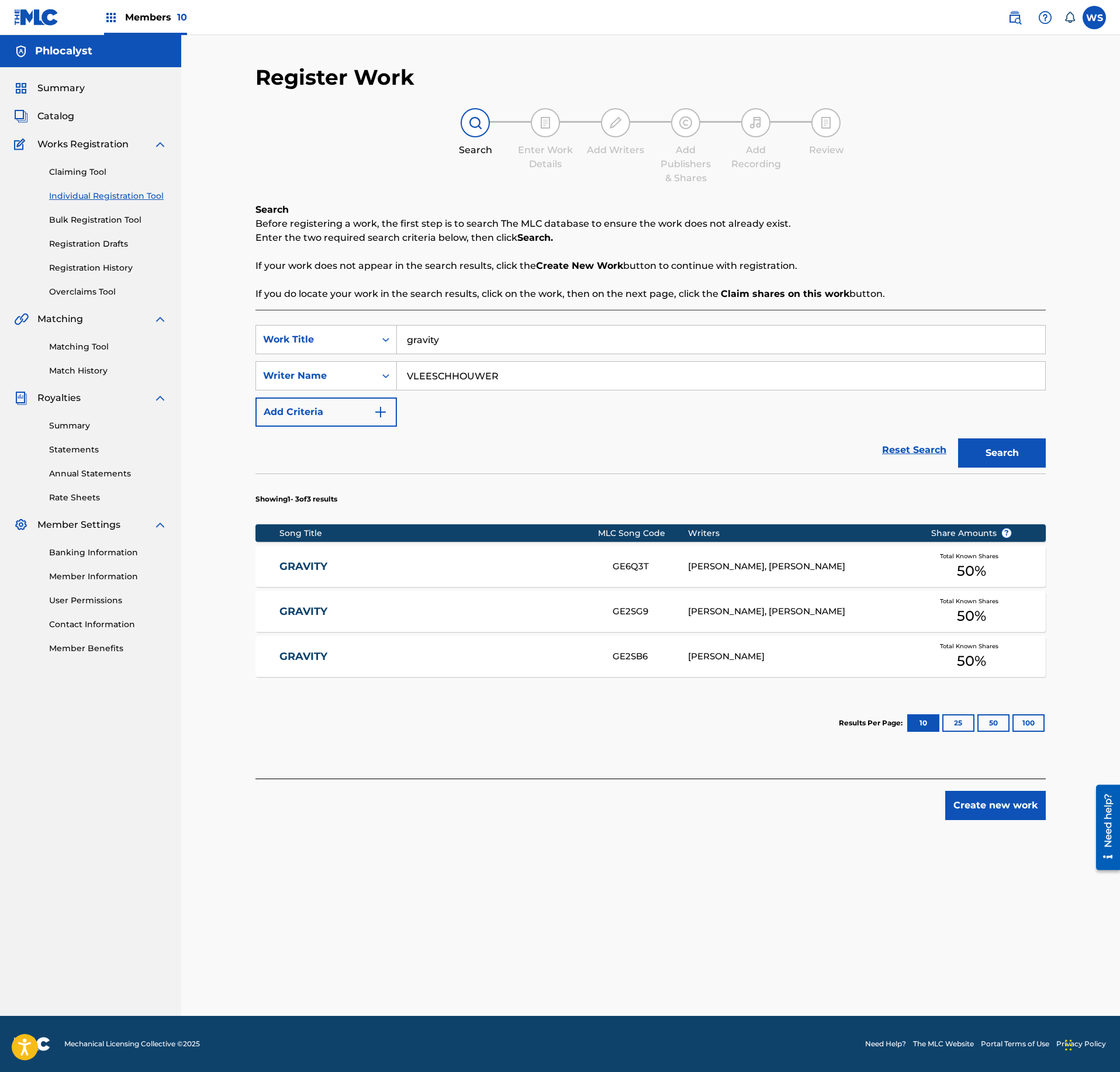
click at [704, 605] on div "[PERSON_NAME], [PERSON_NAME]" at bounding box center [800, 612] width 225 height 13
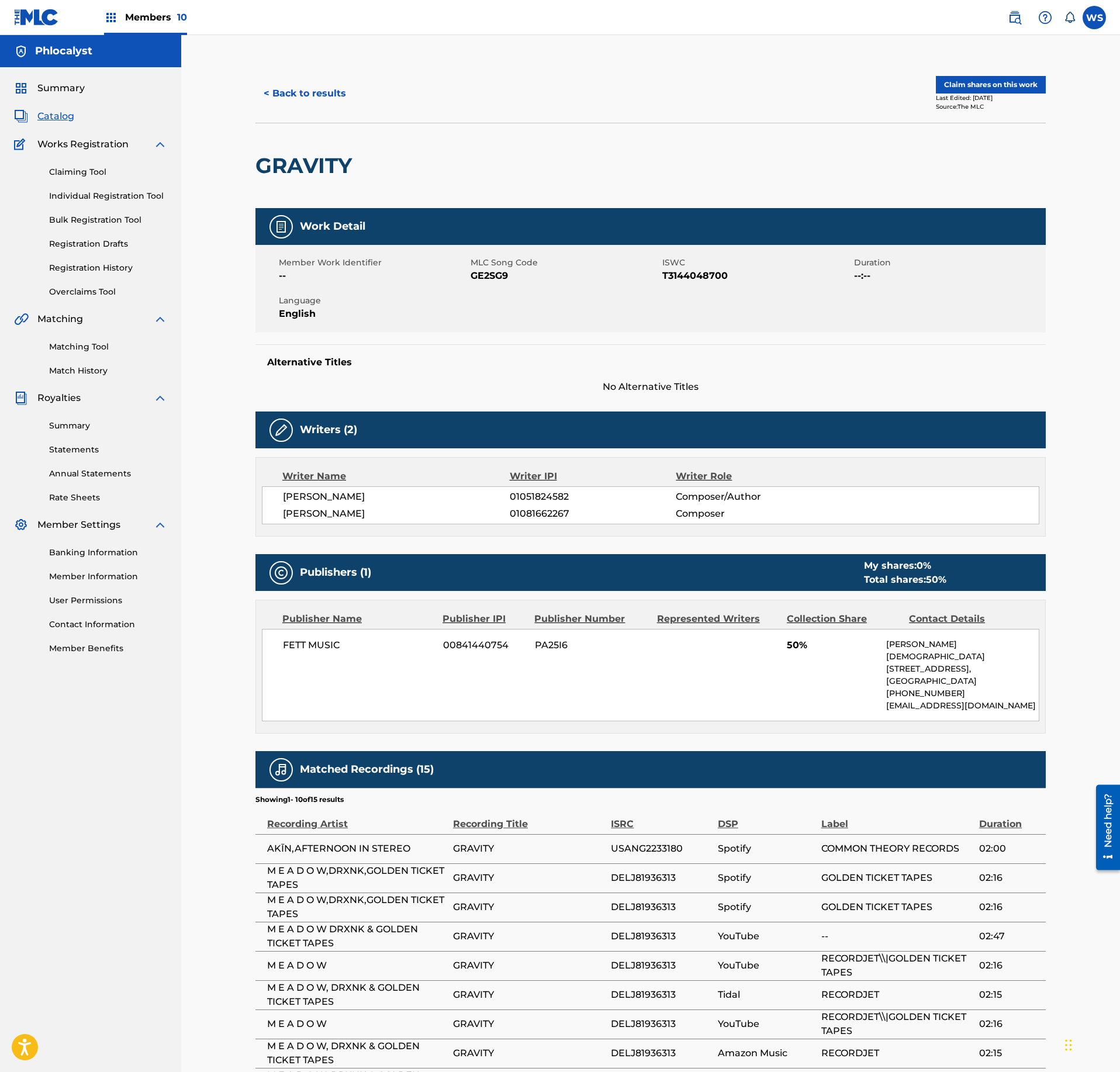
click at [281, 89] on button "< Back to results" at bounding box center [305, 93] width 99 height 29
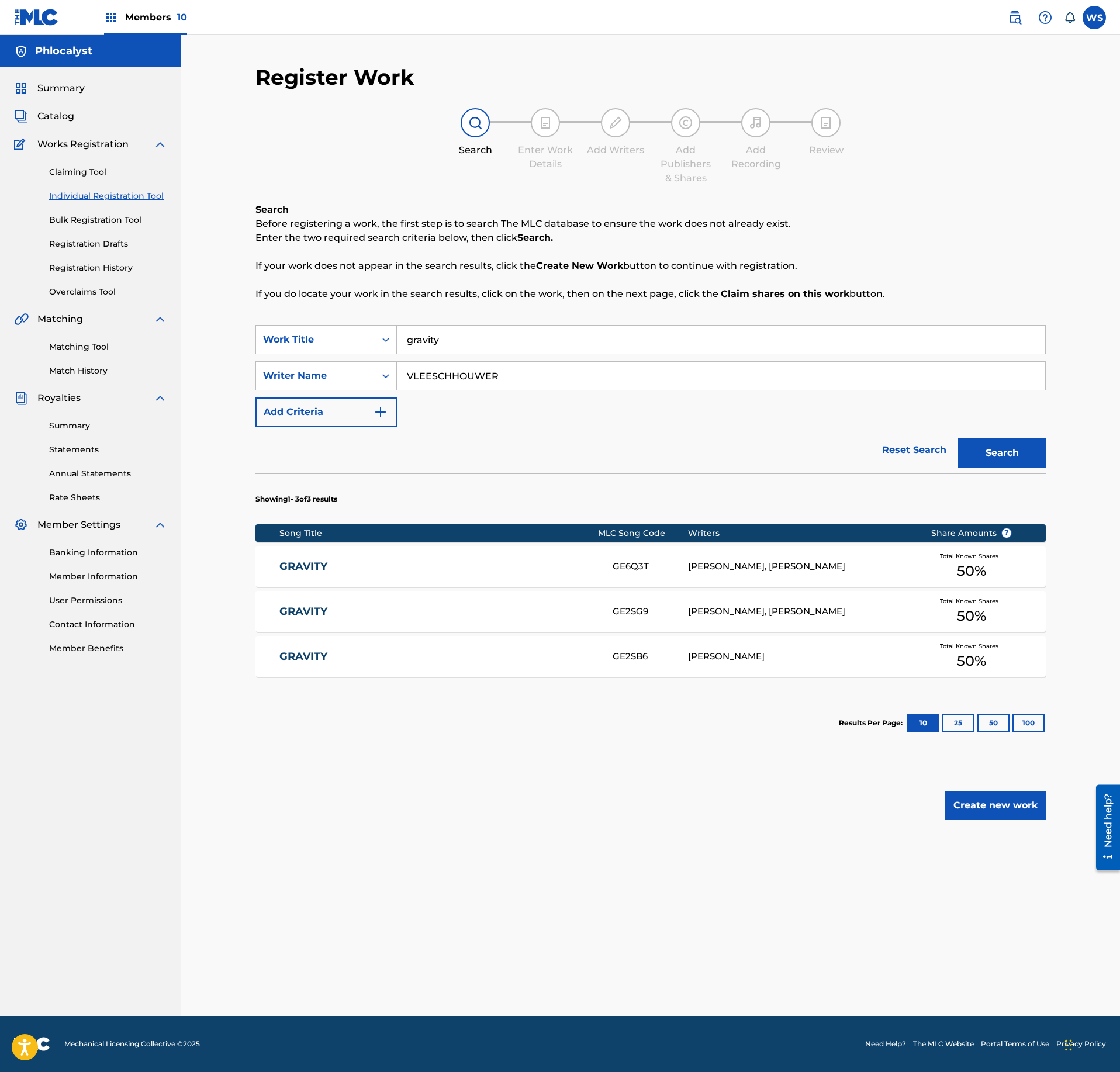
click at [740, 560] on div "[PERSON_NAME], [PERSON_NAME]" at bounding box center [800, 567] width 225 height 13
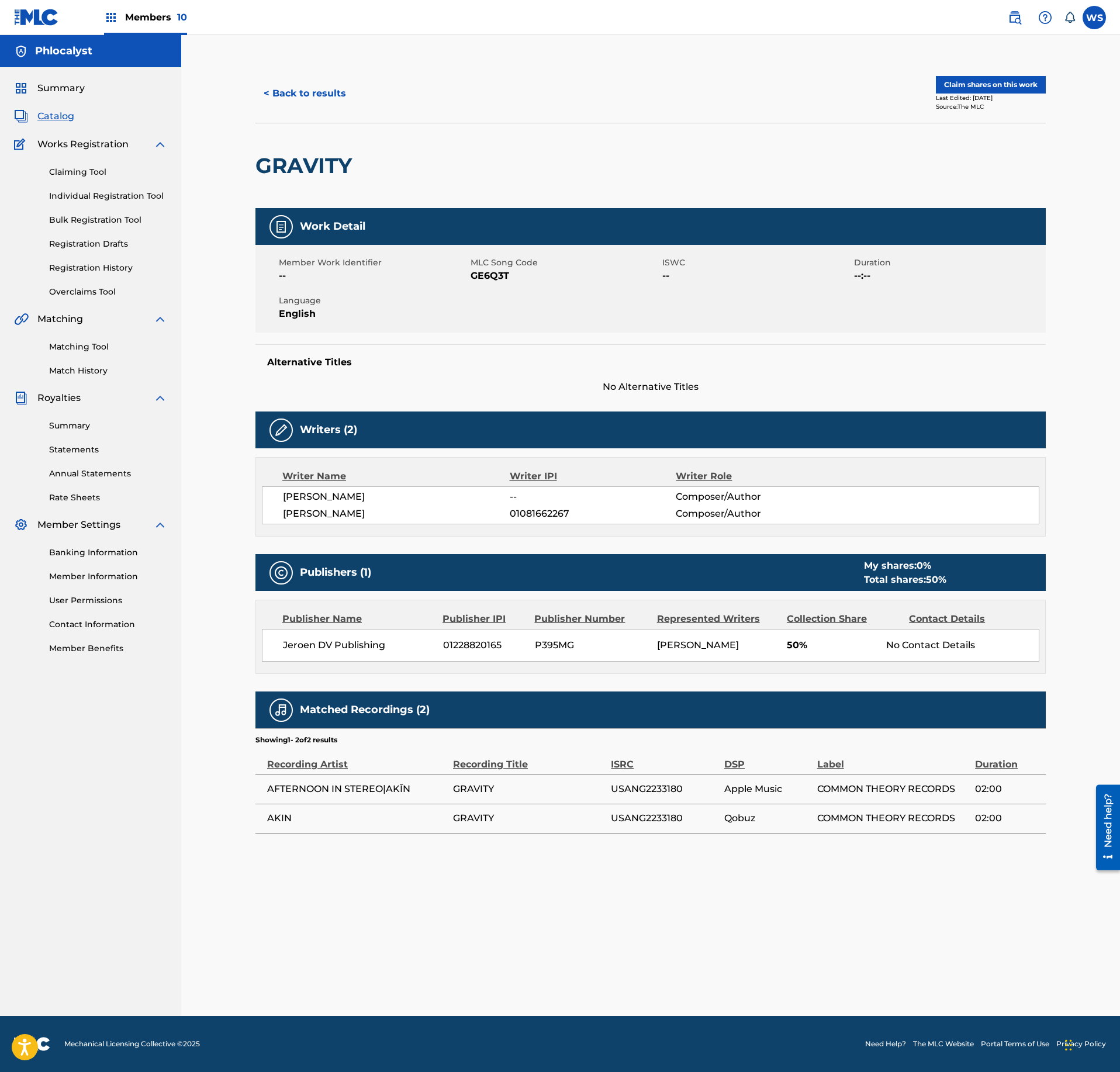
click at [286, 94] on button "< Back to results" at bounding box center [305, 93] width 99 height 29
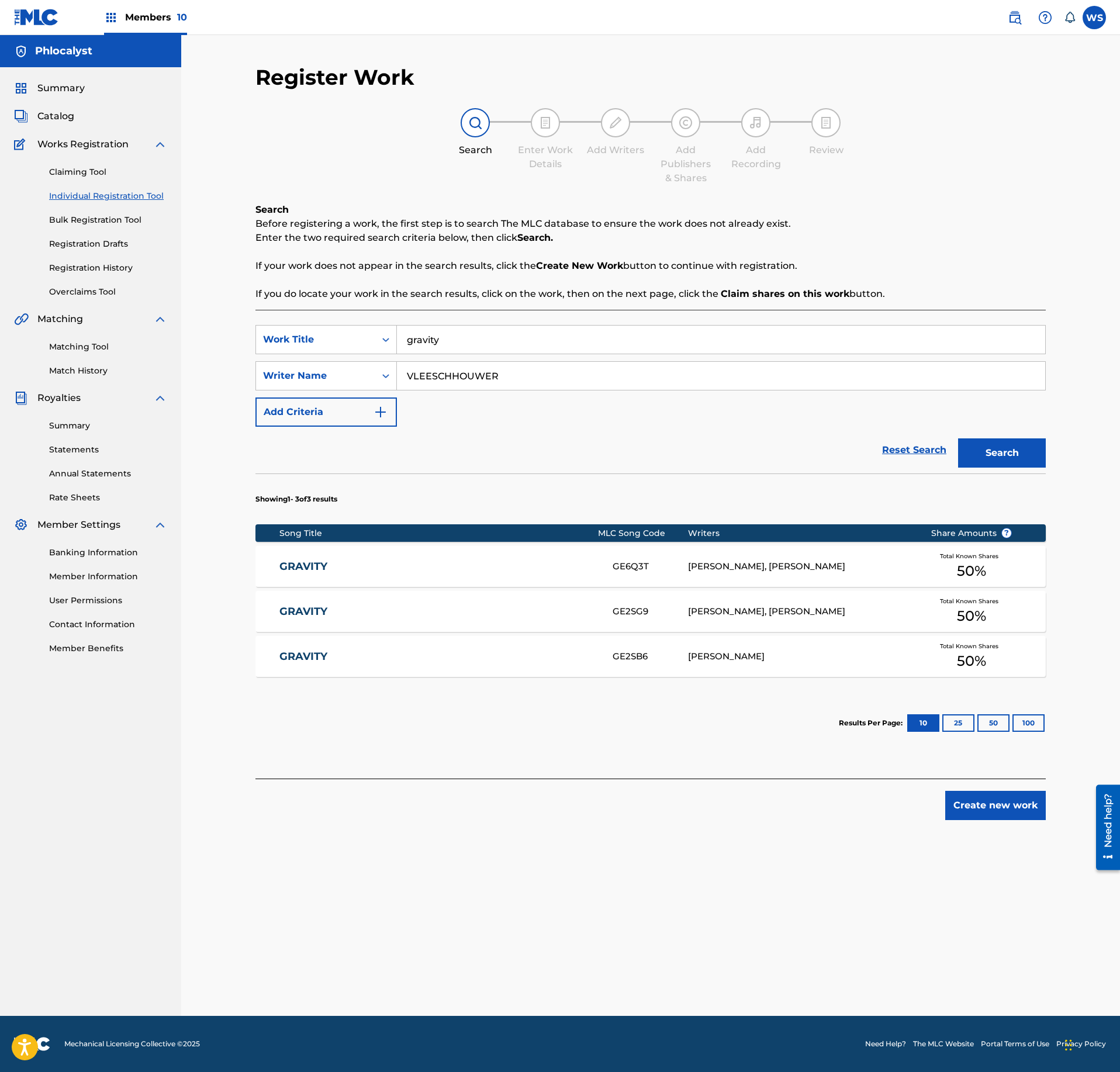
click at [645, 648] on div "GRAVITY GE2SB6 [PERSON_NAME] Total Known Shares 50 %" at bounding box center [651, 656] width 790 height 41
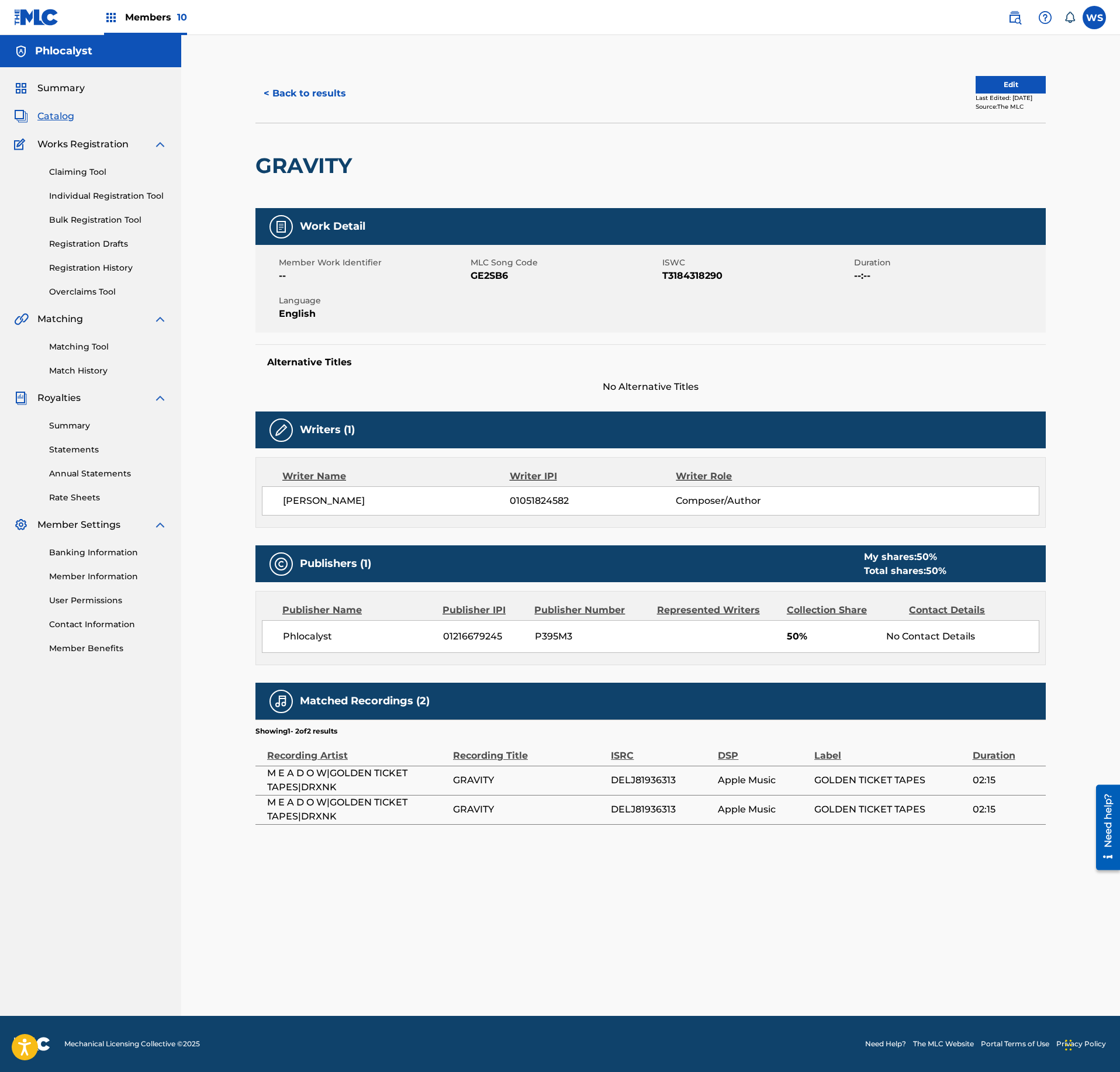
click at [158, 26] on div "Members 10" at bounding box center [145, 17] width 83 height 35
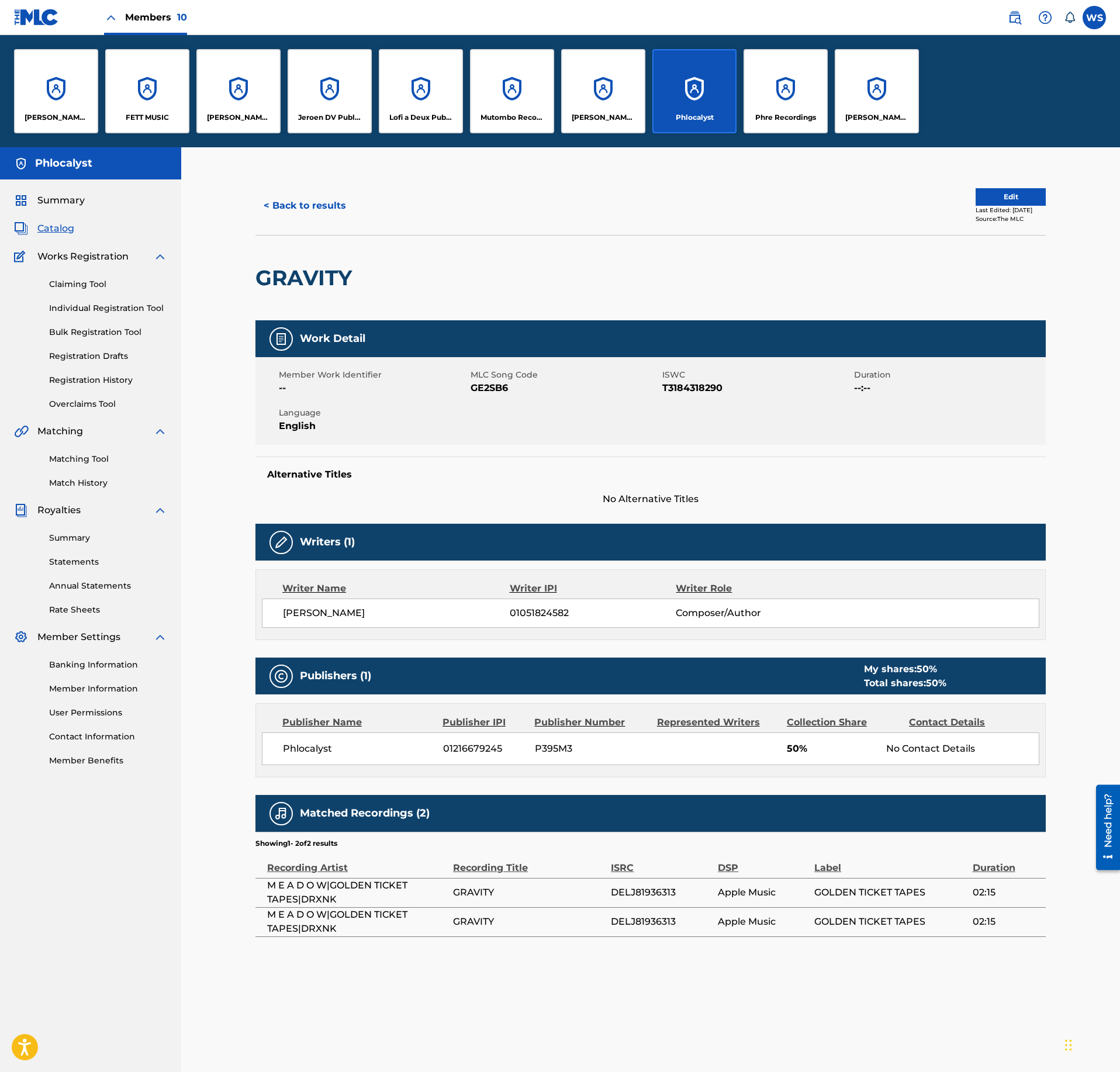
click at [149, 89] on div "FETT MUSIC" at bounding box center [147, 91] width 84 height 84
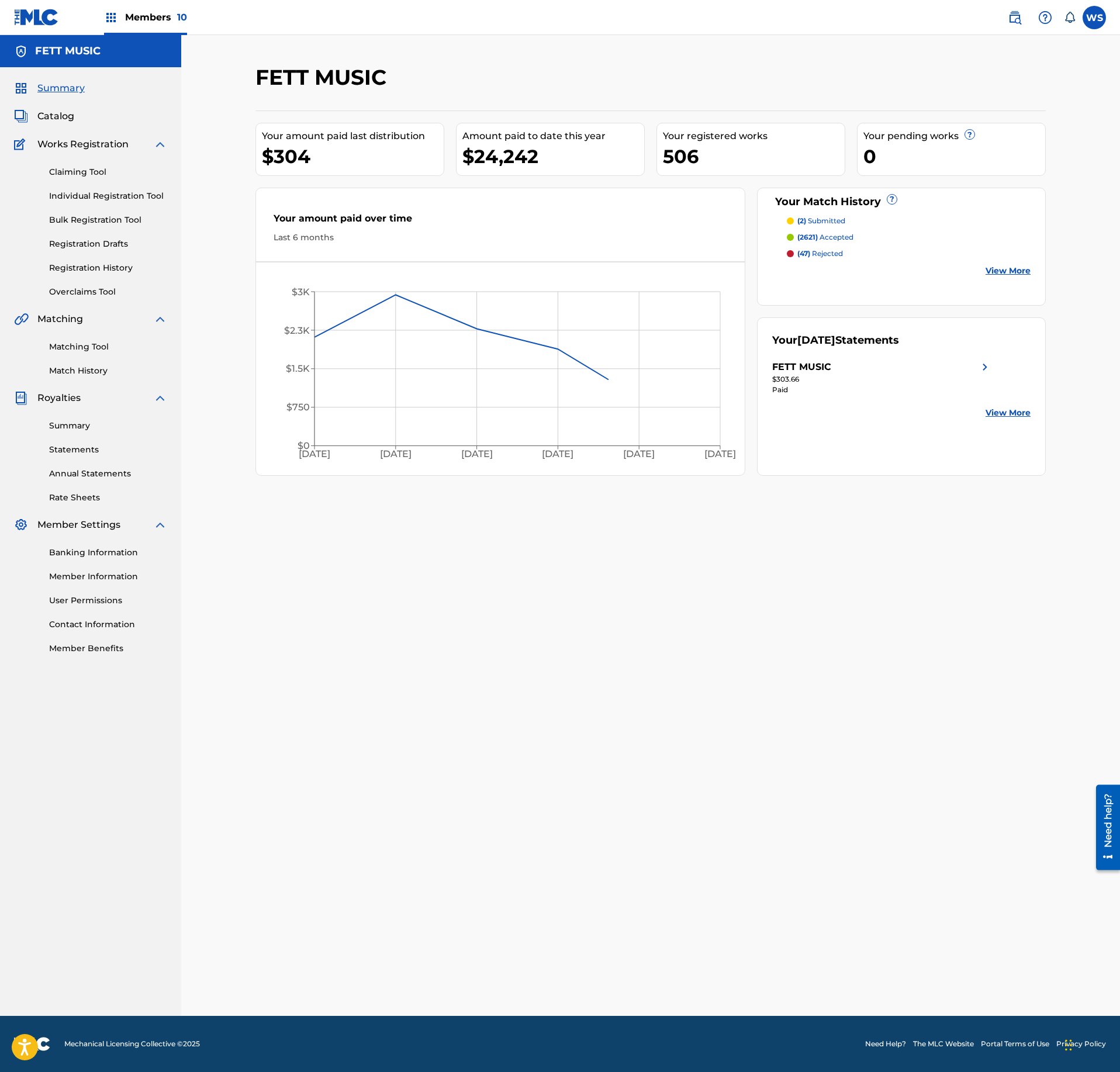
click at [67, 118] on span "Catalog" at bounding box center [56, 116] width 37 height 14
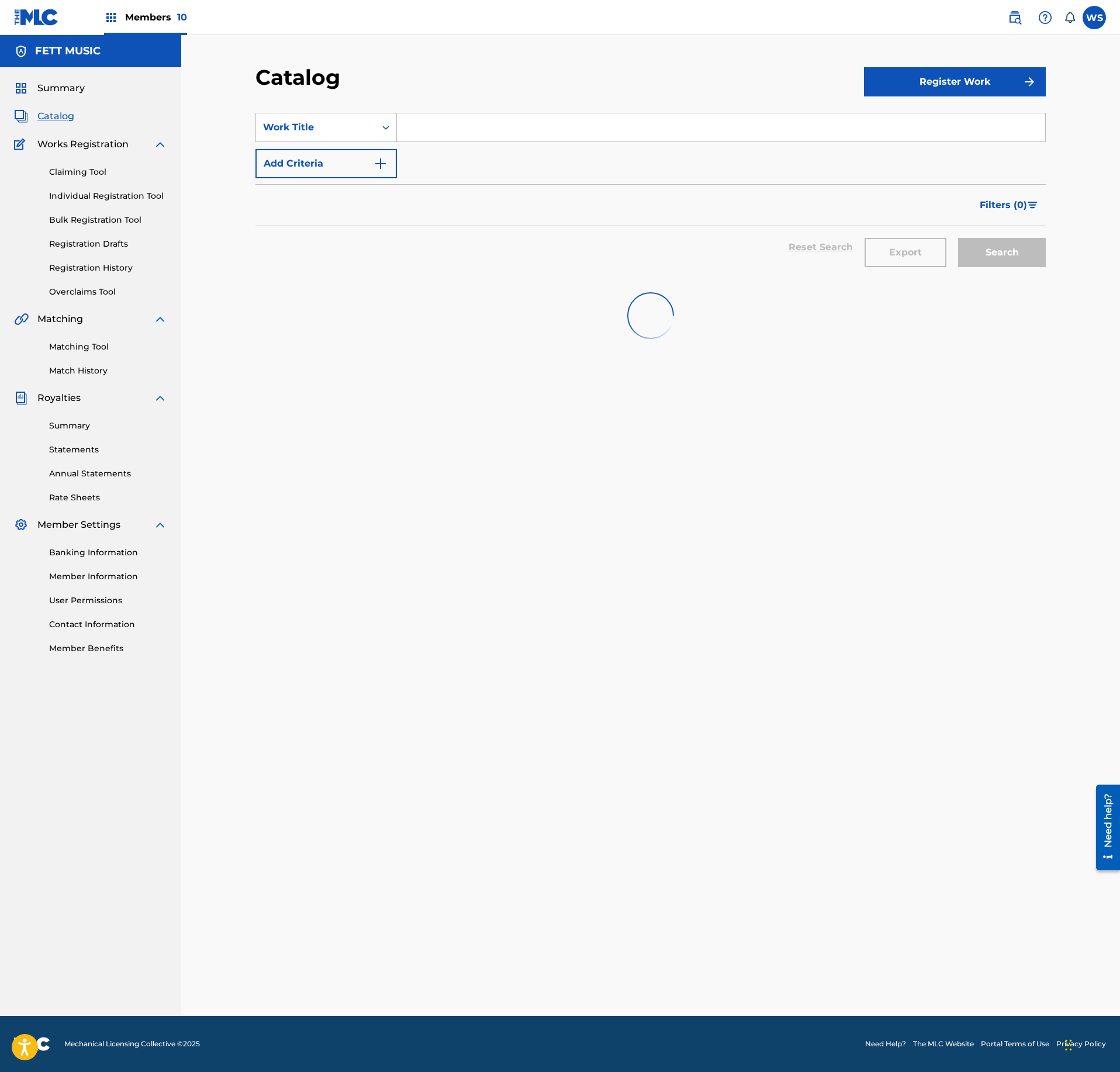
click at [532, 142] on div "SearchWithCriteriafeace96e-0a86-47e0-8a94-bb6061cb3833 Work Title Add Criteria" at bounding box center [651, 145] width 790 height 65
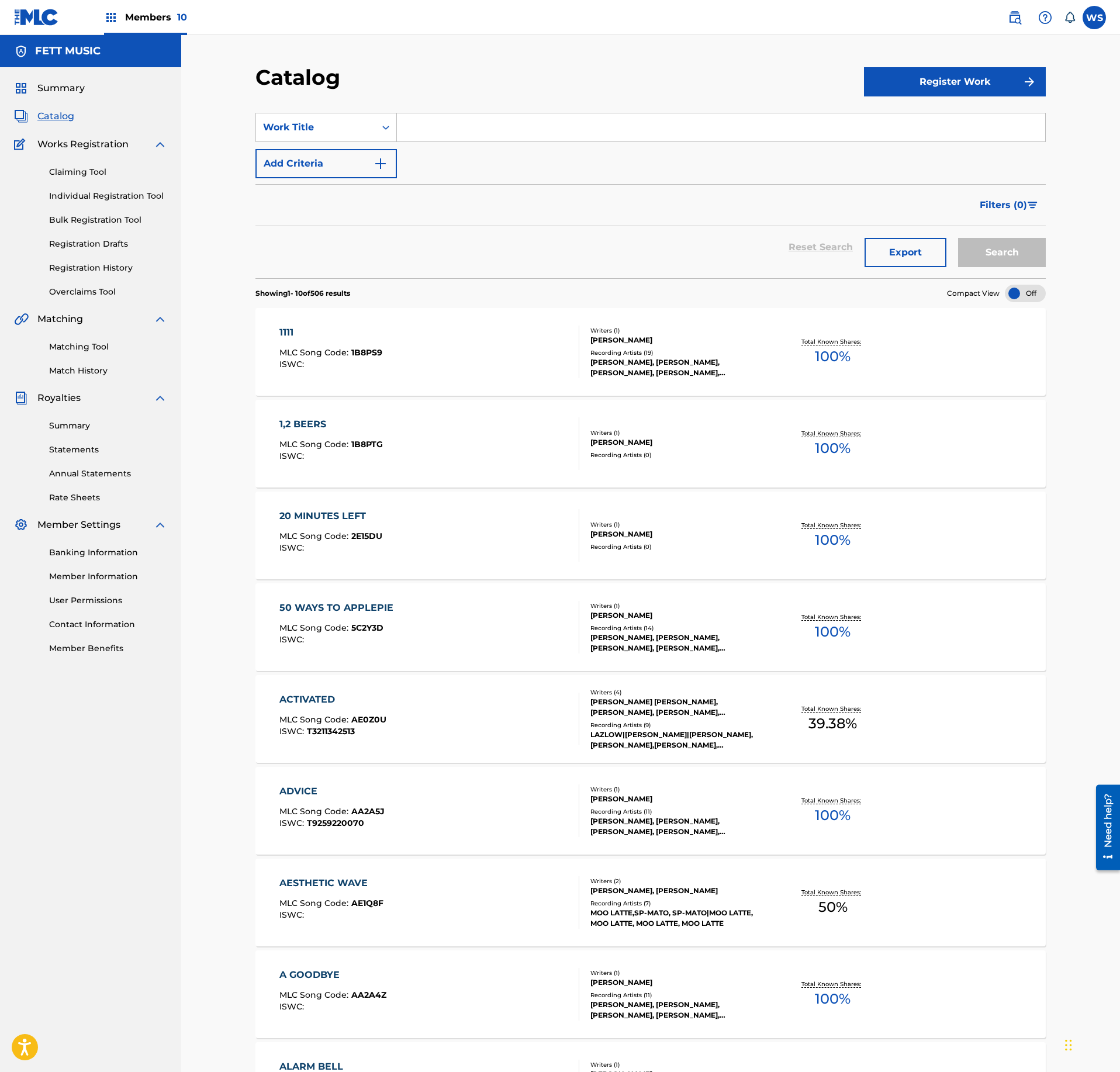
click at [532, 135] on input "Search Form" at bounding box center [721, 128] width 649 height 28
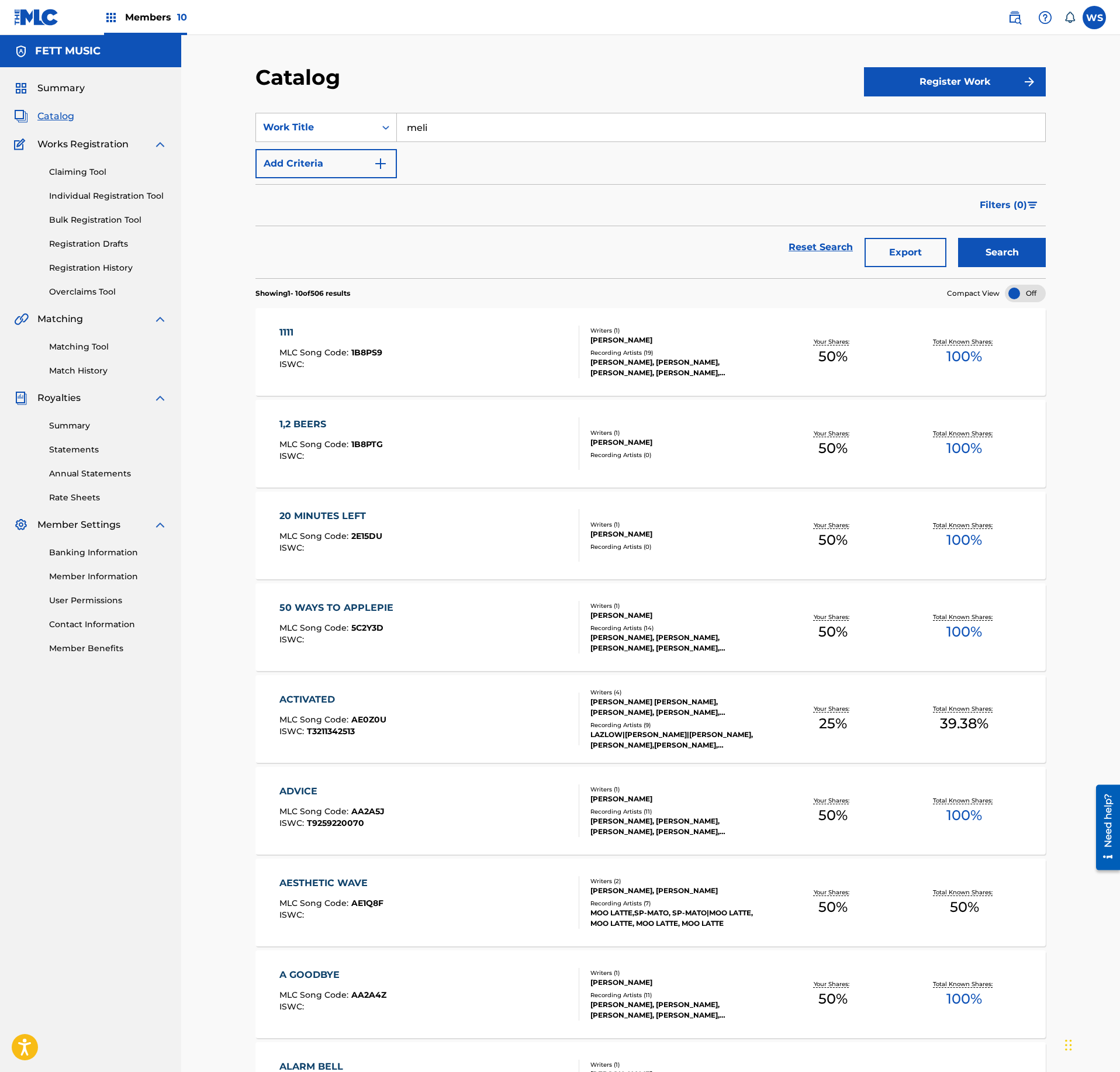
type input "meli"
click at [959, 238] on button "Search" at bounding box center [1002, 252] width 87 height 29
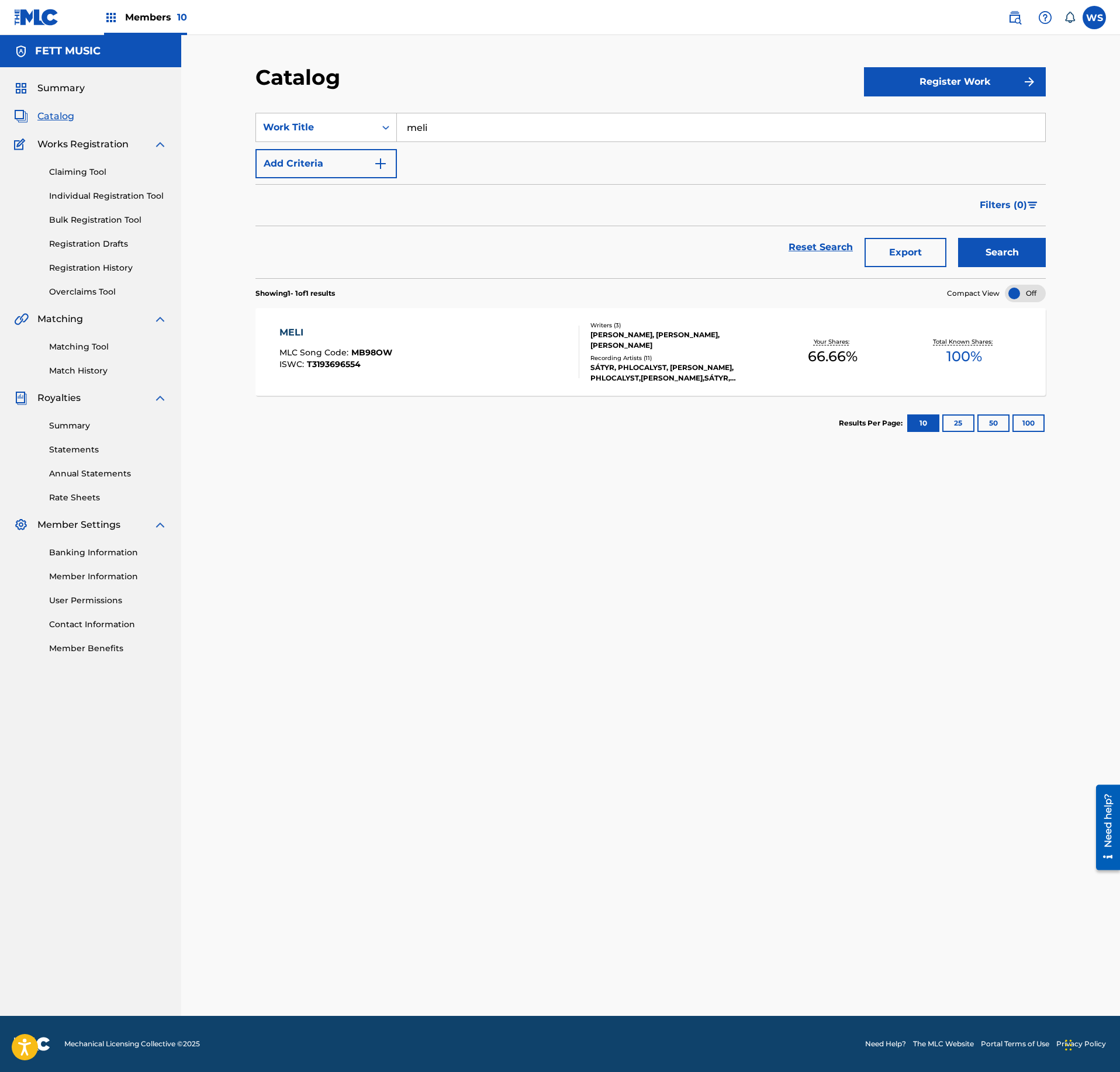
click at [483, 365] on div "MELI MLC Song Code : MB98OW ISWC : T3193696554" at bounding box center [430, 352] width 301 height 53
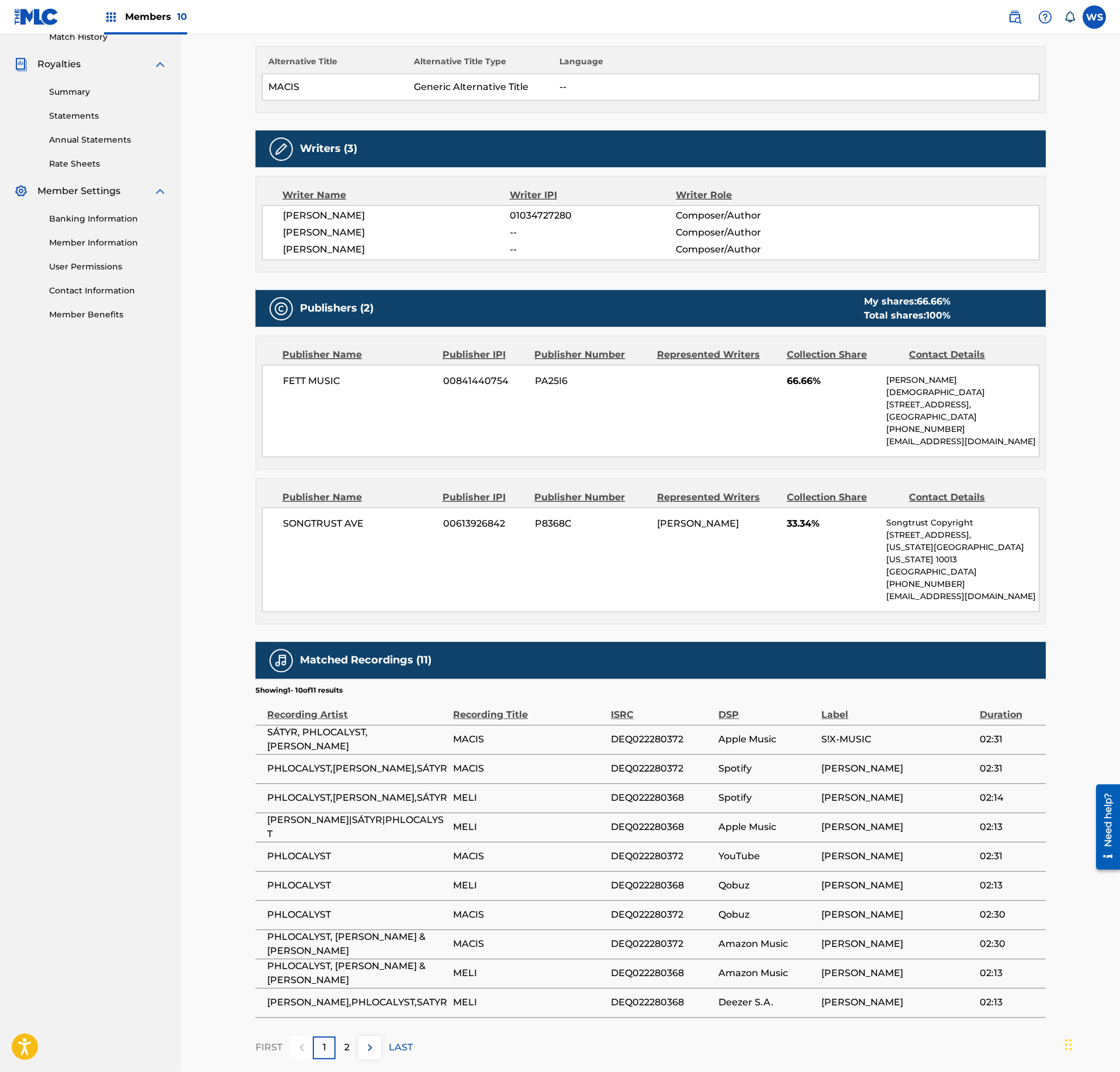
scroll to position [412, 0]
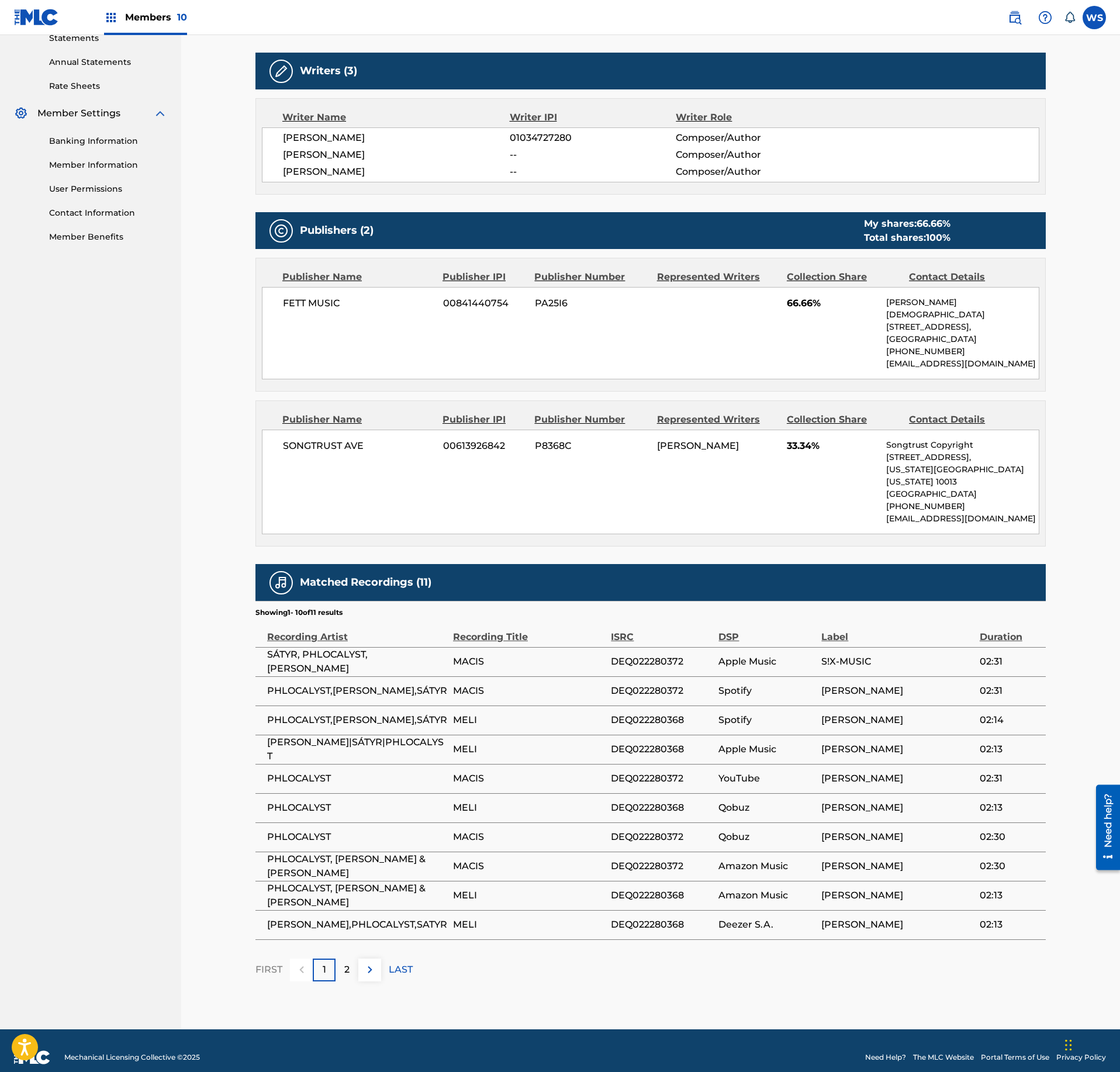
click at [445, 490] on div "SONGTRUST AVE 00613926842 P8368C [PERSON_NAME] 33.34% Songtrust Copyright [STRE…" at bounding box center [651, 482] width 778 height 105
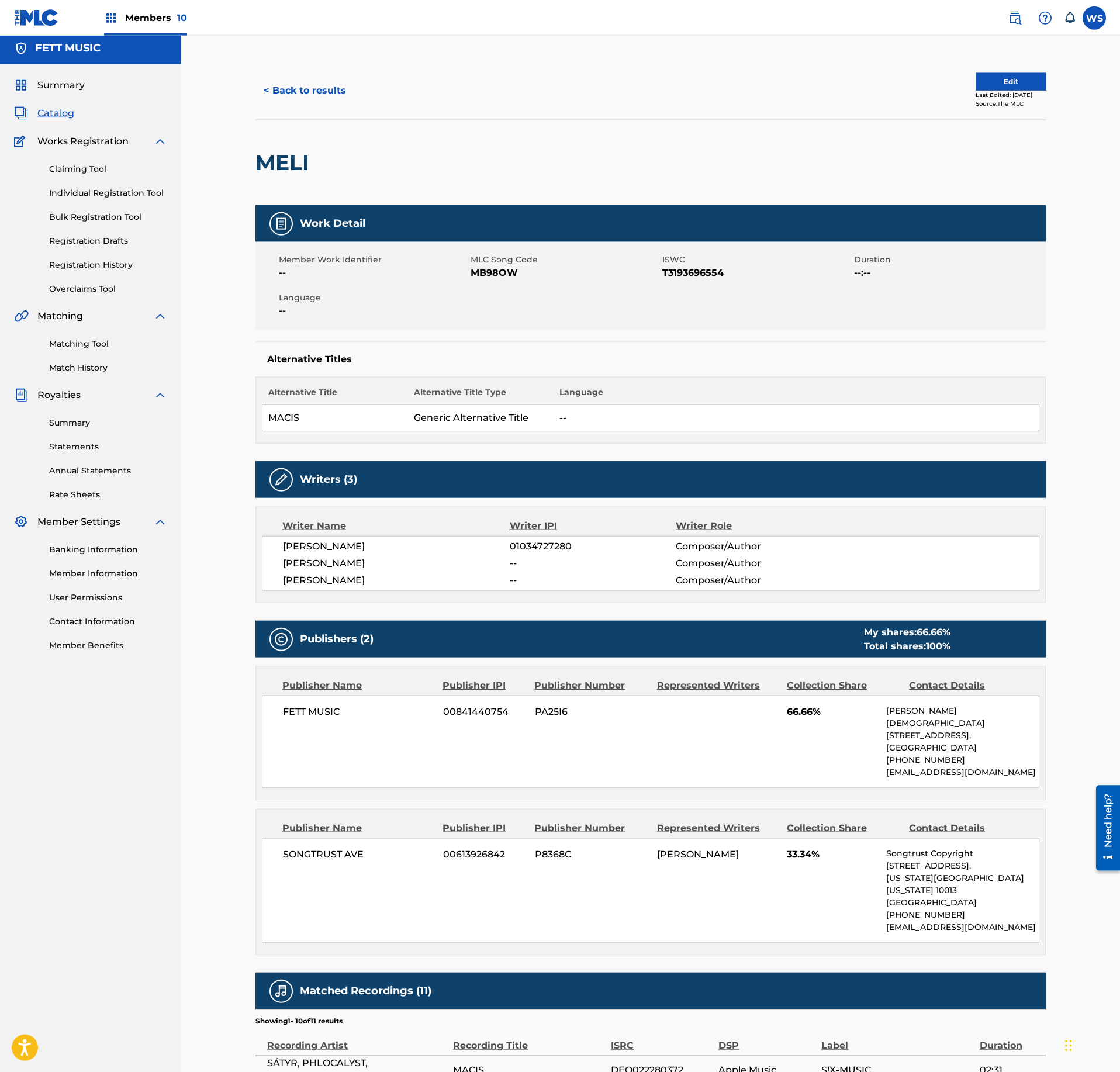
scroll to position [0, 0]
